Goal: Task Accomplishment & Management: Manage account settings

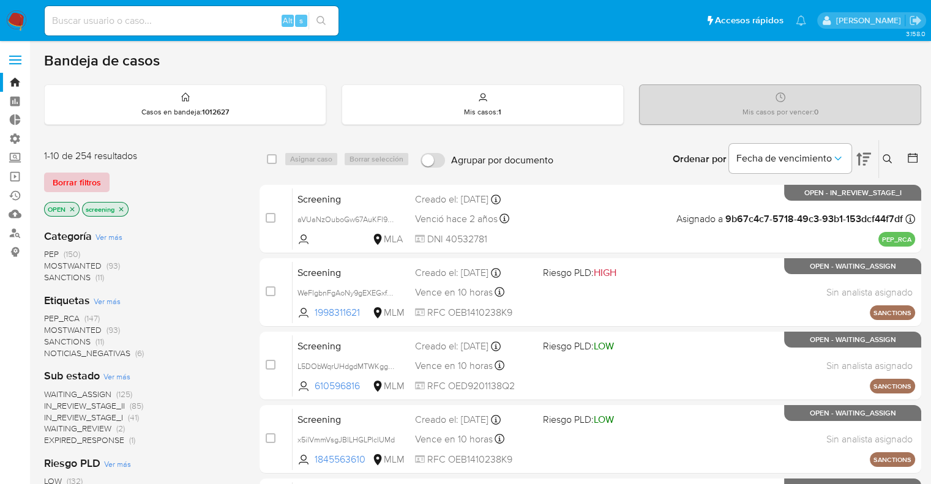
click at [104, 181] on button "Borrar filtros" at bounding box center [76, 183] width 65 height 20
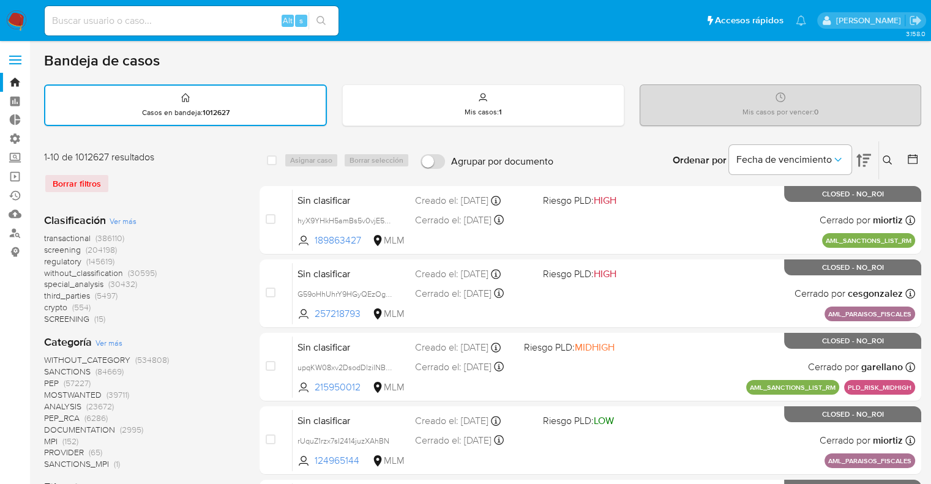
click at [49, 244] on span "screening" at bounding box center [62, 250] width 37 height 12
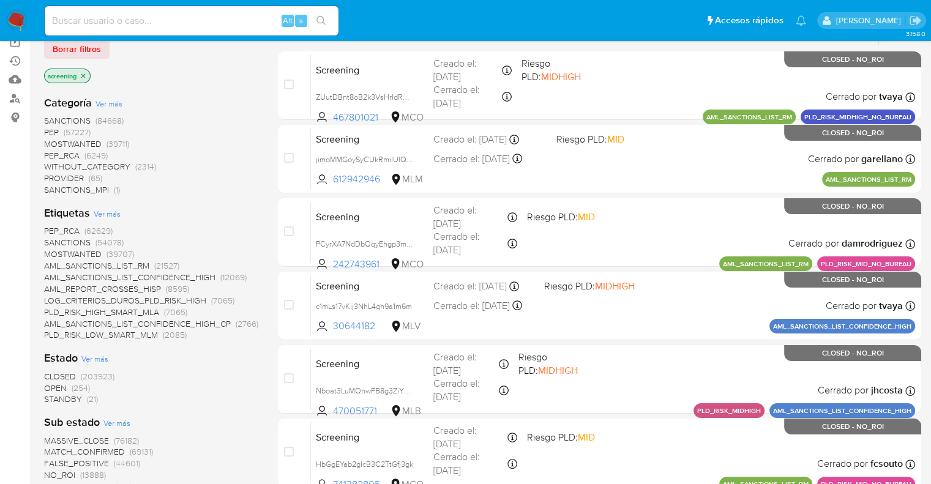
scroll to position [184, 0]
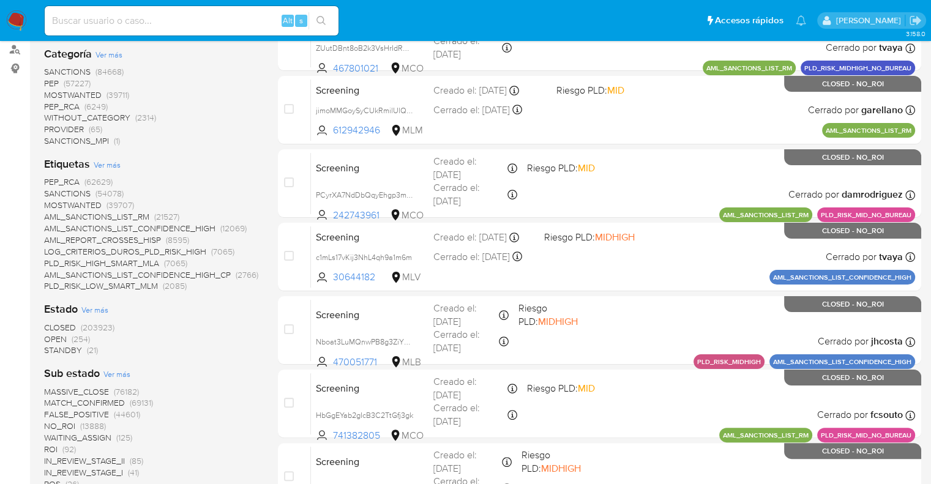
click at [50, 338] on span "OPEN" at bounding box center [55, 339] width 23 height 12
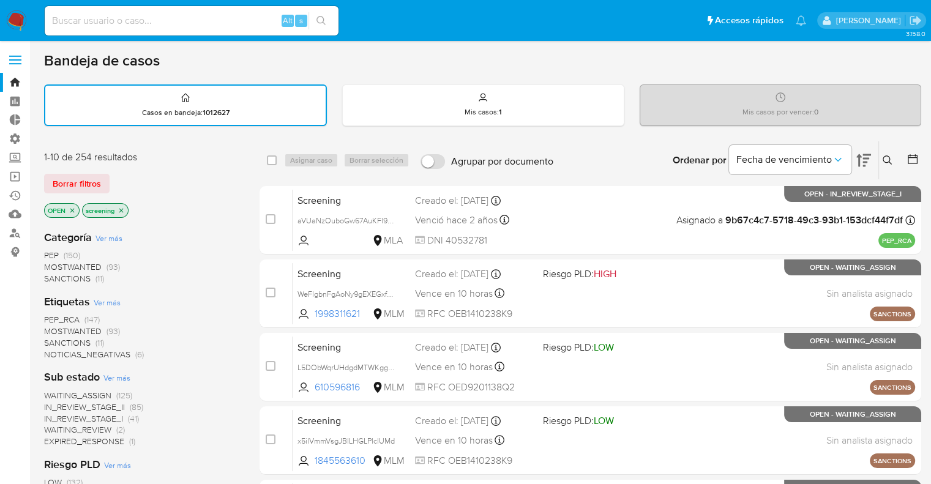
click at [53, 337] on span "SANCTIONS" at bounding box center [67, 343] width 47 height 12
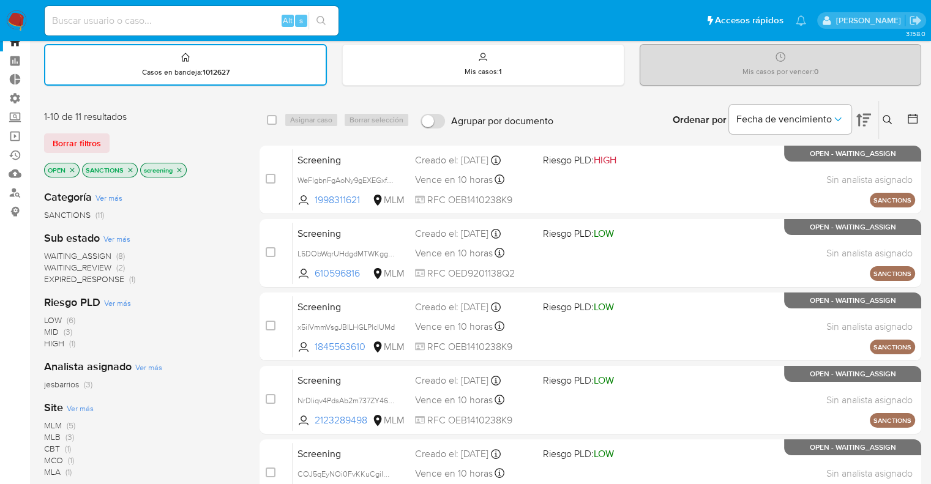
scroll to position [61, 0]
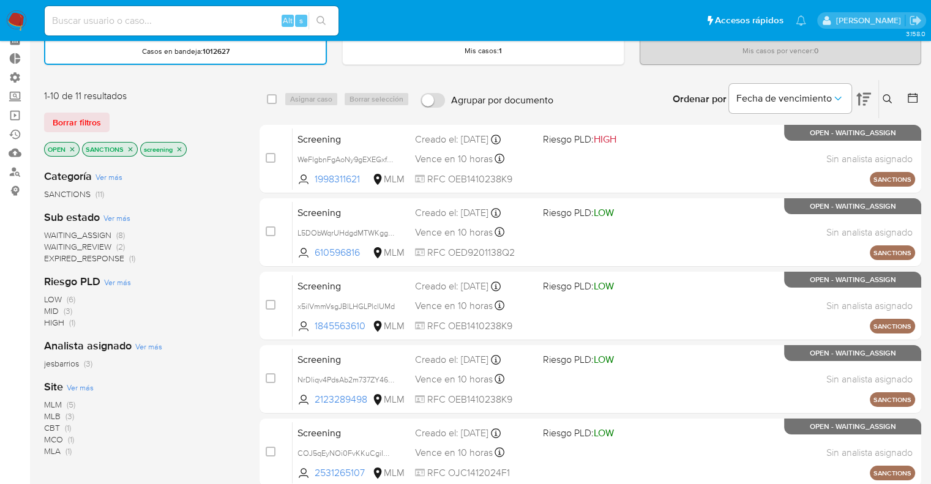
click at [62, 405] on span "MLM (5)" at bounding box center [59, 405] width 31 height 12
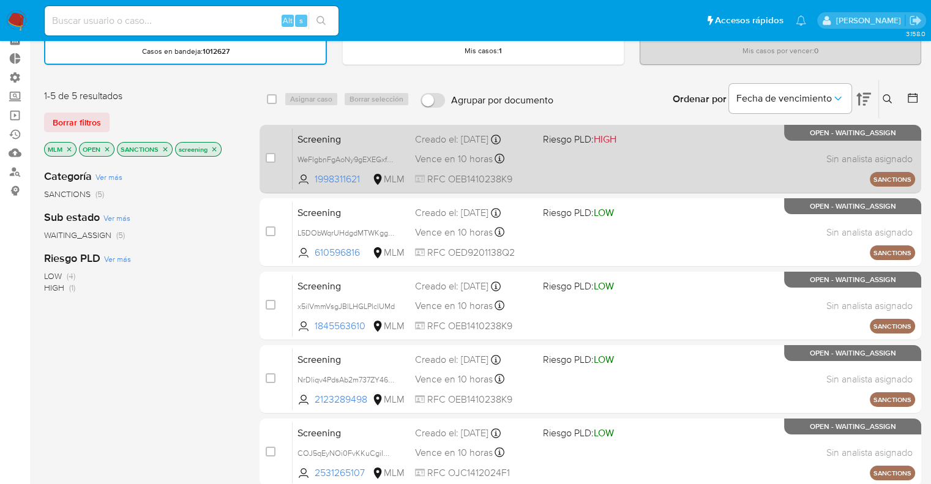
click at [362, 130] on span "Screening" at bounding box center [351, 138] width 108 height 16
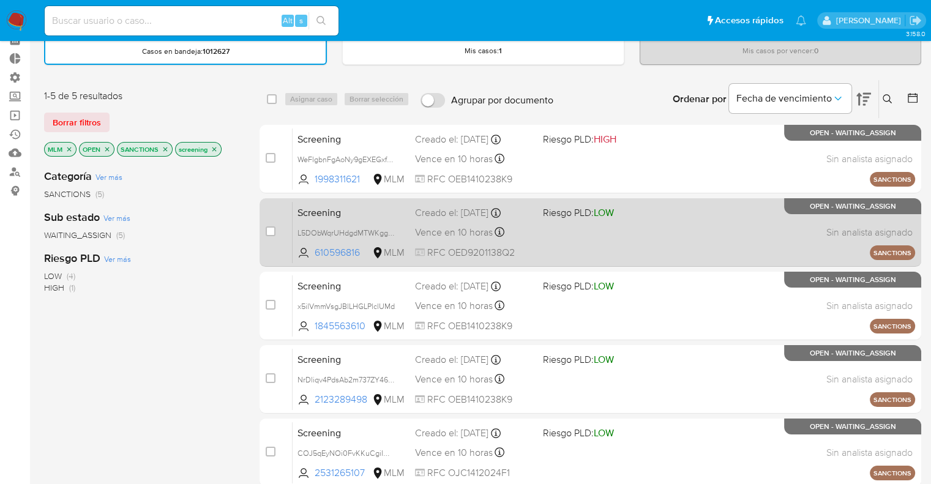
click at [365, 217] on span "Screening" at bounding box center [351, 212] width 108 height 16
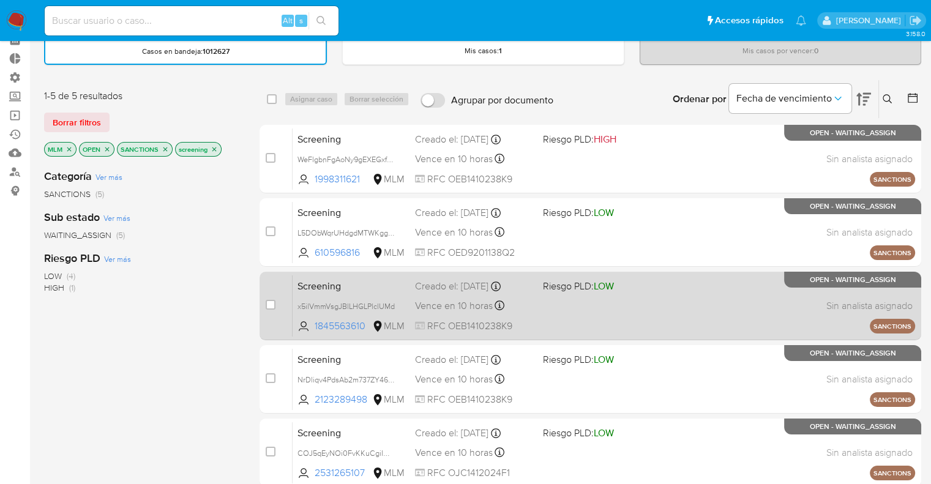
click at [375, 288] on span "Screening" at bounding box center [351, 285] width 108 height 16
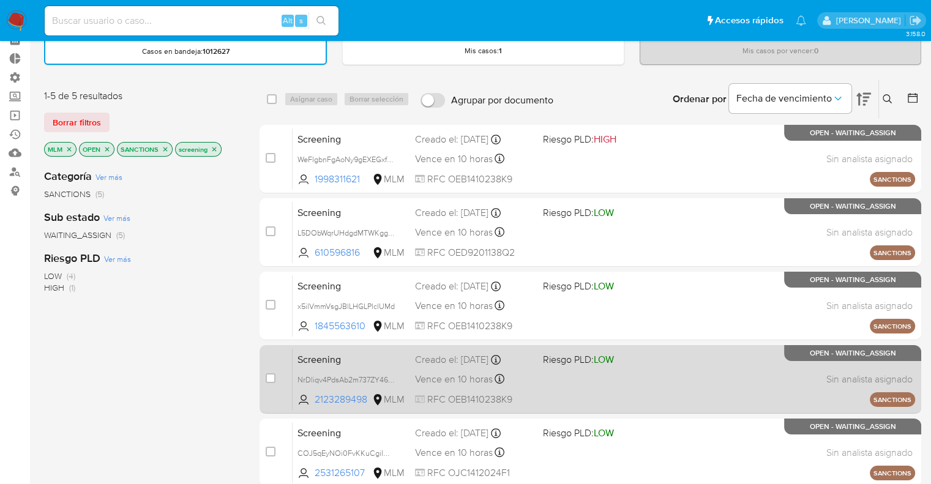
click at [356, 357] on span "Screening" at bounding box center [351, 359] width 108 height 16
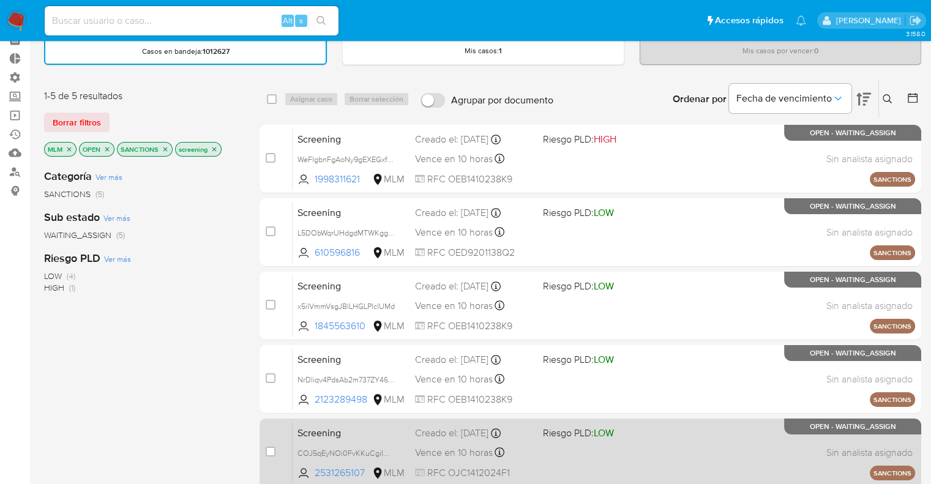
click at [354, 422] on div "Screening COJ5qEyNOi0FvKKuCgiImL4H 2531265107 MLM Riesgo PLD: LOW Creado el: 11…" at bounding box center [604, 453] width 622 height 62
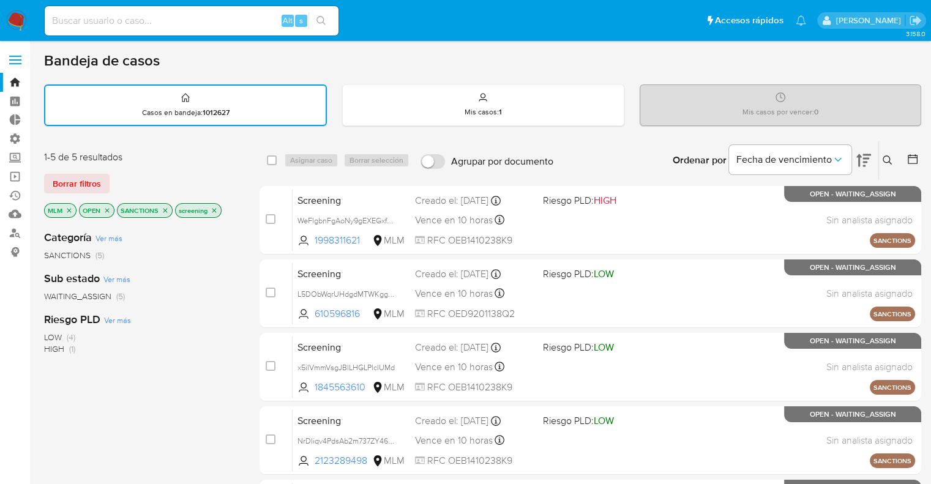
click at [69, 212] on icon "close-filter" at bounding box center [68, 210] width 7 height 7
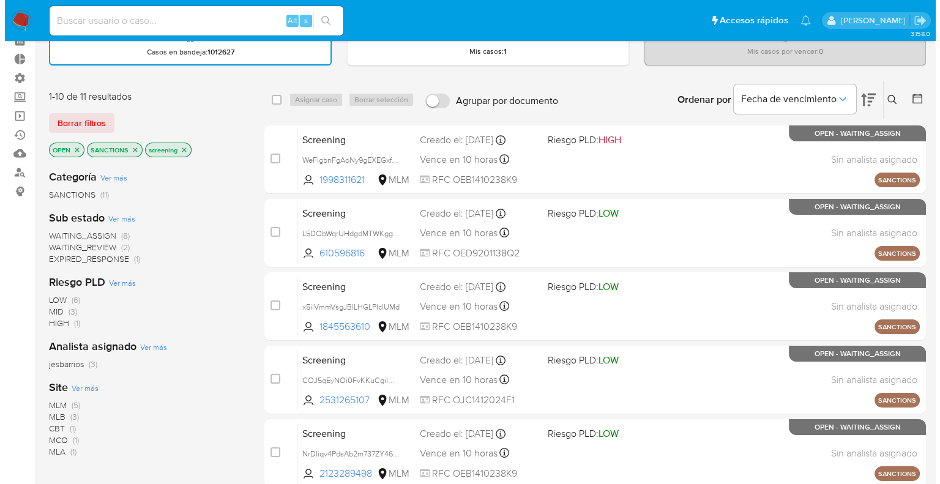
scroll to position [61, 0]
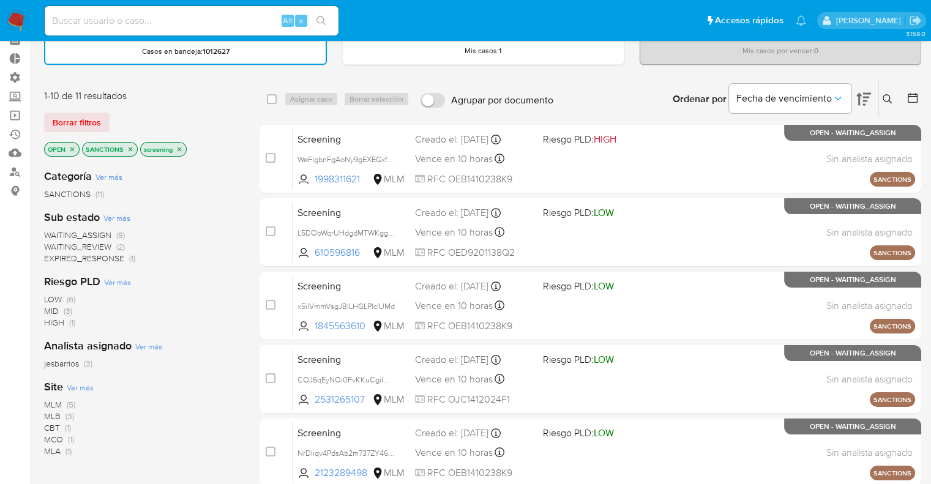
click at [67, 387] on span "Ver más" at bounding box center [80, 387] width 27 height 11
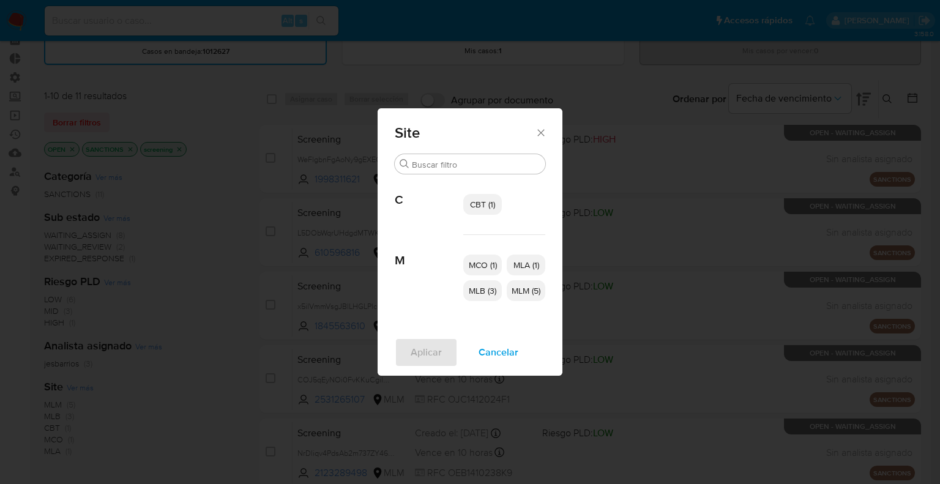
click at [477, 203] on span "CBT (1)" at bounding box center [482, 204] width 25 height 12
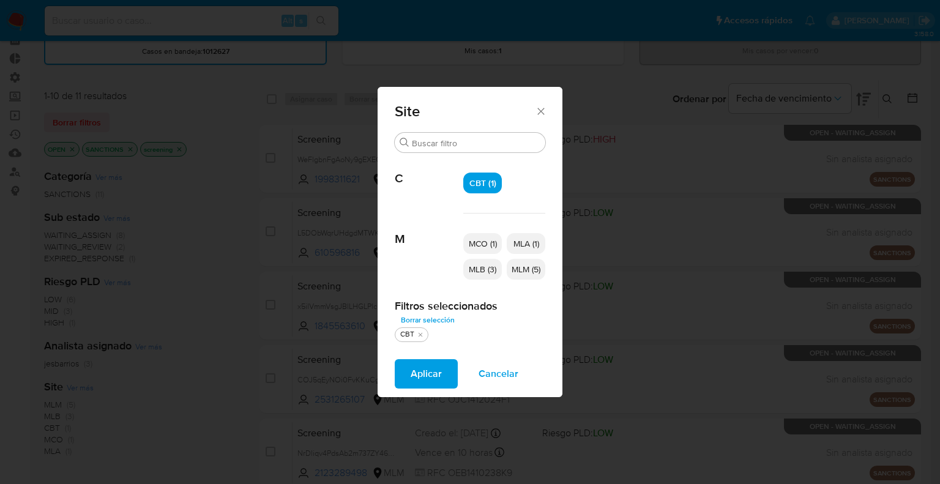
click at [487, 245] on span "MCO (1)" at bounding box center [483, 243] width 28 height 12
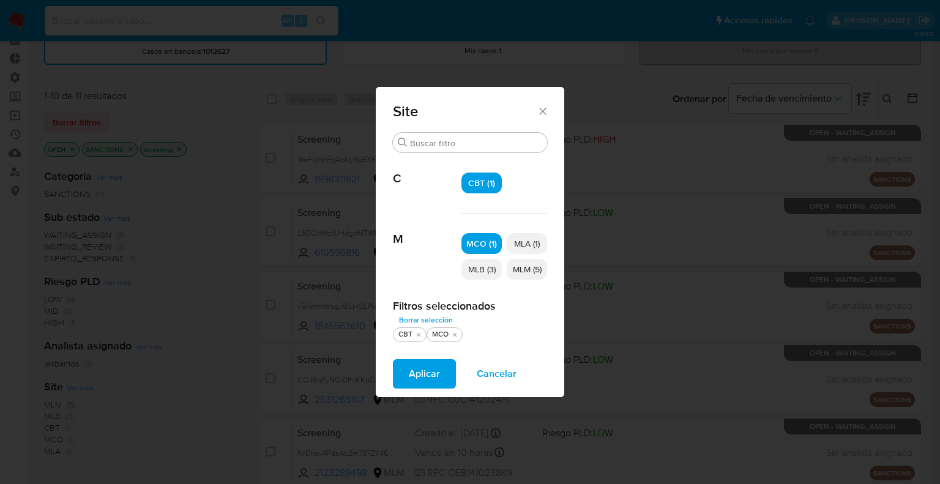
click at [433, 367] on span "Aplicar" at bounding box center [424, 374] width 31 height 27
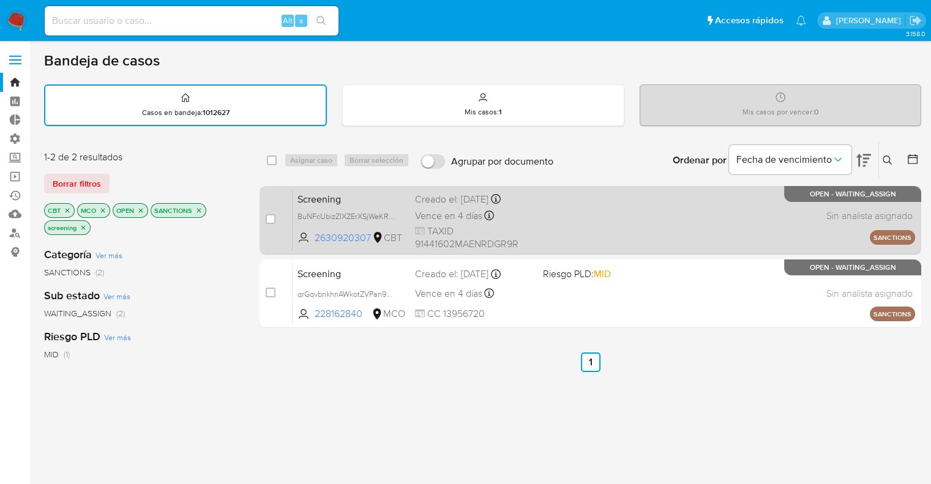
click at [356, 195] on span "Screening" at bounding box center [351, 198] width 108 height 16
click at [273, 220] on input "checkbox" at bounding box center [271, 219] width 10 height 10
checkbox input "true"
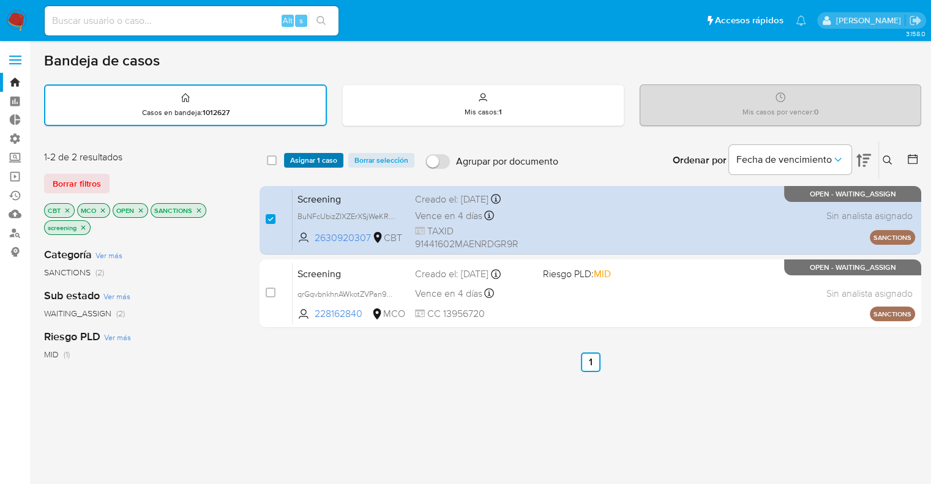
click at [333, 155] on span "Asignar 1 caso" at bounding box center [313, 160] width 47 height 12
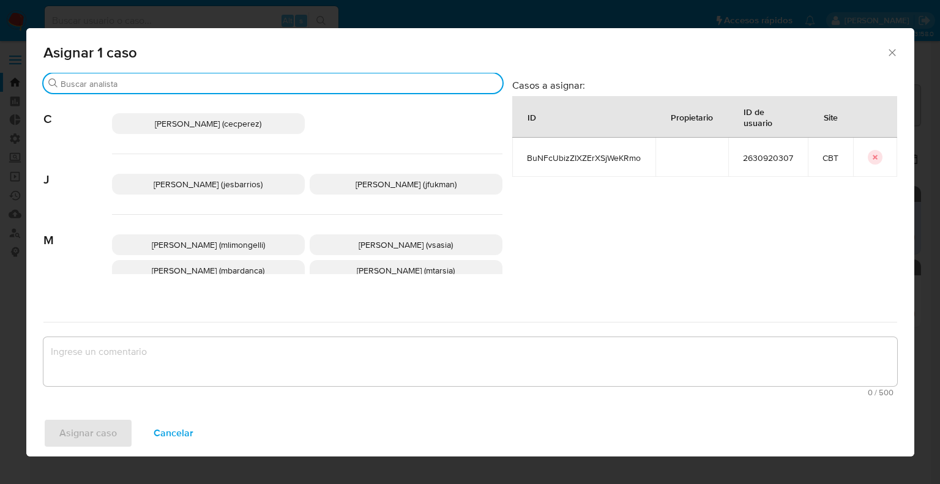
click at [258, 78] on input "Buscar" at bounding box center [279, 83] width 437 height 11
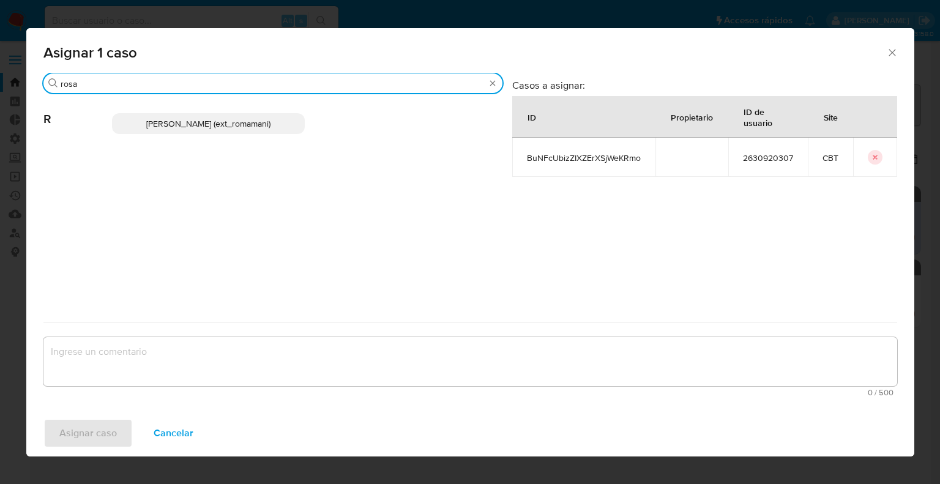
type input "rosa"
click at [300, 129] on p "Rosalia Mamani (ext_romamani)" at bounding box center [208, 123] width 193 height 21
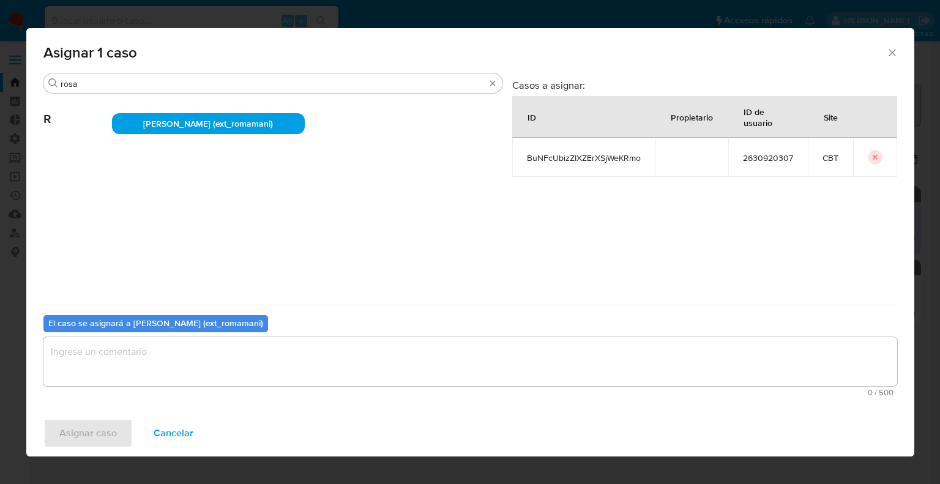
click at [210, 362] on textarea "assign-modal" at bounding box center [470, 361] width 854 height 49
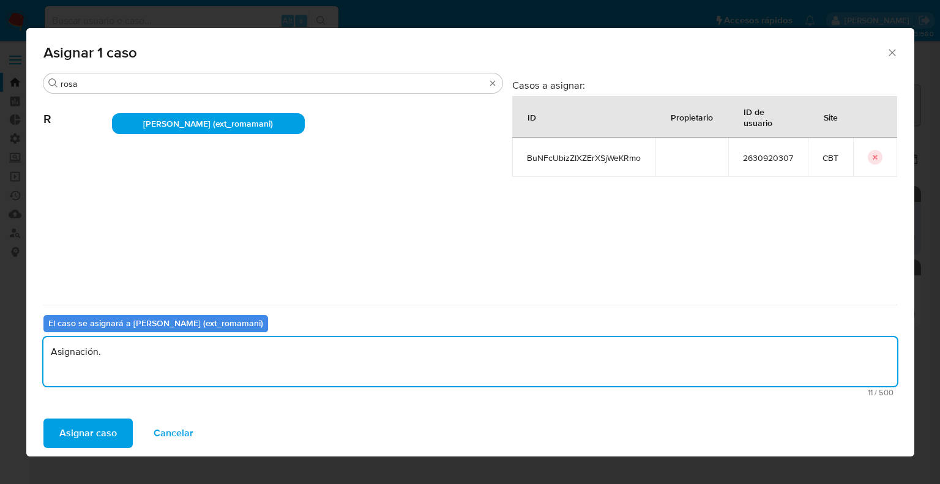
drag, startPoint x: 210, startPoint y: 362, endPoint x: 17, endPoint y: 355, distance: 192.9
click at [17, 355] on div "Asignar 1 caso Buscar rosa R Rosalia Mamani (ext_romamani) Casos a asignar: ID …" at bounding box center [470, 242] width 940 height 484
type textarea "Asignación."
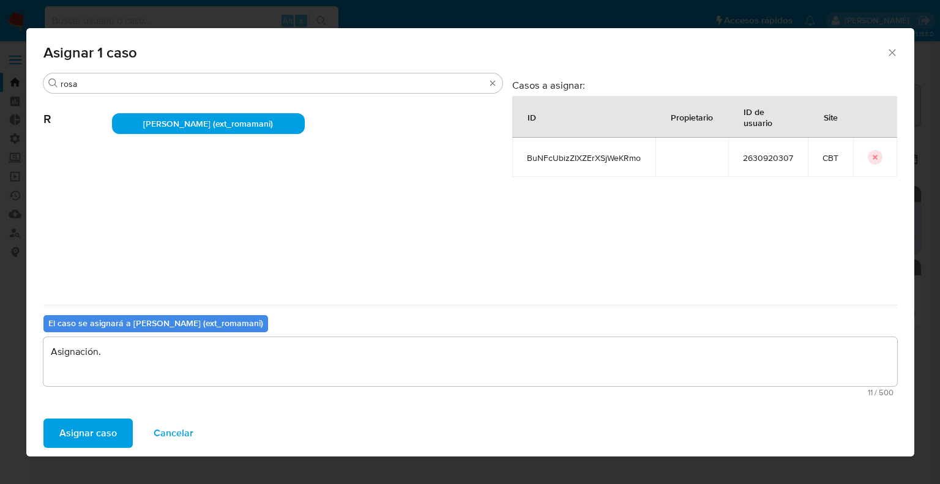
click at [115, 425] on span "Asignar caso" at bounding box center [88, 433] width 58 height 27
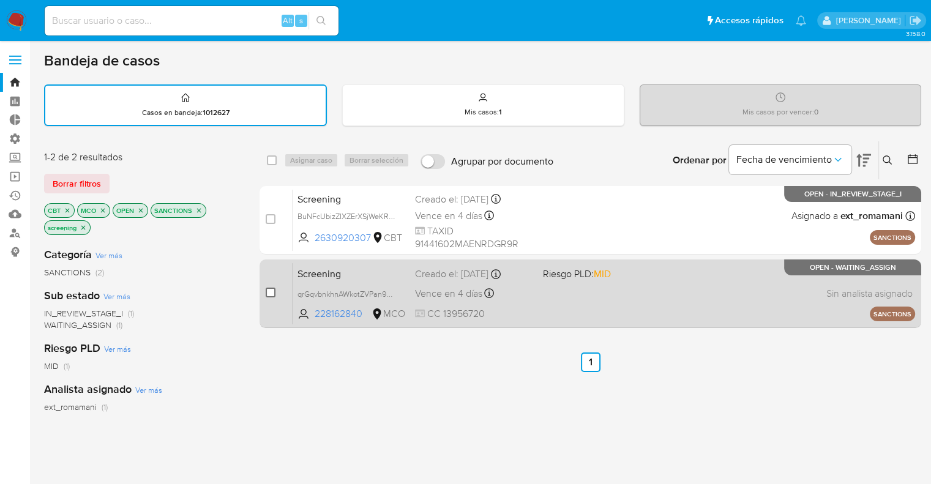
click at [268, 291] on input "checkbox" at bounding box center [271, 293] width 10 height 10
checkbox input "true"
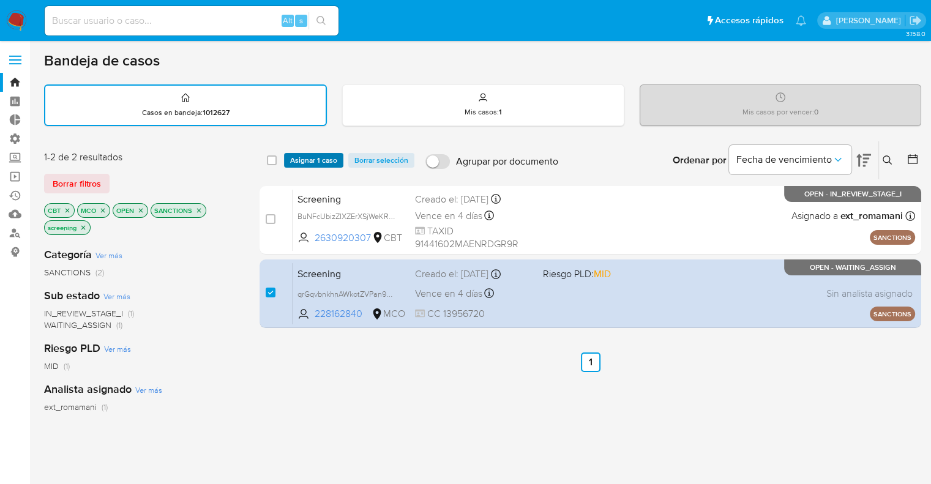
click at [326, 157] on span "Asignar 1 caso" at bounding box center [313, 160] width 47 height 12
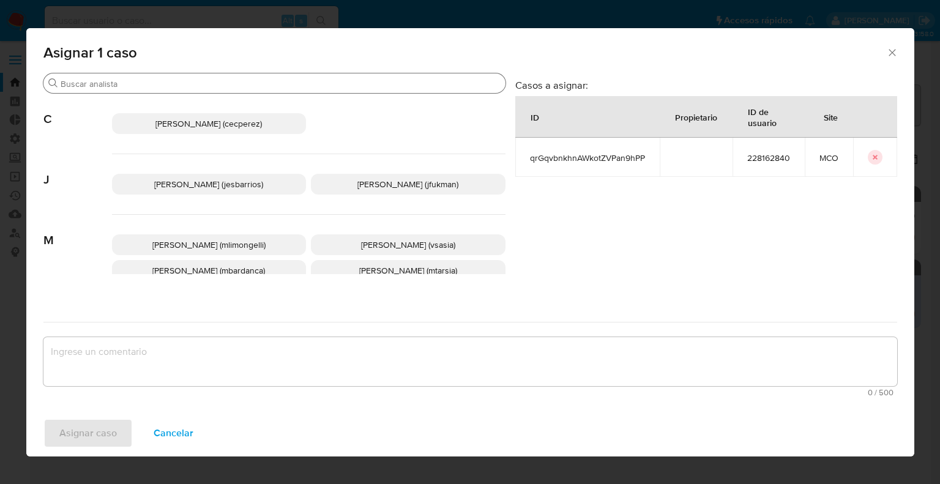
click at [302, 81] on input "Buscar" at bounding box center [281, 83] width 440 height 11
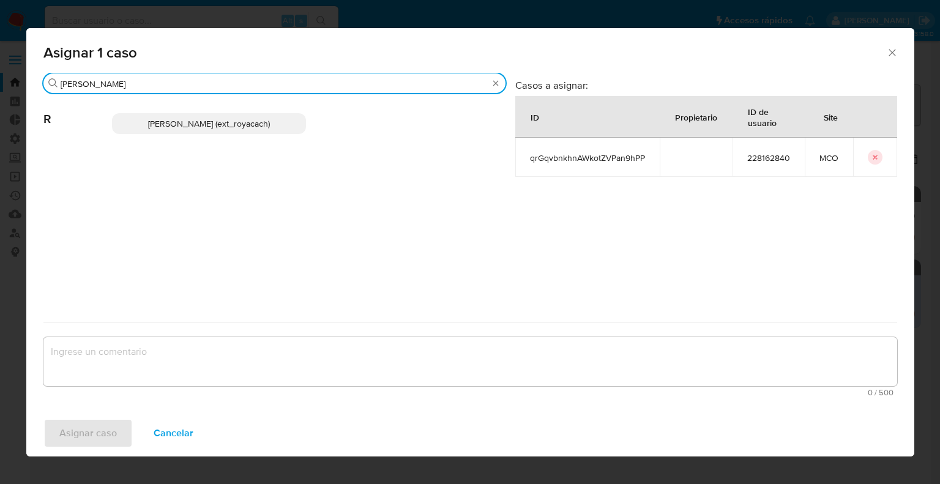
type input "romi"
click at [270, 124] on span "Romina Isabel Yacachury (ext_royacach)" at bounding box center [209, 124] width 122 height 12
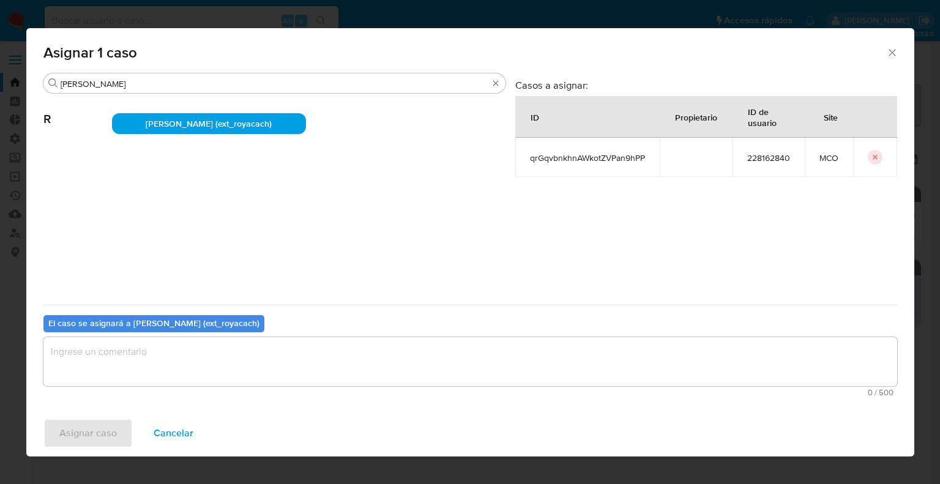
click at [235, 377] on textarea "assign-modal" at bounding box center [470, 361] width 854 height 49
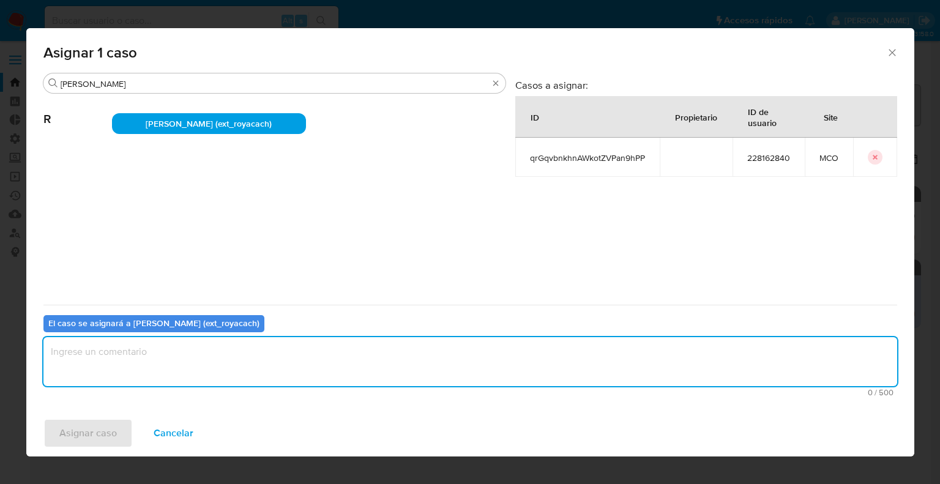
paste textarea "Asignación."
type textarea "Asignación."
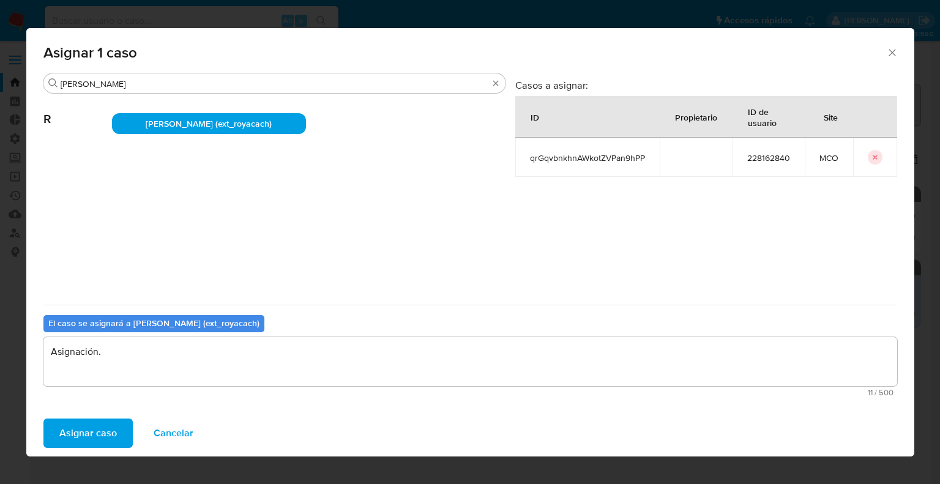
click at [124, 424] on button "Asignar caso" at bounding box center [87, 433] width 89 height 29
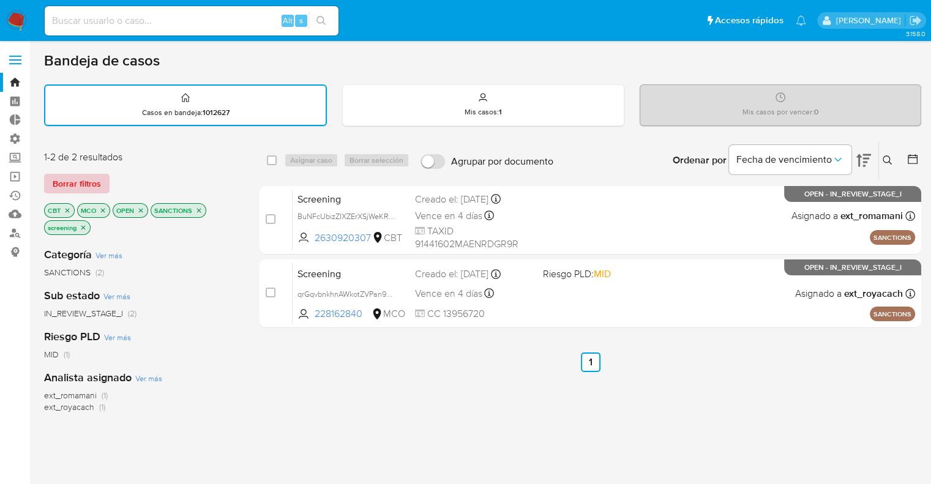
click at [100, 187] on span "Borrar filtros" at bounding box center [77, 183] width 48 height 17
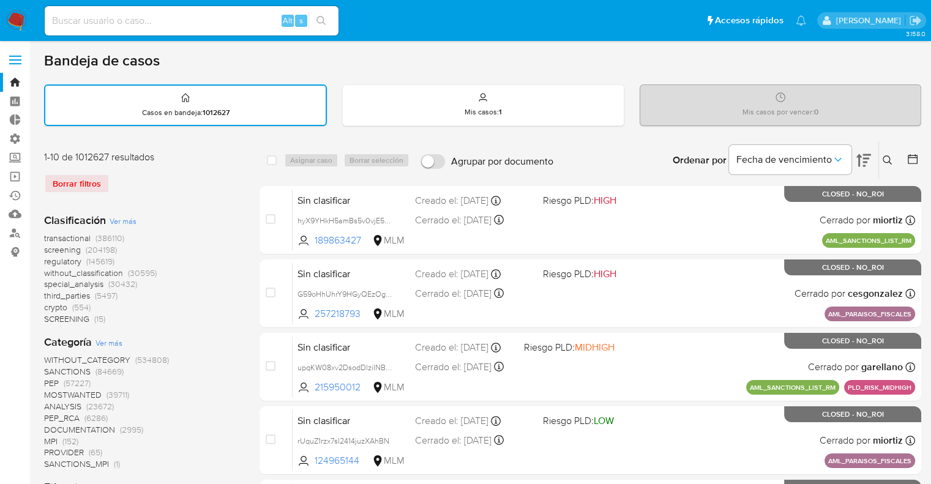
click at [140, 181] on div "Borrar filtros" at bounding box center [142, 184] width 196 height 20
click at [49, 247] on span "screening" at bounding box center [62, 250] width 37 height 12
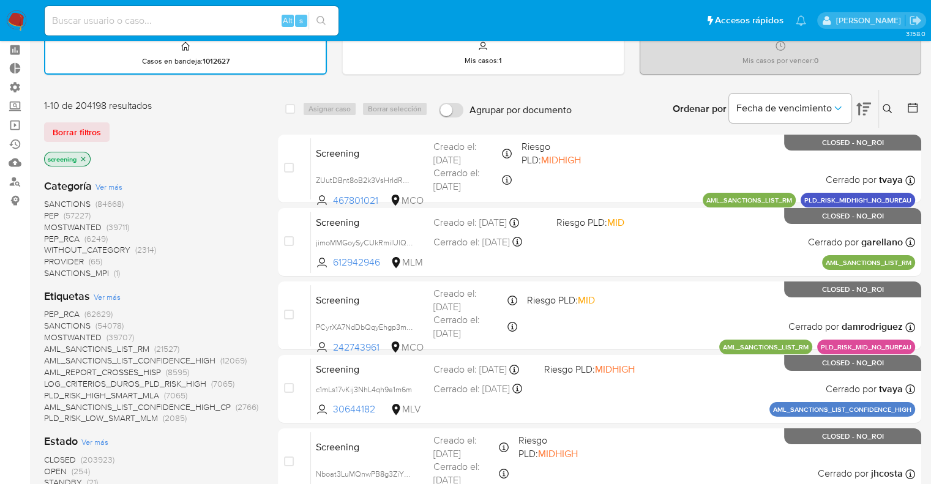
scroll to position [122, 0]
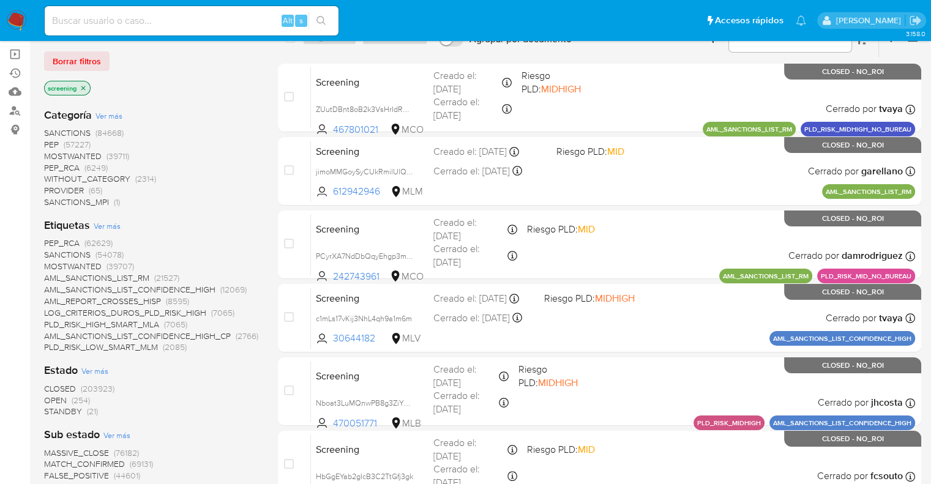
click at [50, 399] on span "OPEN" at bounding box center [55, 400] width 23 height 12
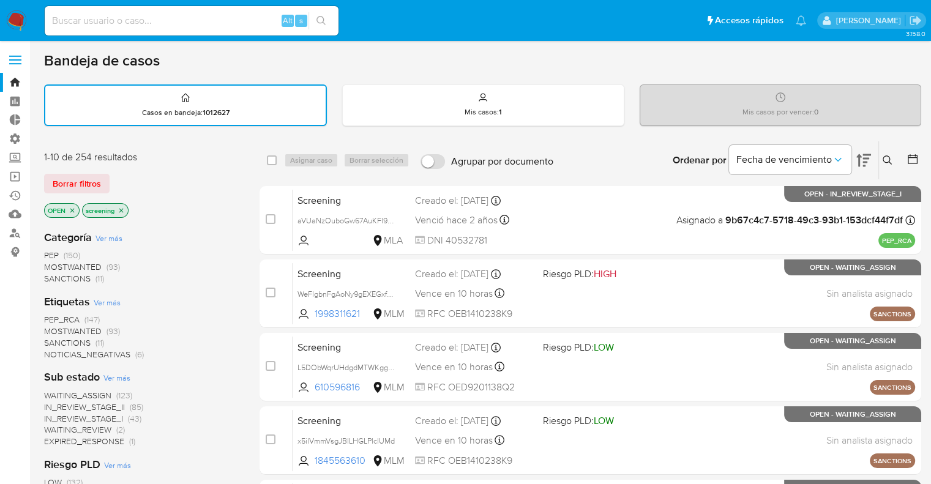
click at [56, 327] on span "MOSTWANTED" at bounding box center [73, 331] width 58 height 12
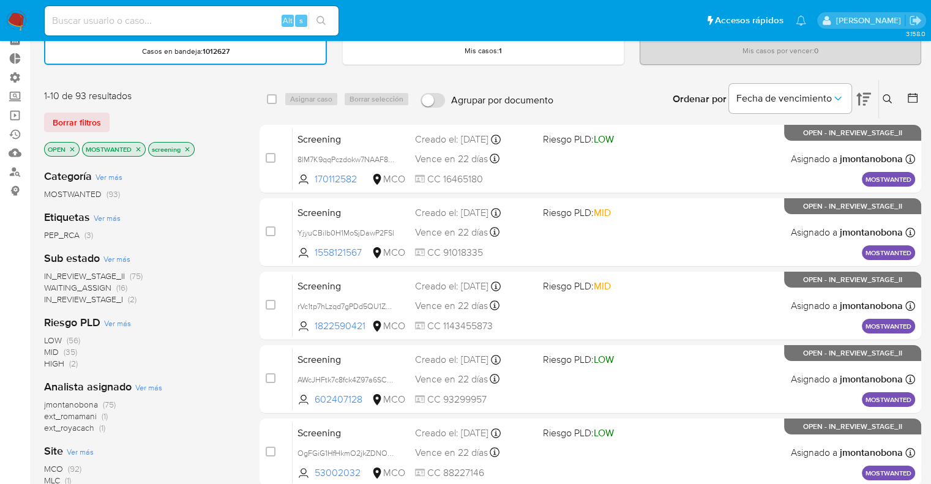
scroll to position [122, 0]
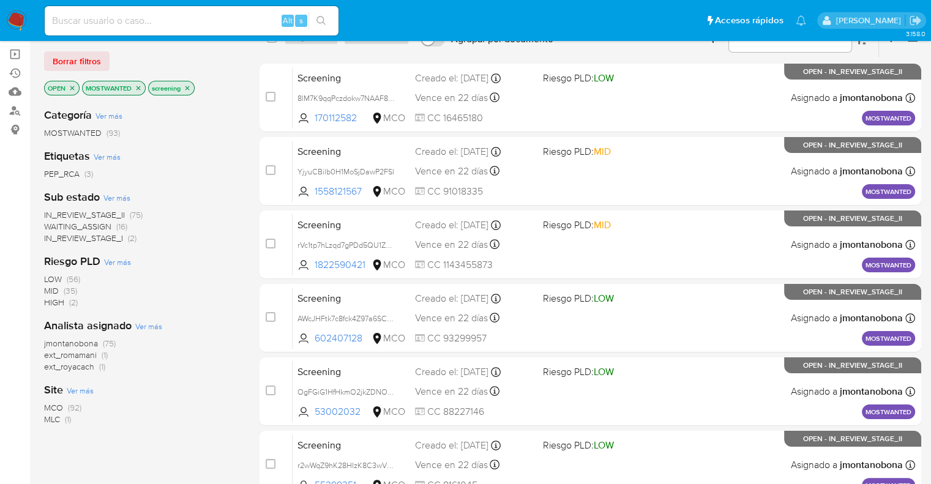
click at [54, 224] on span "WAITING_ASSIGN" at bounding box center [77, 226] width 67 height 12
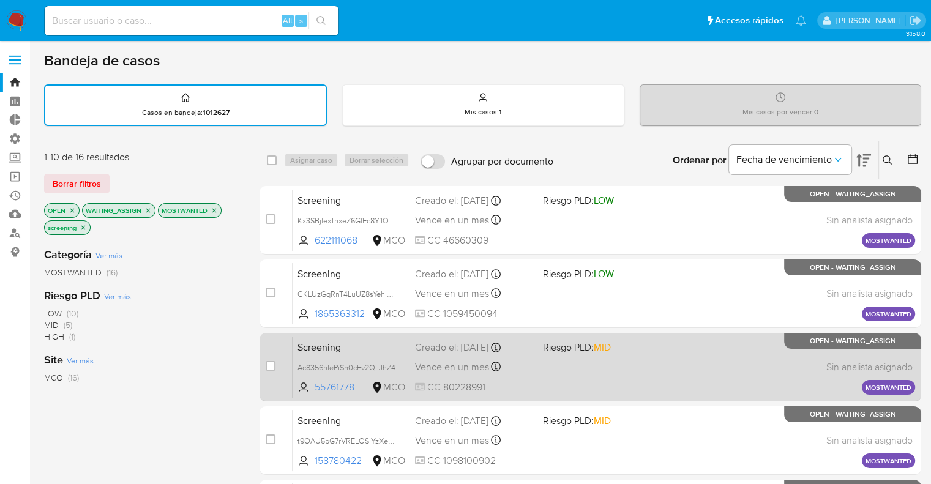
click at [357, 343] on span "Screening" at bounding box center [351, 346] width 108 height 16
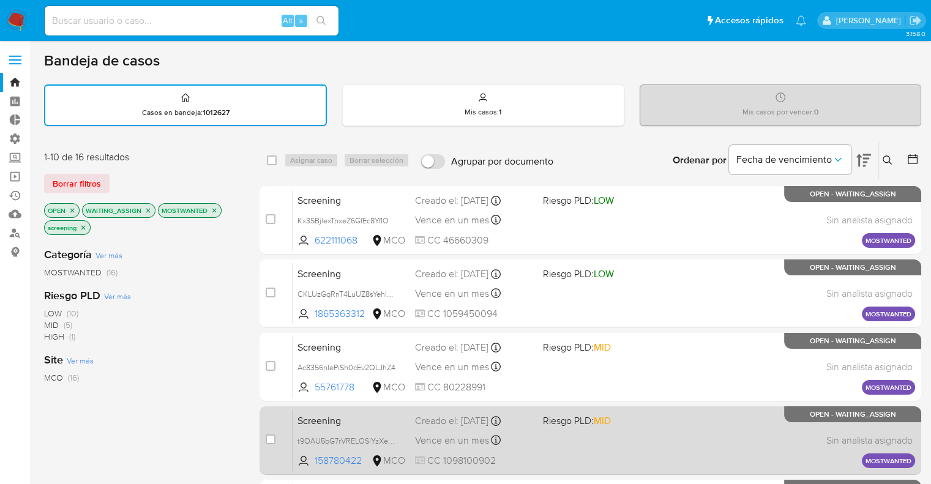
click at [360, 416] on span "Screening" at bounding box center [351, 420] width 108 height 16
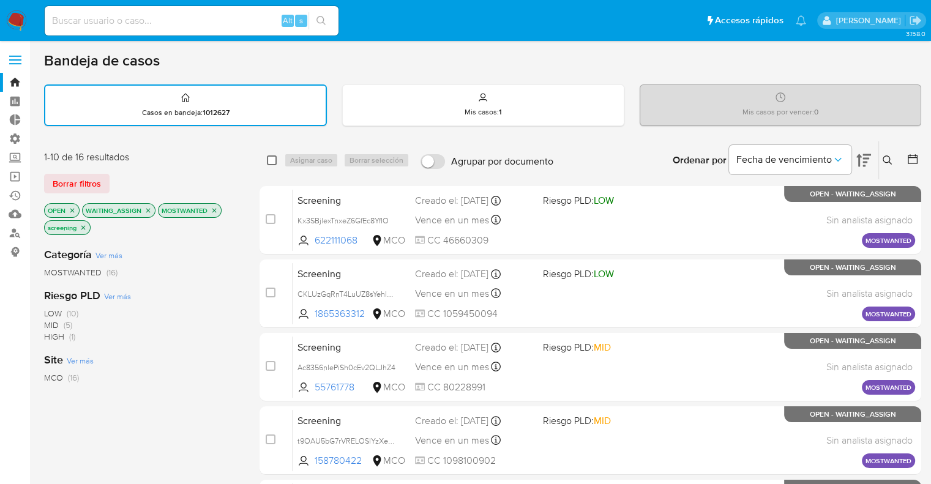
click at [274, 161] on input "checkbox" at bounding box center [272, 160] width 10 height 10
checkbox input "true"
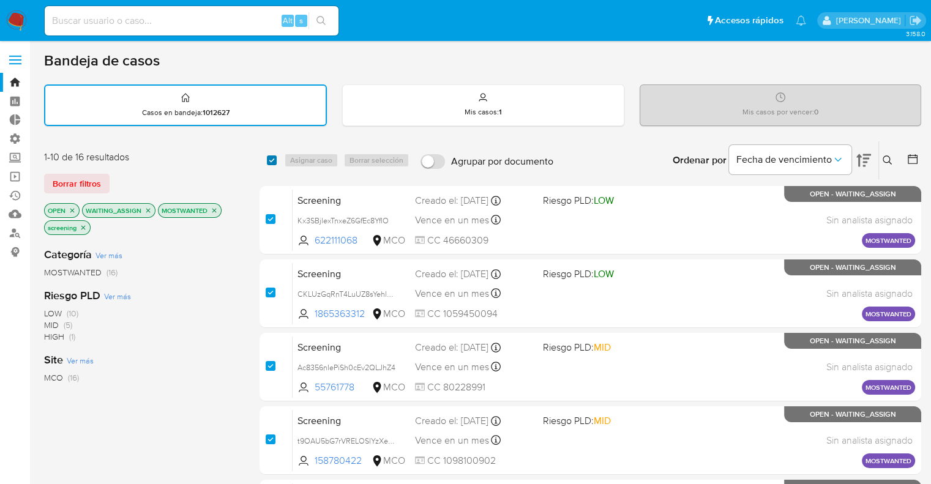
checkbox input "true"
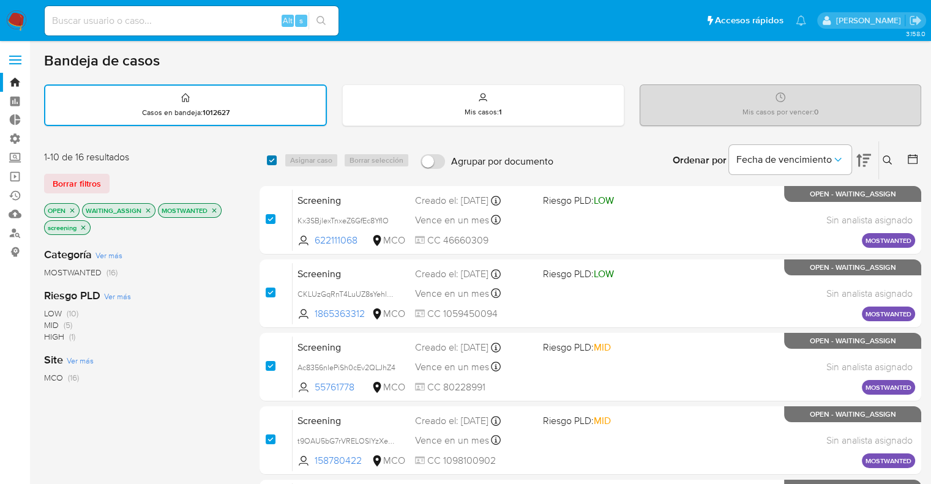
checkbox input "true"
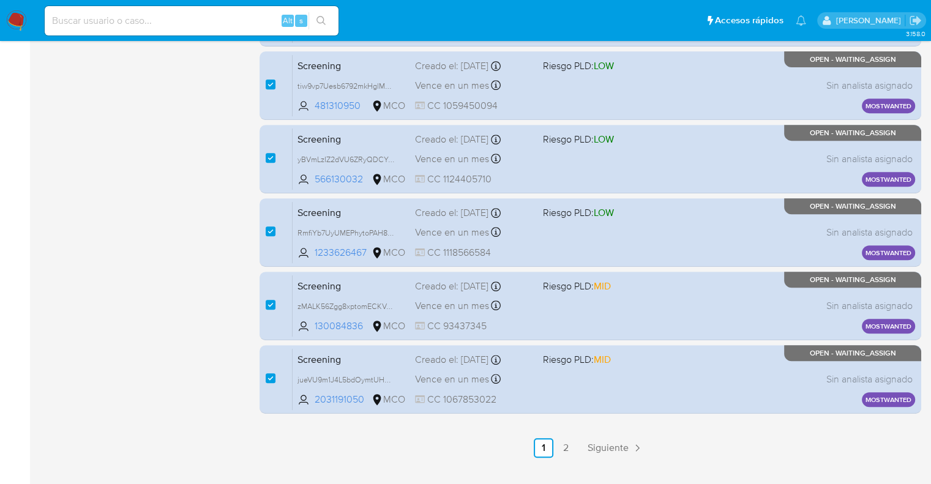
scroll to position [526, 0]
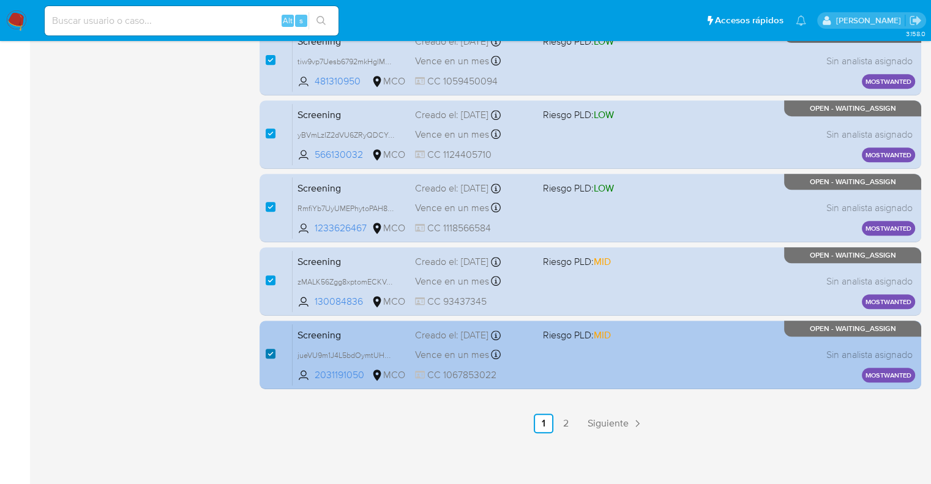
click at [266, 357] on input "checkbox" at bounding box center [271, 354] width 10 height 10
checkbox input "false"
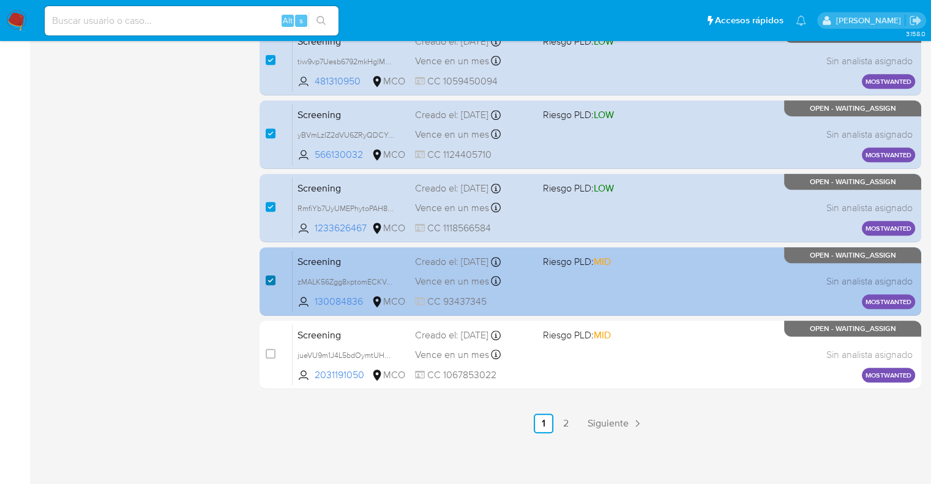
click at [269, 282] on input "checkbox" at bounding box center [271, 280] width 10 height 10
checkbox input "false"
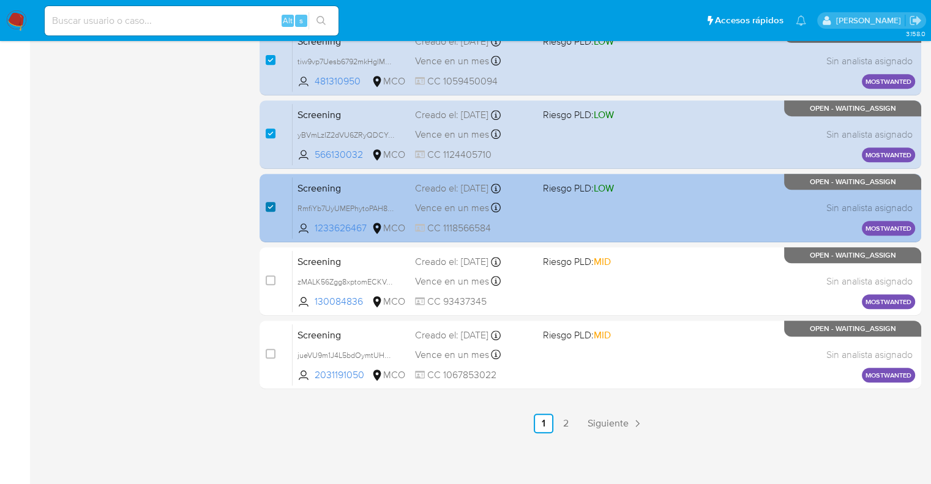
click at [272, 204] on input "checkbox" at bounding box center [271, 207] width 10 height 10
checkbox input "false"
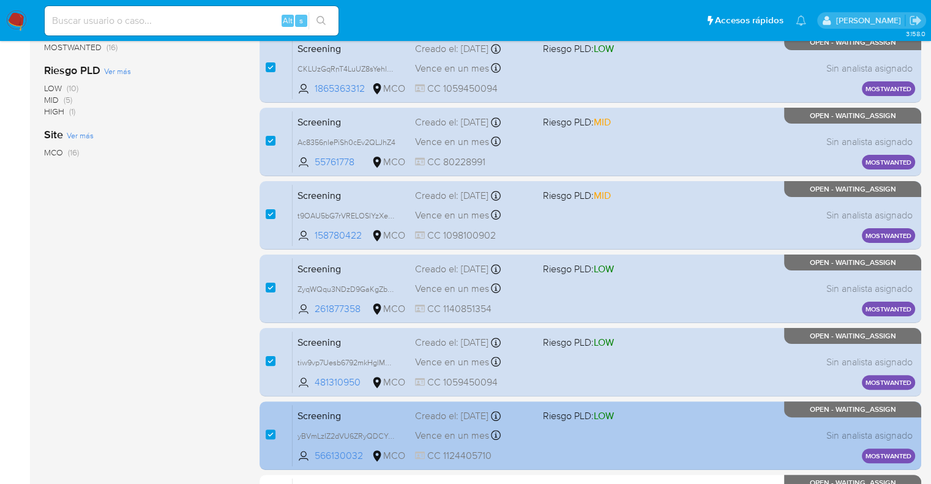
scroll to position [245, 0]
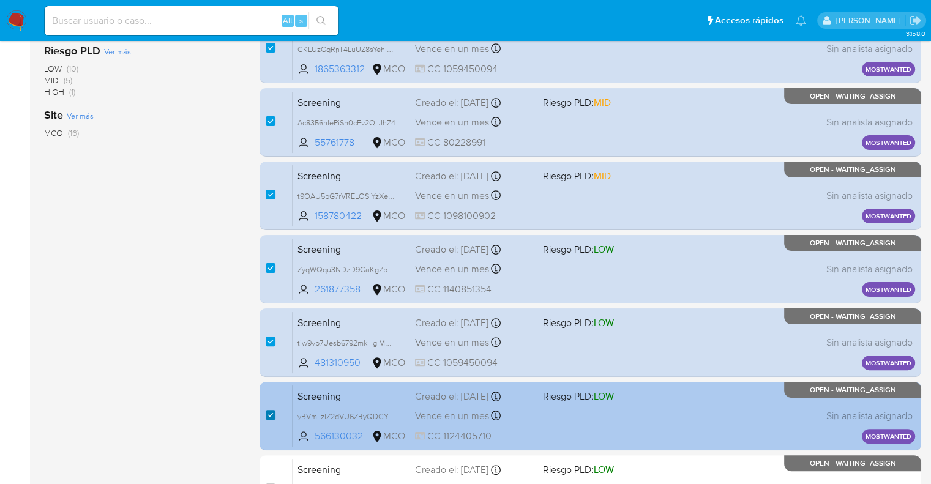
click at [269, 413] on input "checkbox" at bounding box center [271, 415] width 10 height 10
checkbox input "false"
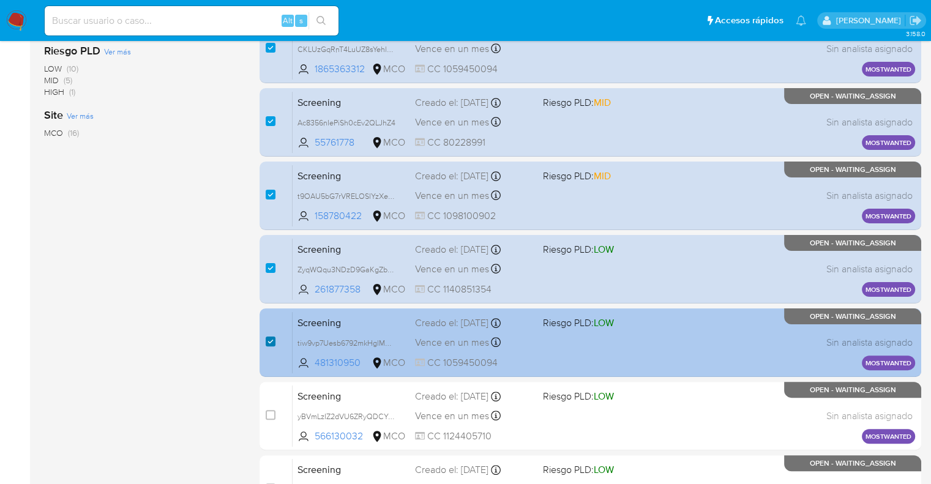
click at [271, 337] on input "checkbox" at bounding box center [271, 342] width 10 height 10
checkbox input "false"
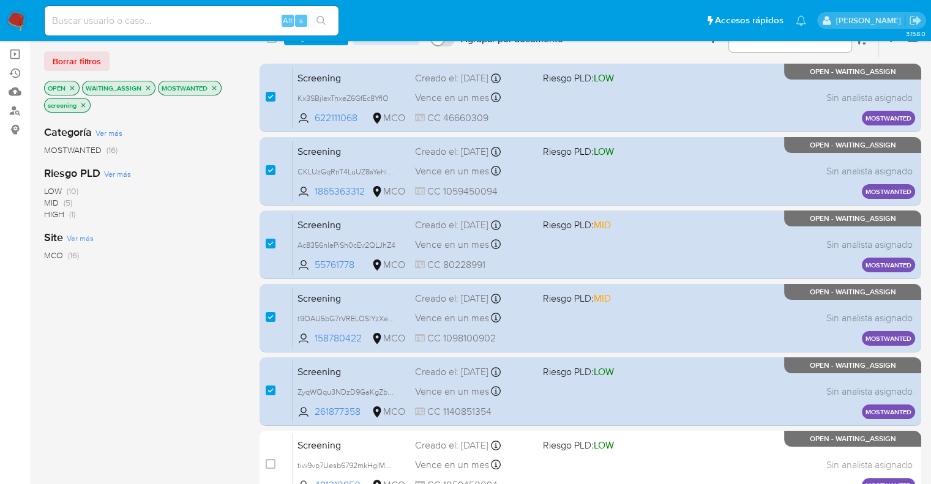
scroll to position [0, 0]
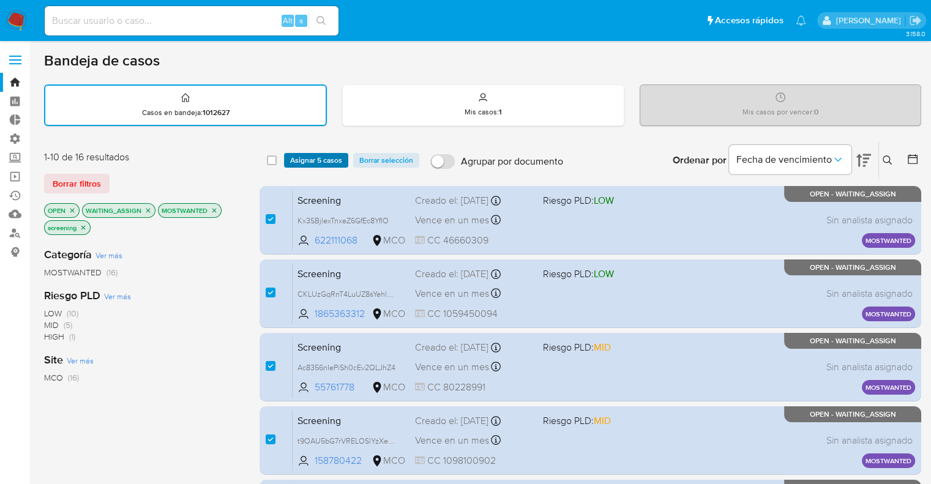
click at [300, 161] on span "Asignar 5 casos" at bounding box center [316, 160] width 52 height 12
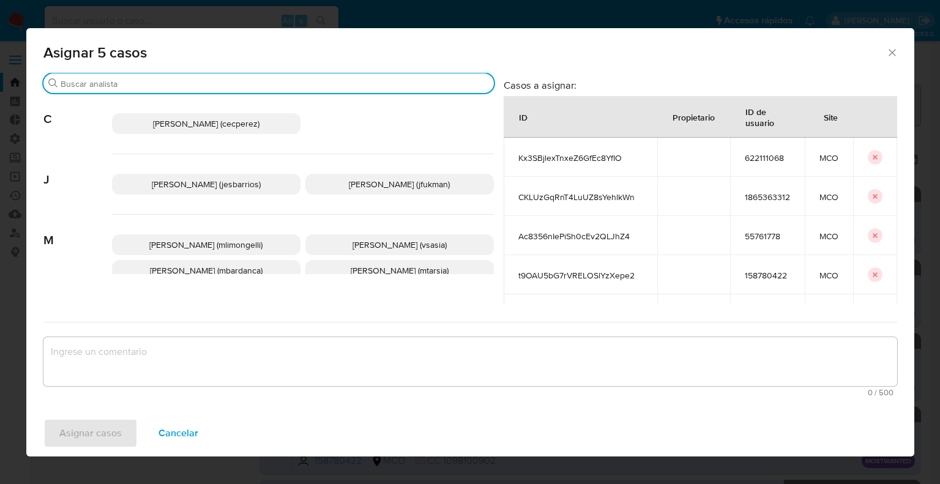
click at [299, 86] on input "Buscar" at bounding box center [275, 83] width 428 height 11
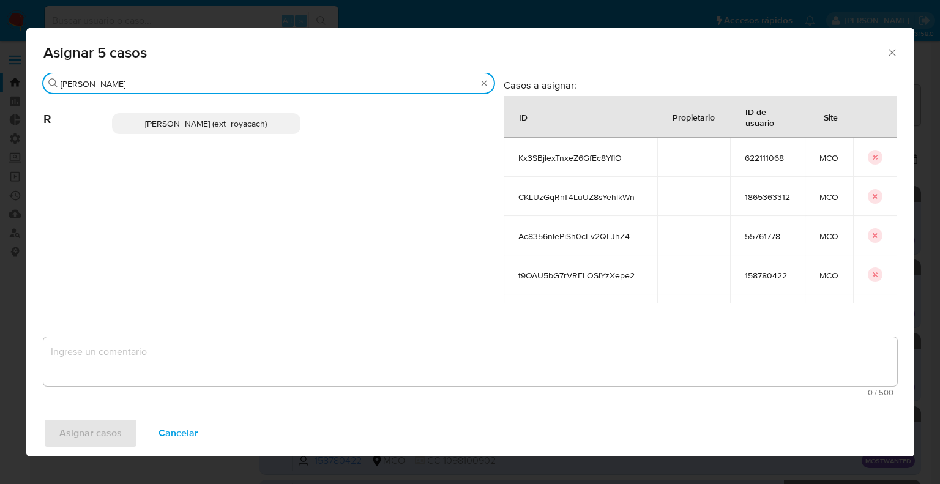
type input "romi"
click at [288, 117] on p "Romina Isabel Yacachury (ext_royacach)" at bounding box center [206, 123] width 189 height 21
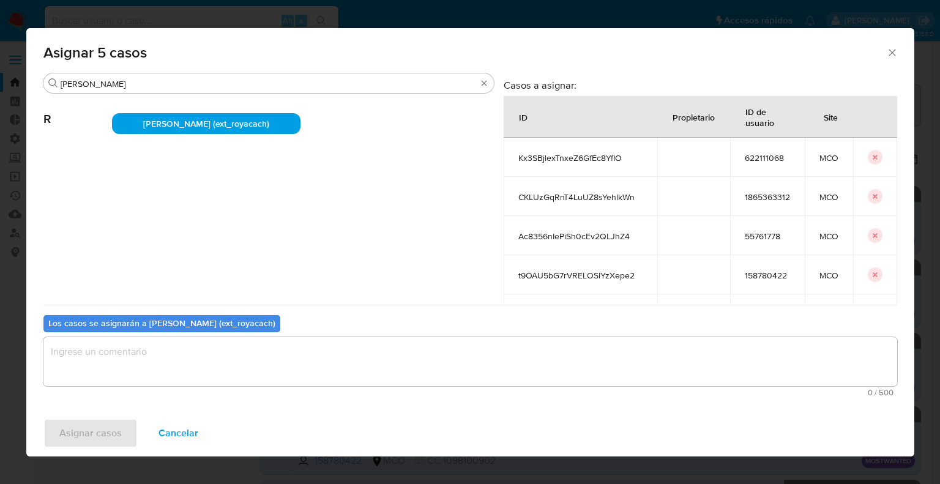
click at [212, 364] on textarea "assign-modal" at bounding box center [470, 361] width 854 height 49
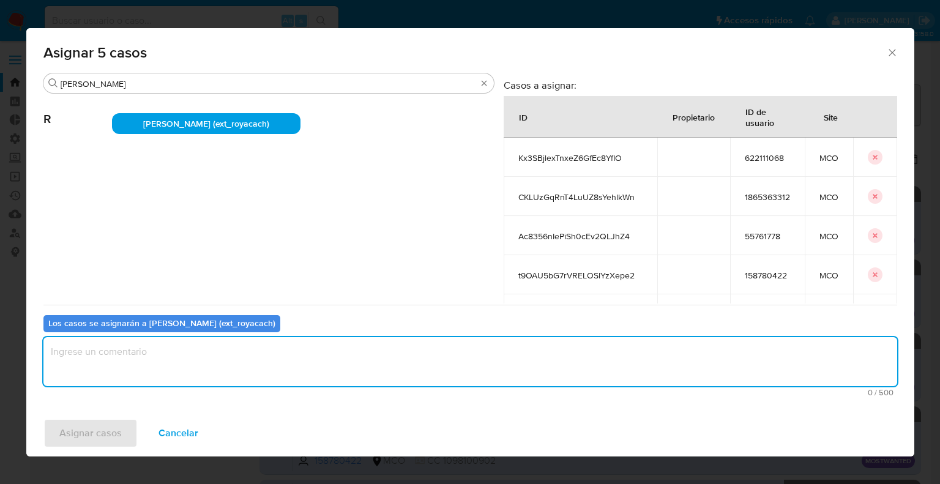
paste textarea "Asignación."
type textarea "Asignación."
click at [133, 428] on button "Asignar casos" at bounding box center [90, 433] width 94 height 29
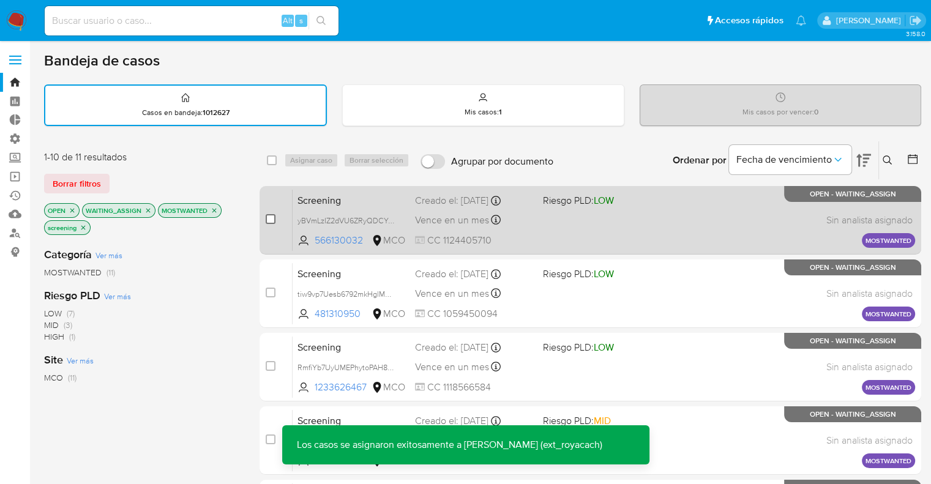
click at [271, 219] on input "checkbox" at bounding box center [271, 219] width 10 height 10
checkbox input "true"
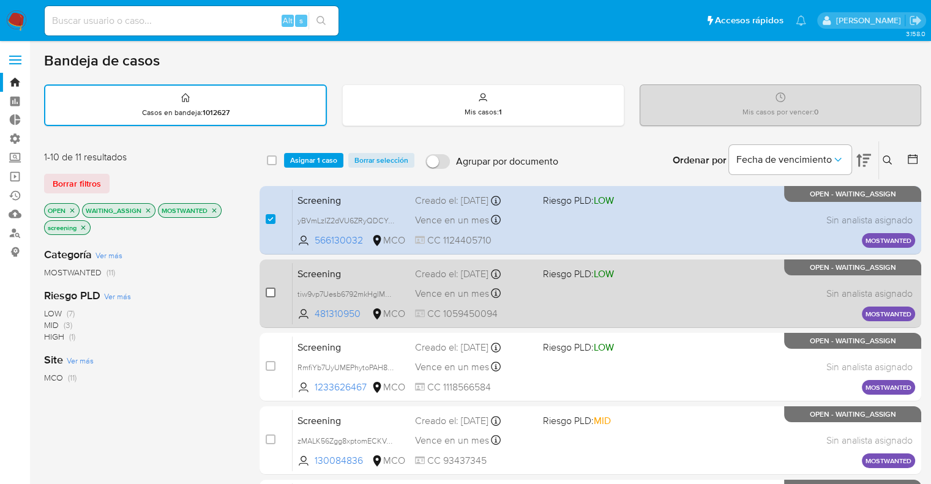
click at [271, 288] on input "checkbox" at bounding box center [271, 293] width 10 height 10
checkbox input "true"
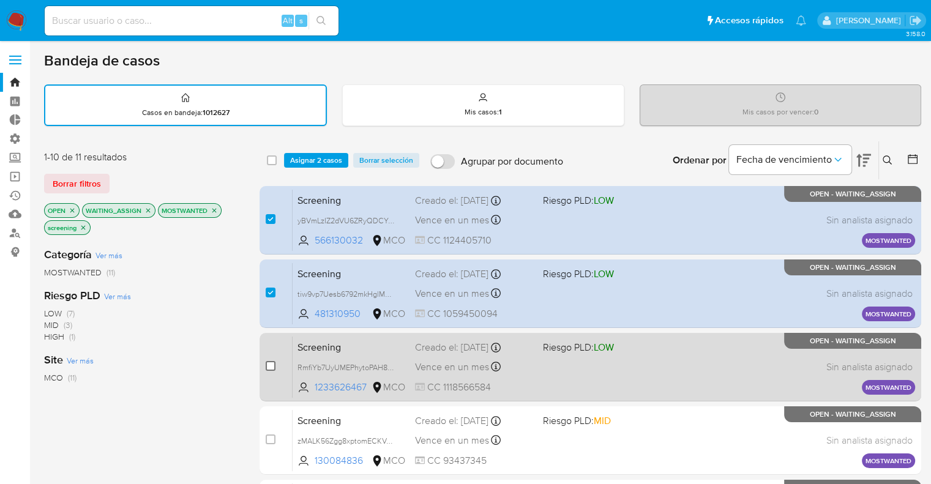
click at [270, 364] on input "checkbox" at bounding box center [271, 366] width 10 height 10
checkbox input "true"
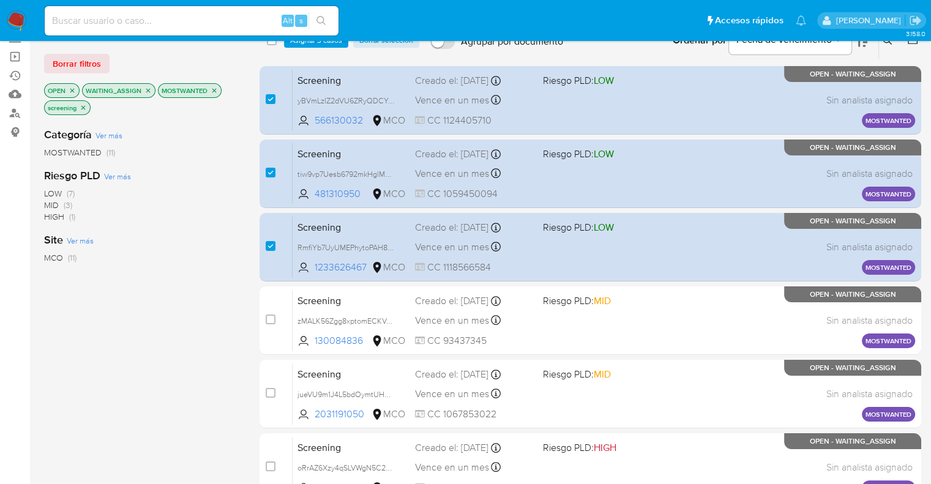
scroll to position [122, 0]
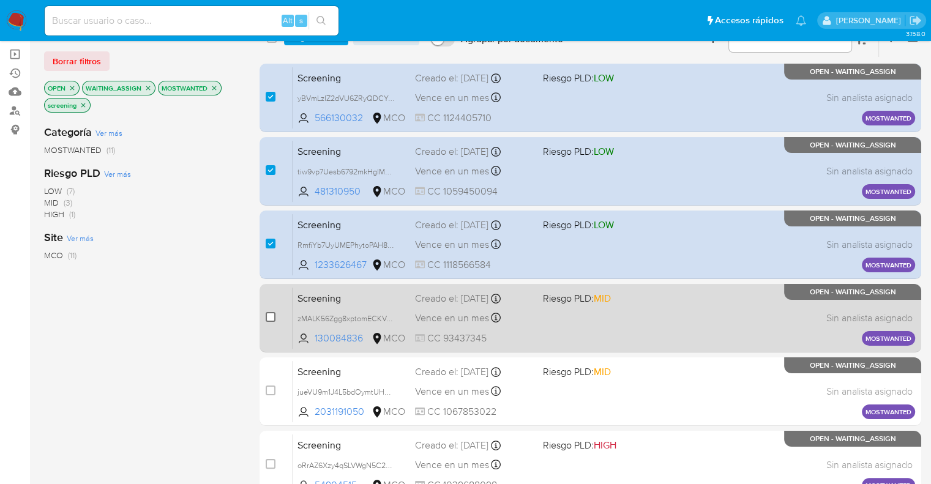
click at [269, 318] on input "checkbox" at bounding box center [271, 317] width 10 height 10
checkbox input "true"
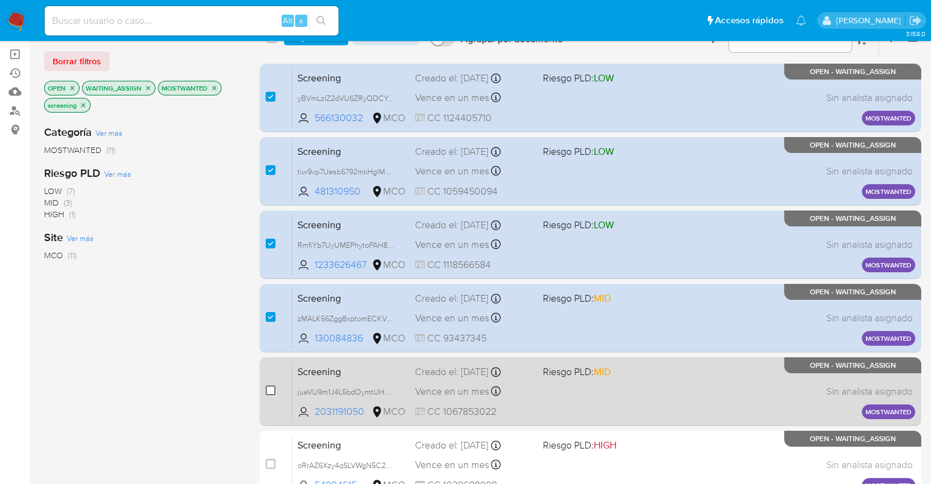
click at [272, 387] on input "checkbox" at bounding box center [271, 391] width 10 height 10
checkbox input "true"
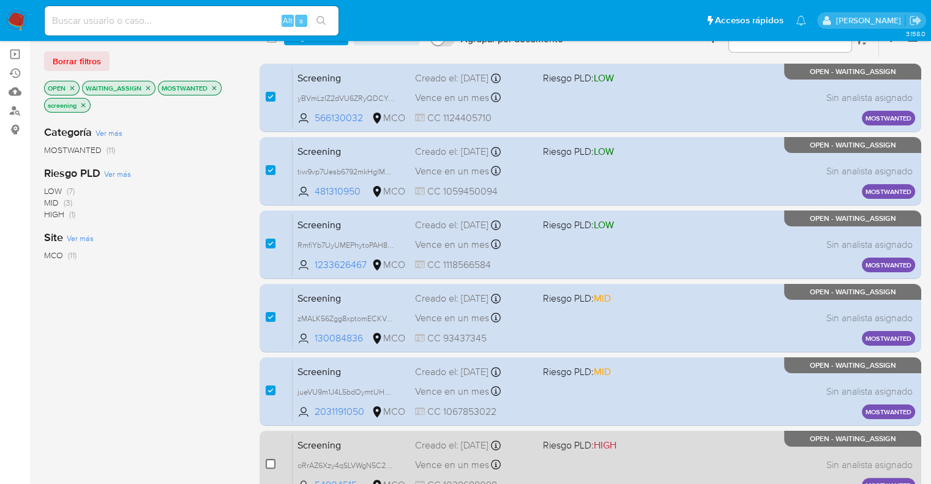
click at [268, 460] on input "checkbox" at bounding box center [271, 464] width 10 height 10
checkbox input "true"
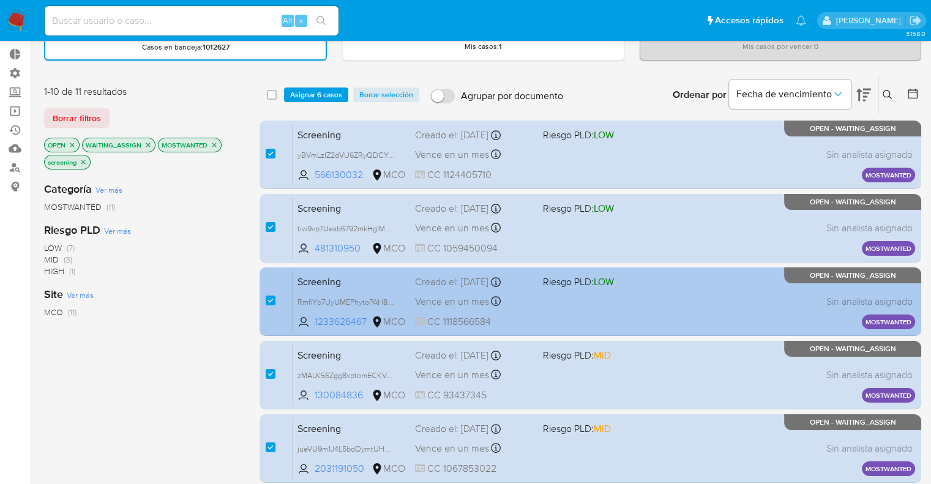
scroll to position [0, 0]
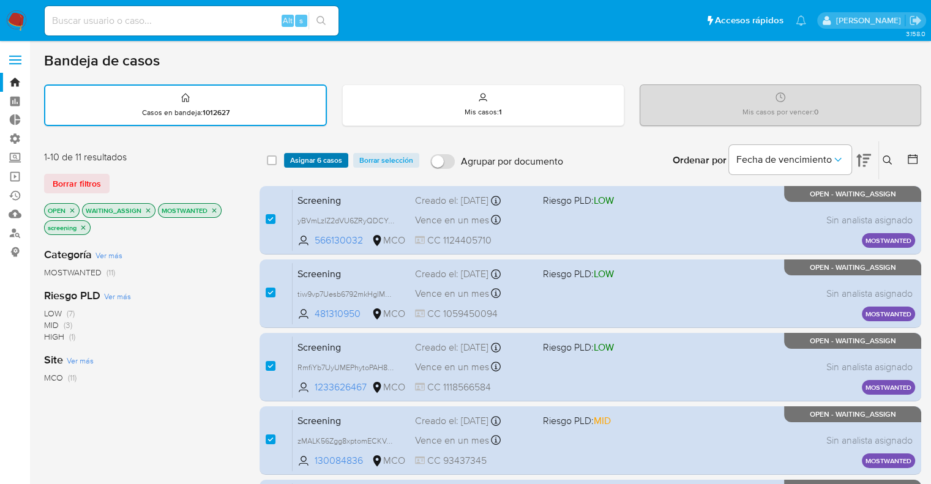
click at [342, 161] on button "Asignar 6 casos" at bounding box center [316, 160] width 64 height 15
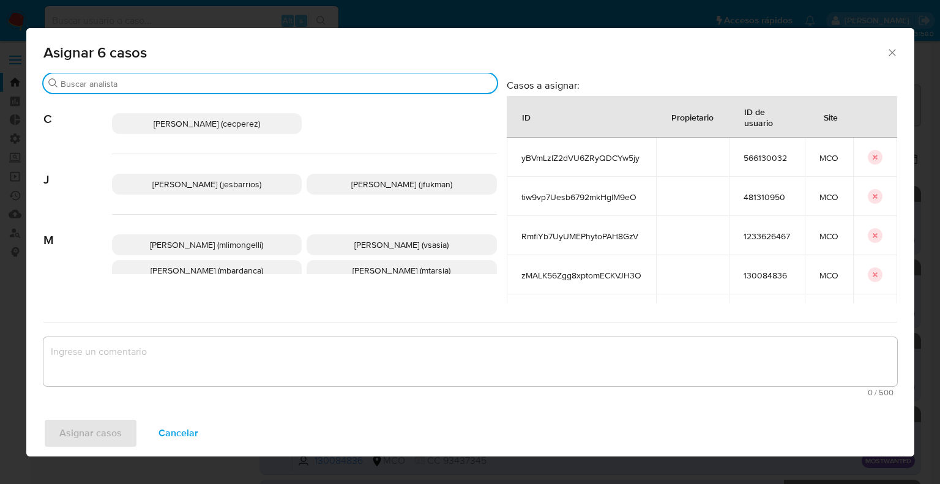
click at [278, 86] on input "Buscar" at bounding box center [276, 83] width 431 height 11
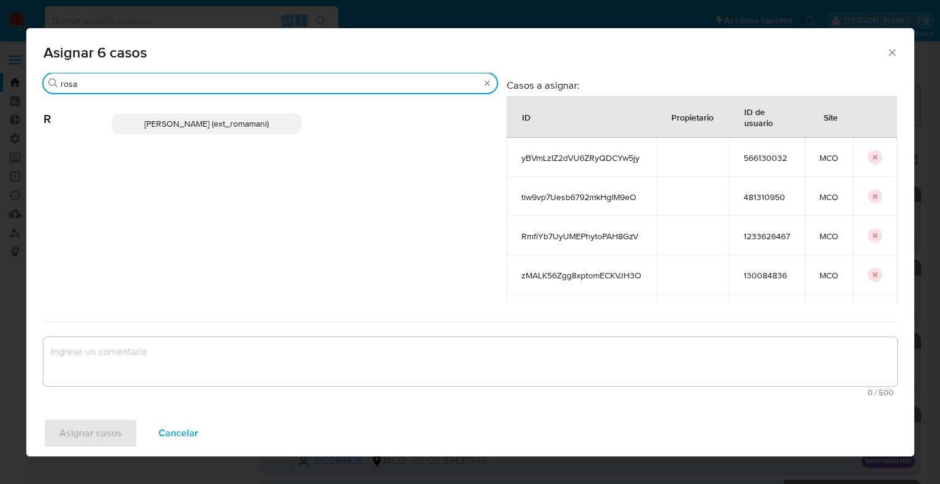
type input "rosa"
click at [291, 119] on p "Rosalia Mamani (ext_romamani)" at bounding box center [207, 123] width 190 height 21
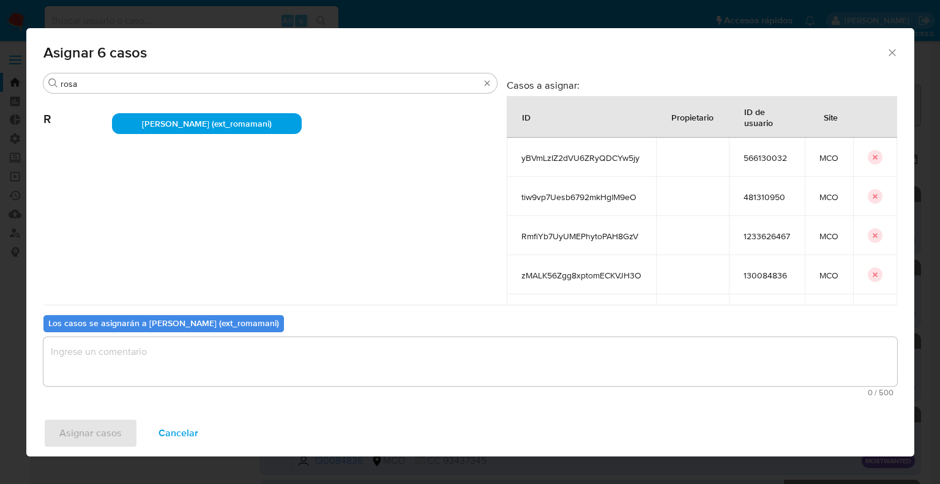
click at [200, 341] on textarea "assign-modal" at bounding box center [470, 361] width 854 height 49
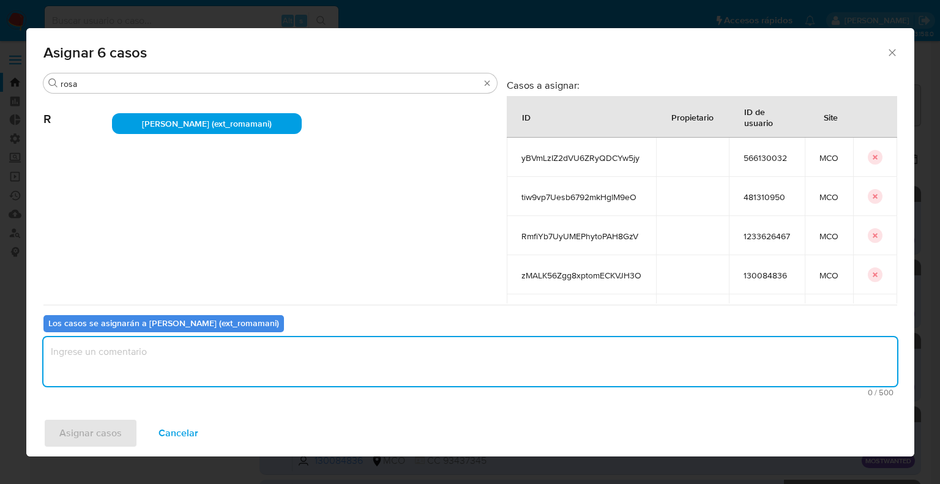
paste textarea "Asignación."
type textarea "Asignación."
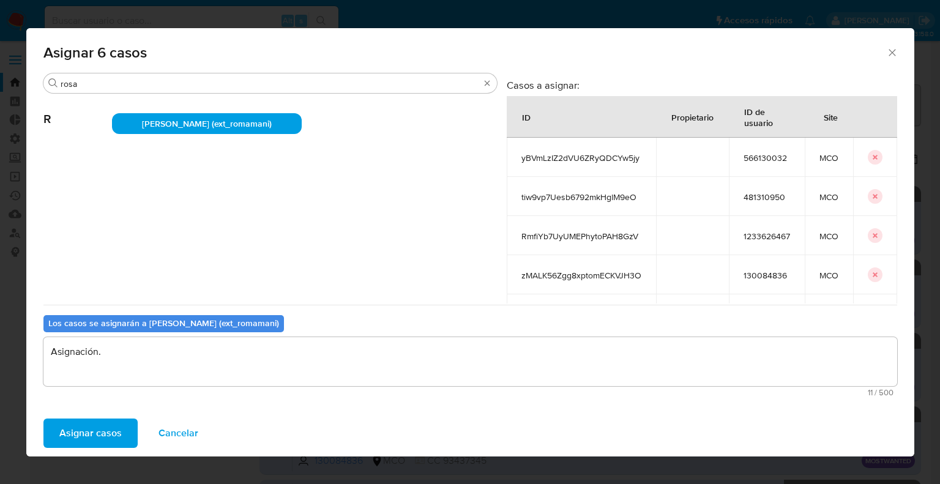
click at [125, 430] on button "Asignar casos" at bounding box center [90, 433] width 94 height 29
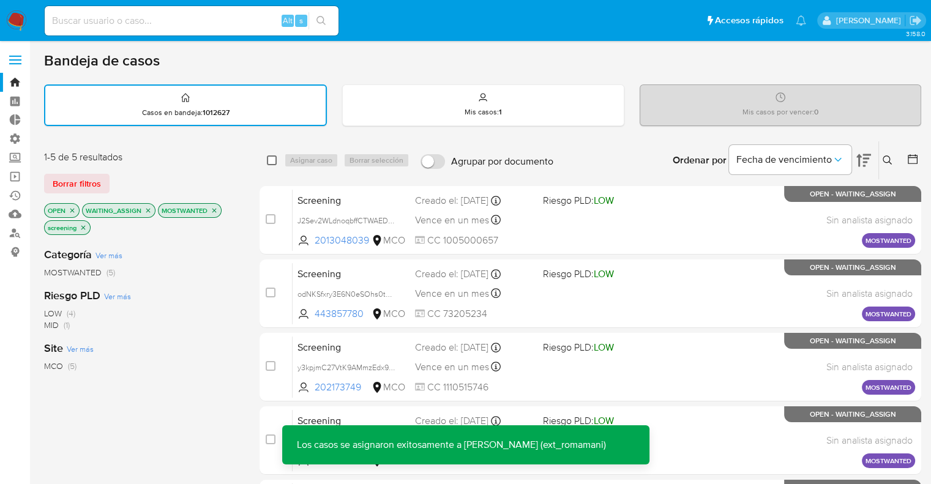
click at [271, 163] on input "checkbox" at bounding box center [272, 160] width 10 height 10
checkbox input "true"
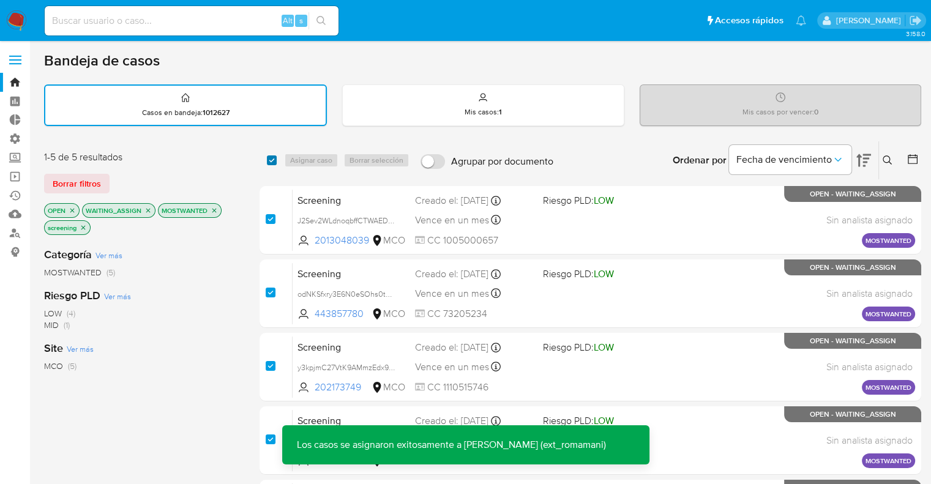
checkbox input "true"
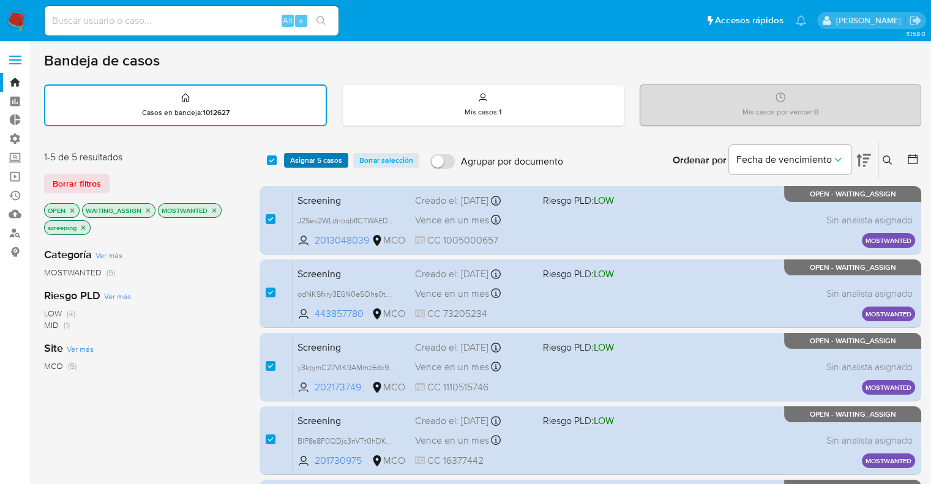
click at [288, 161] on button "Asignar 5 casos" at bounding box center [316, 160] width 64 height 15
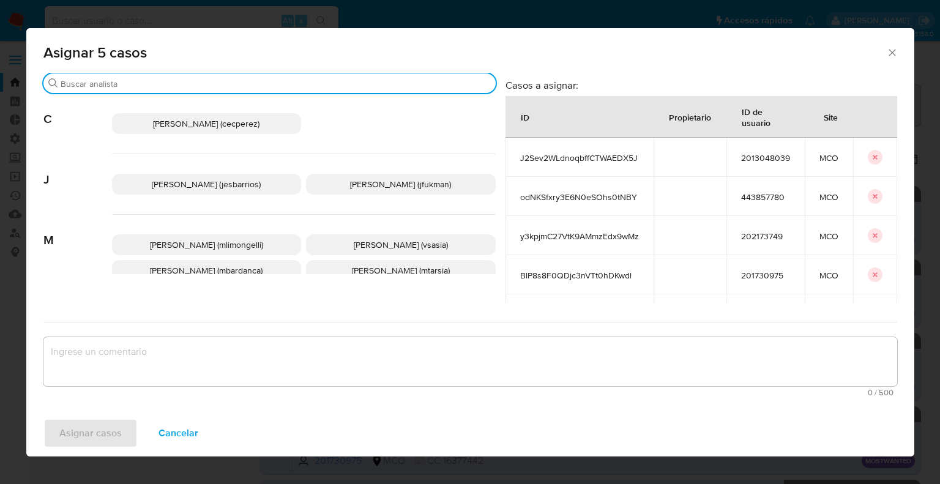
click at [231, 83] on input "Buscar" at bounding box center [276, 83] width 430 height 11
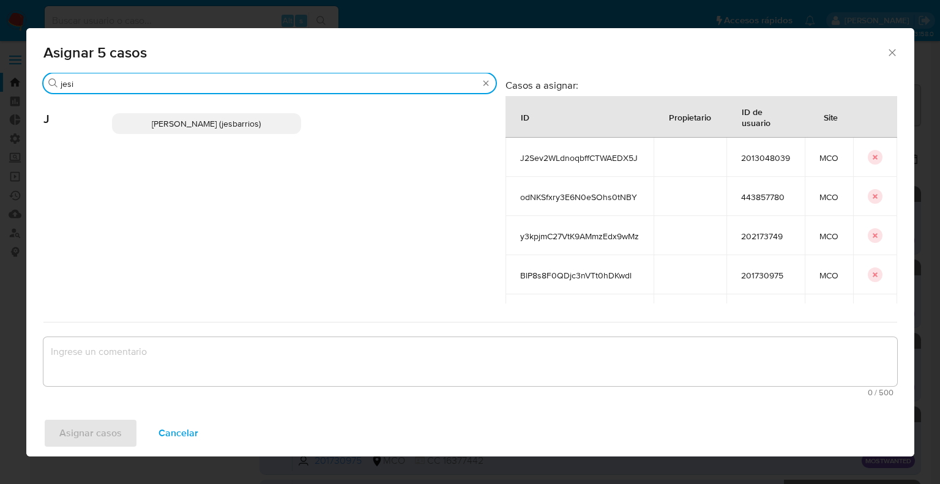
type input "jesi"
click at [281, 116] on p "Jesica Iris Barrios Leita (jesbarrios)" at bounding box center [207, 123] width 190 height 21
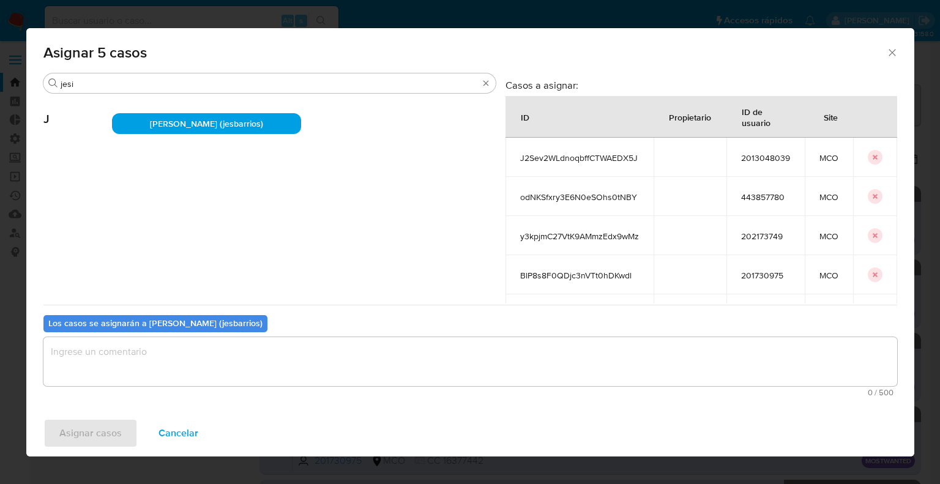
click at [232, 332] on div "Los casos se asignarán a Jesica Iris Barrios Leita (jesbarrios)" at bounding box center [155, 323] width 224 height 17
click at [232, 357] on textarea "assign-modal" at bounding box center [470, 361] width 854 height 49
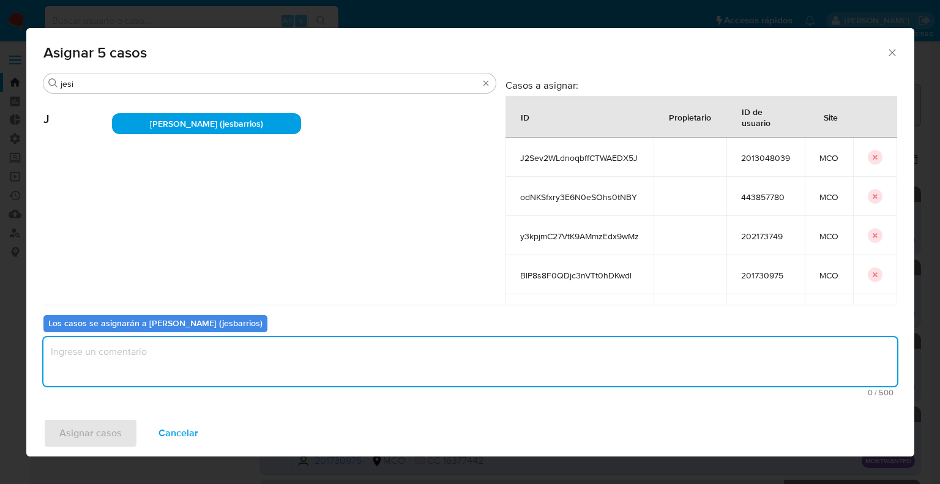
paste textarea "Asignación."
type textarea "Asignación."
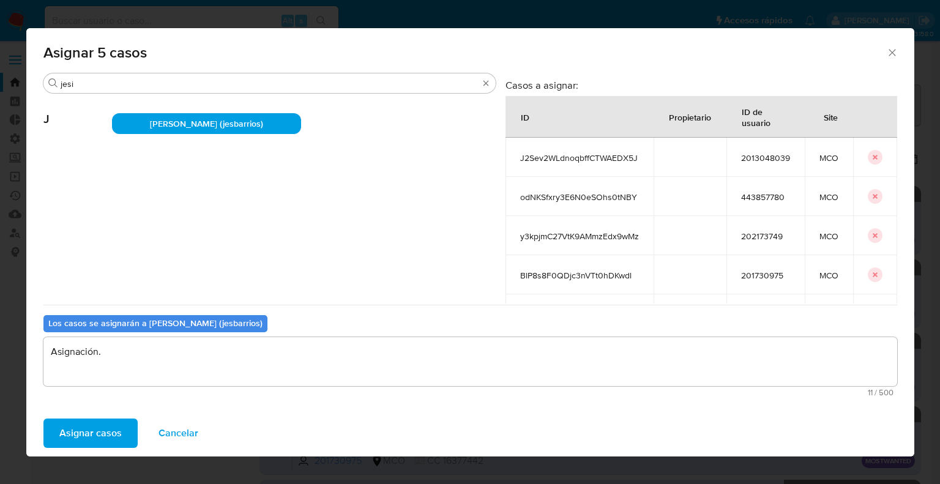
click at [132, 419] on button "Asignar casos" at bounding box center [90, 433] width 94 height 29
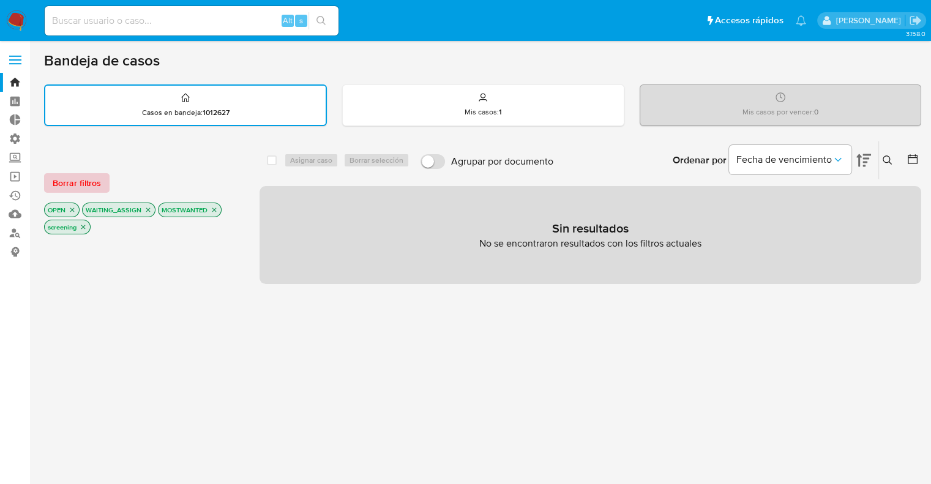
click at [103, 185] on button "Borrar filtros" at bounding box center [76, 183] width 65 height 20
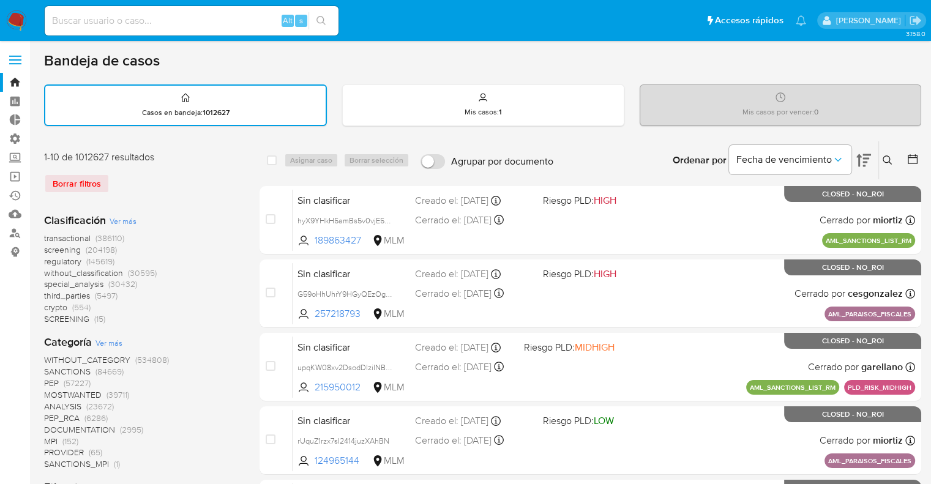
click at [47, 257] on span "regulatory" at bounding box center [62, 261] width 37 height 12
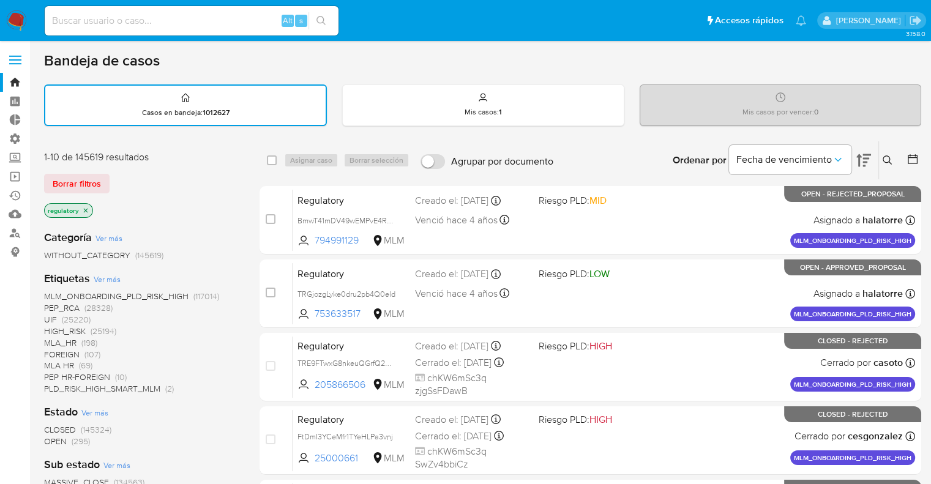
scroll to position [122, 0]
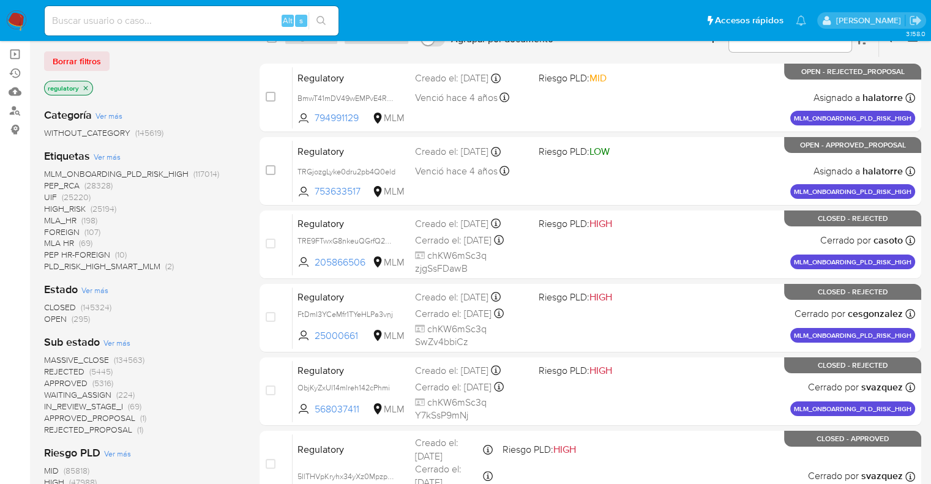
click at [51, 317] on span "OPEN" at bounding box center [55, 319] width 23 height 12
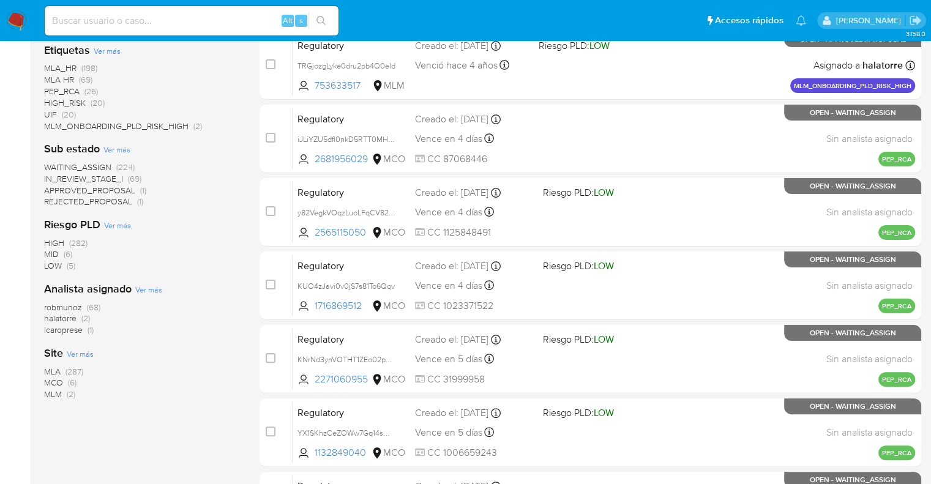
scroll to position [245, 0]
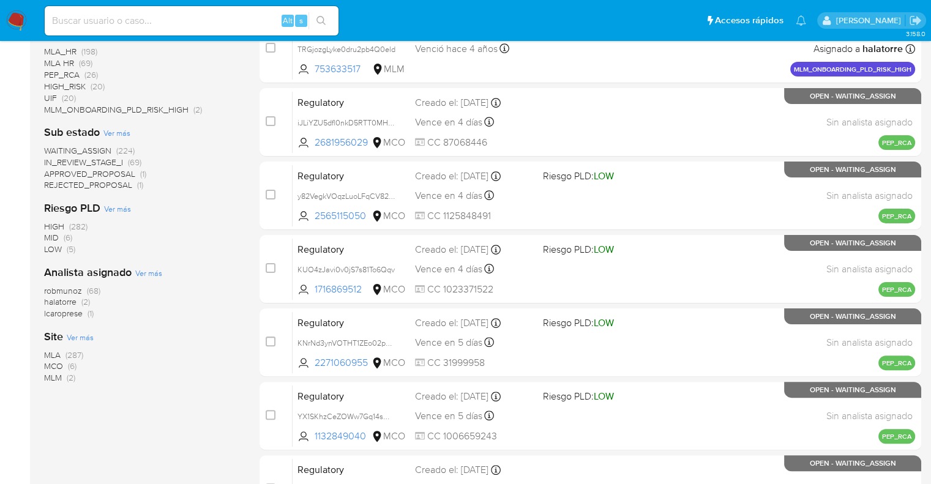
click at [49, 364] on span "MCO" at bounding box center [53, 366] width 19 height 12
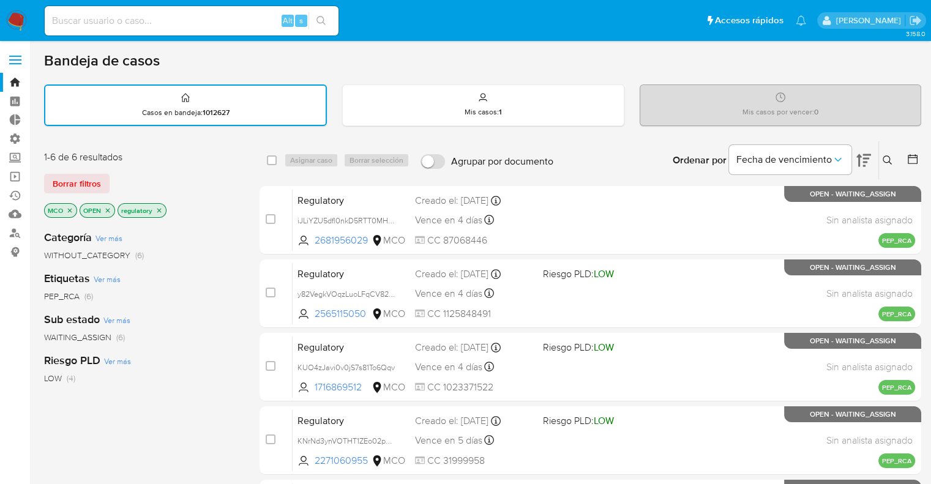
click at [121, 182] on div "Borrar filtros" at bounding box center [142, 184] width 196 height 20
click at [272, 158] on input "checkbox" at bounding box center [272, 160] width 10 height 10
checkbox input "true"
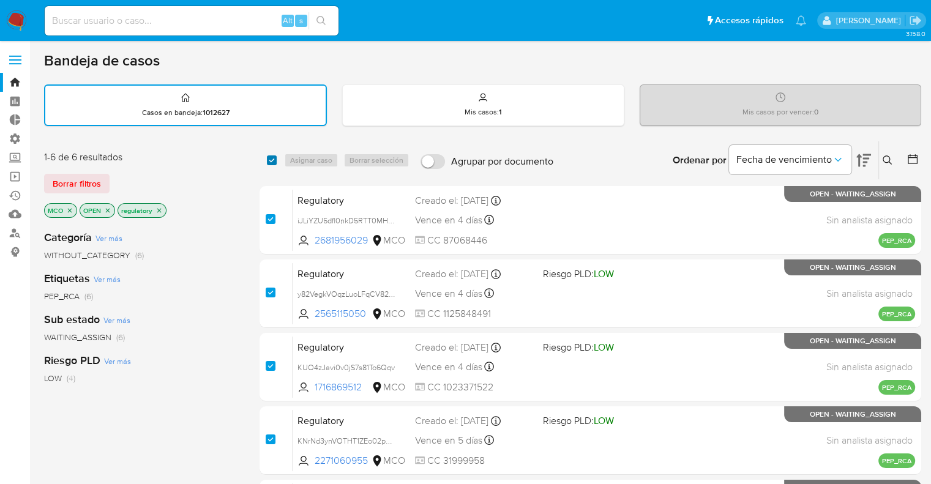
checkbox input "true"
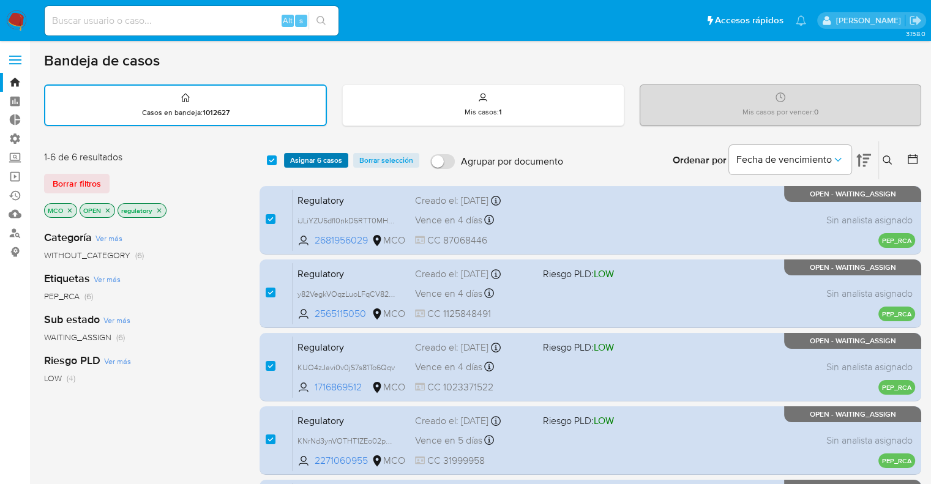
click at [331, 160] on span "Asignar 6 casos" at bounding box center [316, 160] width 52 height 12
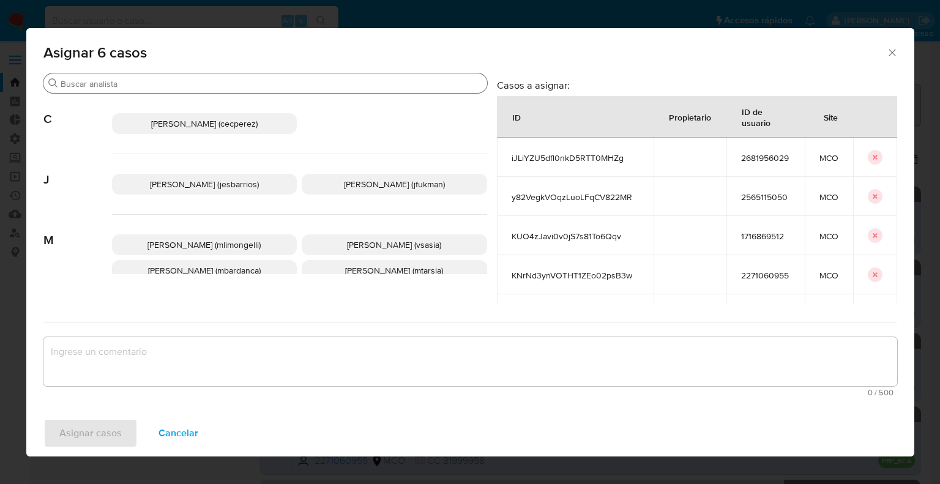
click at [290, 89] on div "Buscar" at bounding box center [265, 83] width 444 height 20
click at [290, 86] on input "Buscar" at bounding box center [272, 83] width 422 height 11
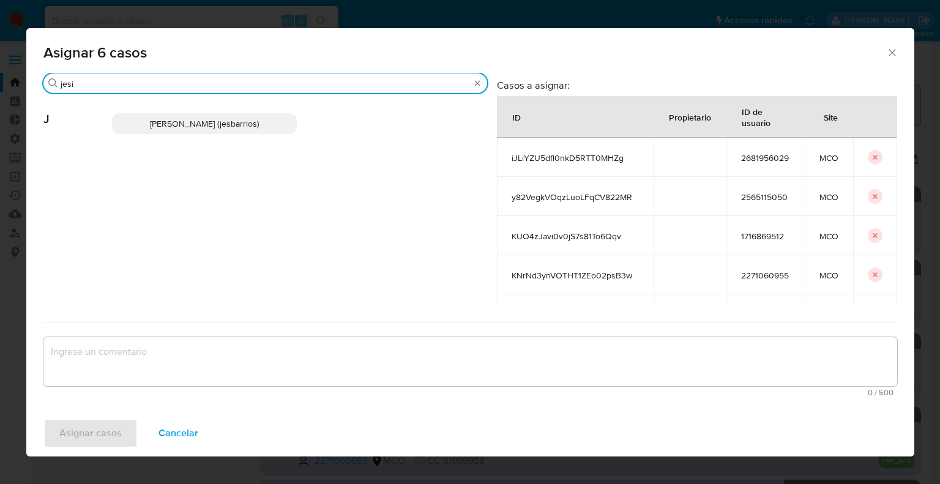
type input "jesi"
click at [286, 122] on p "Jesica Iris Barrios Leita (jesbarrios)" at bounding box center [204, 123] width 185 height 21
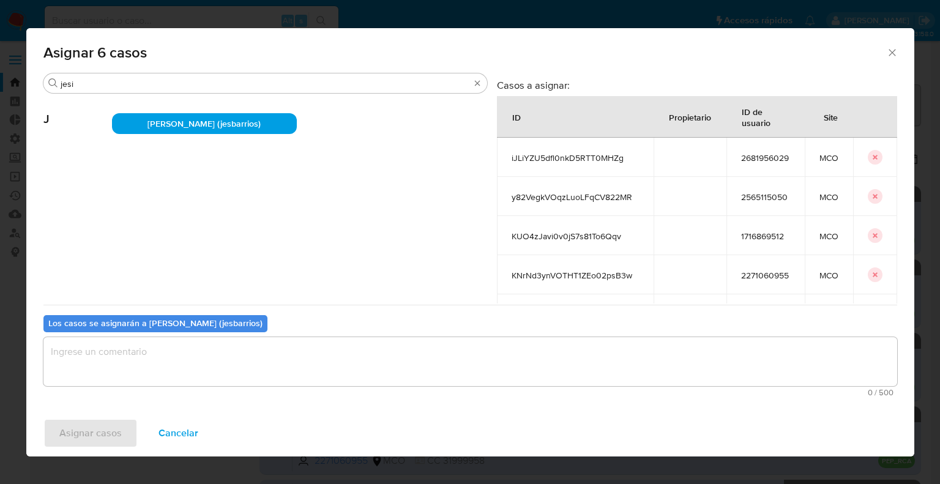
click at [217, 367] on textarea "assign-modal" at bounding box center [470, 361] width 854 height 49
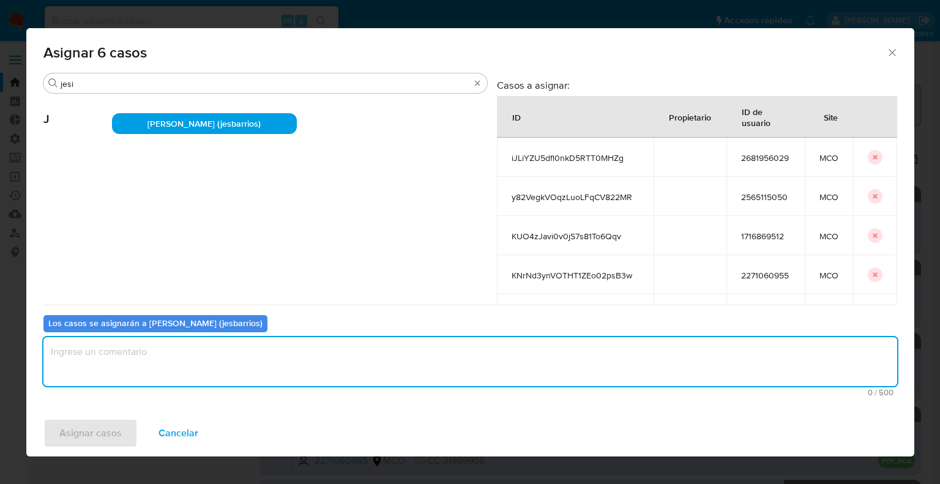
paste textarea "Asignación."
type textarea "Asignación."
click at [122, 427] on button "Asignar casos" at bounding box center [90, 433] width 94 height 29
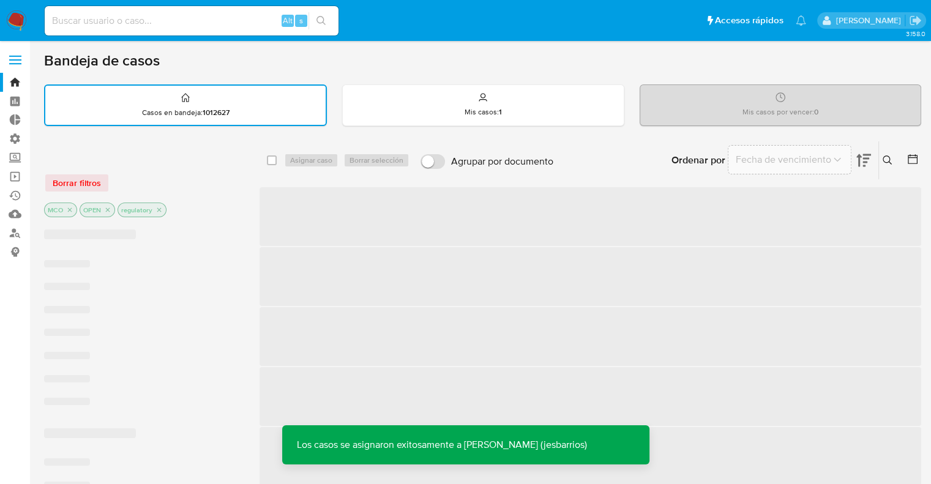
click at [101, 181] on div "Borrar filtros" at bounding box center [142, 183] width 196 height 20
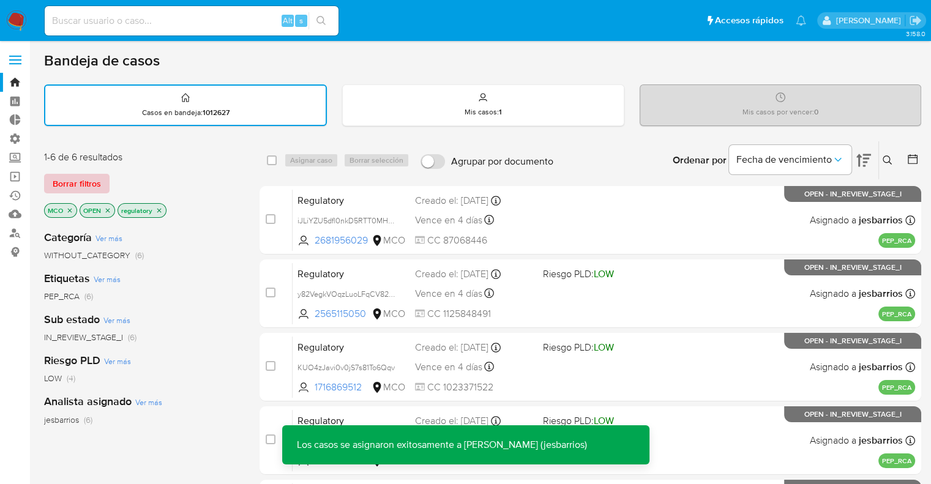
click at [108, 182] on button "Borrar filtros" at bounding box center [76, 184] width 65 height 20
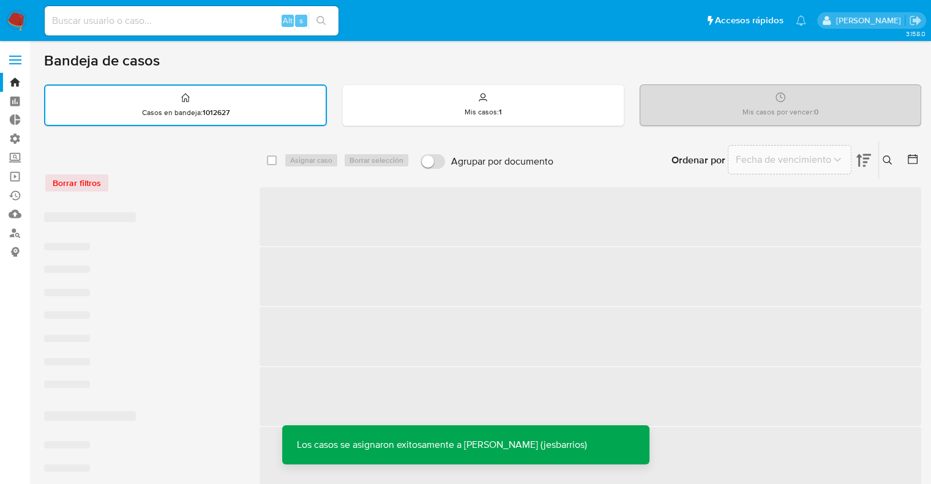
click at [171, 179] on div "Borrar filtros" at bounding box center [142, 183] width 196 height 20
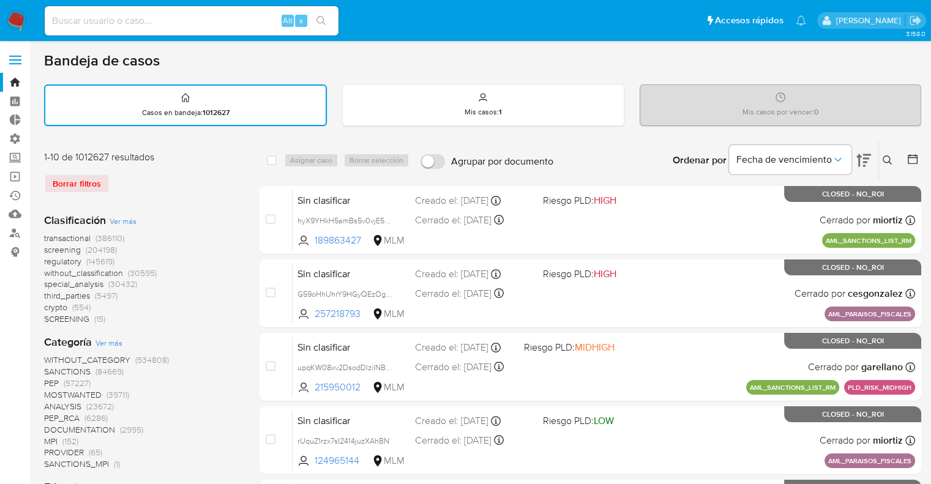
click at [47, 248] on span "screening" at bounding box center [62, 250] width 37 height 12
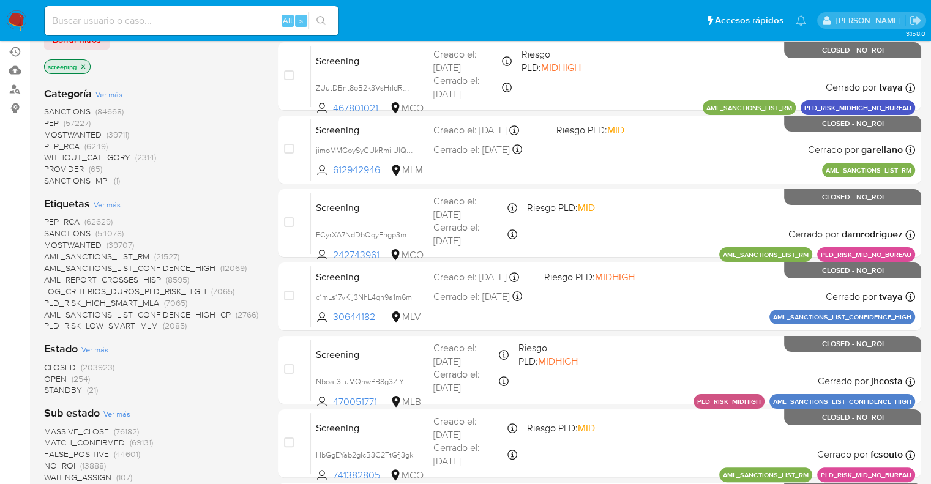
scroll to position [184, 0]
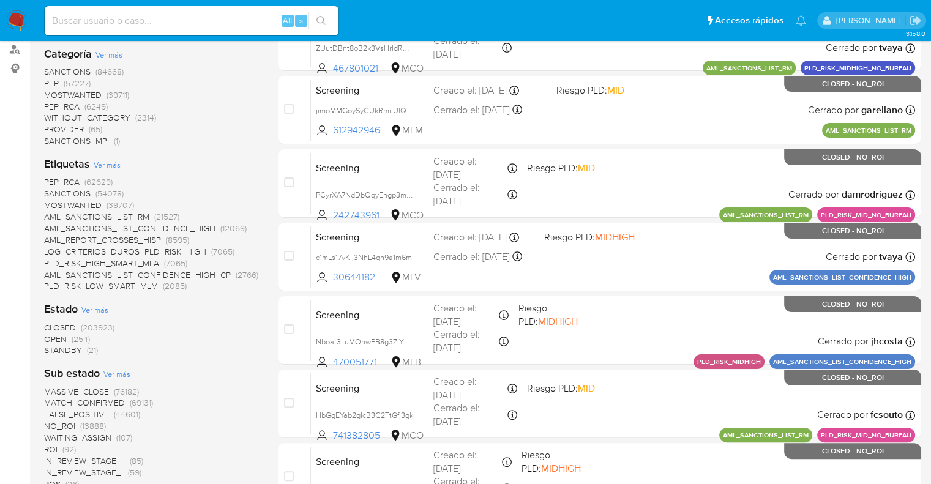
click at [51, 333] on span "OPEN" at bounding box center [55, 339] width 23 height 12
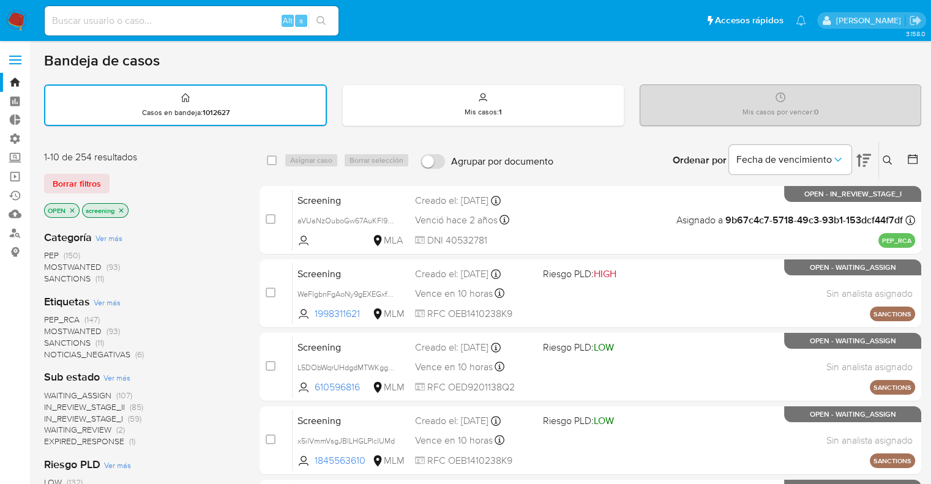
click at [50, 320] on span "PEP_RCA" at bounding box center [61, 319] width 35 height 12
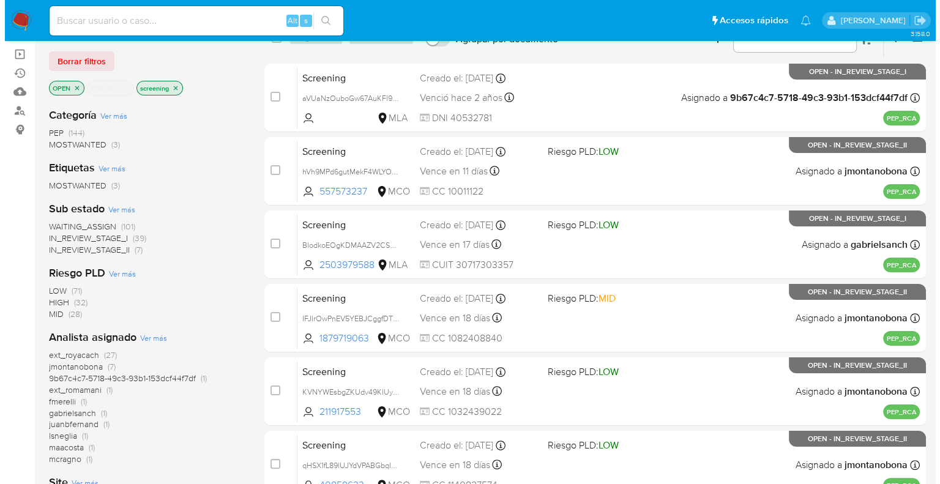
scroll to position [184, 0]
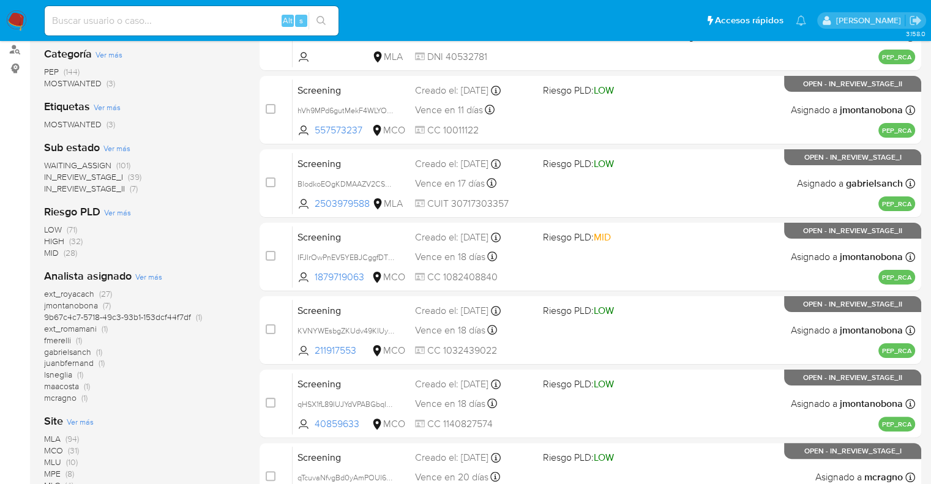
click at [73, 416] on span "Ver más" at bounding box center [80, 421] width 27 height 11
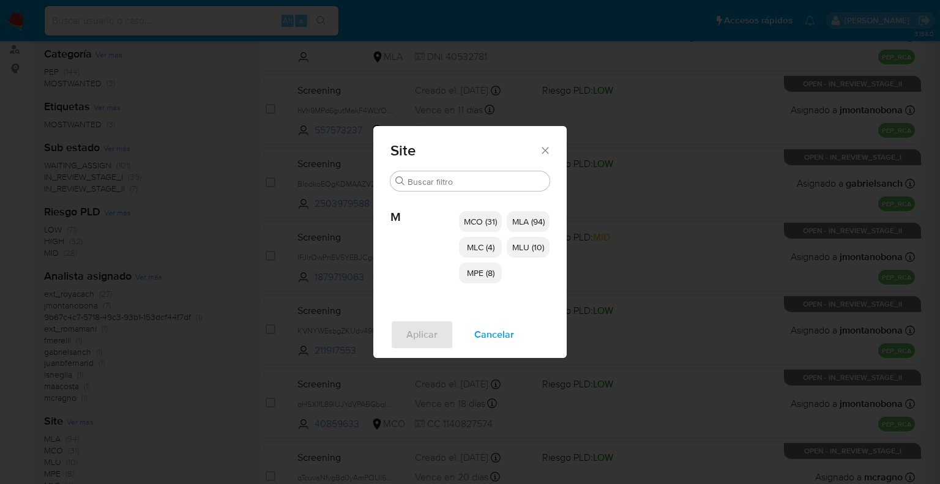
click at [463, 217] on p "MCO (31)" at bounding box center [480, 221] width 43 height 21
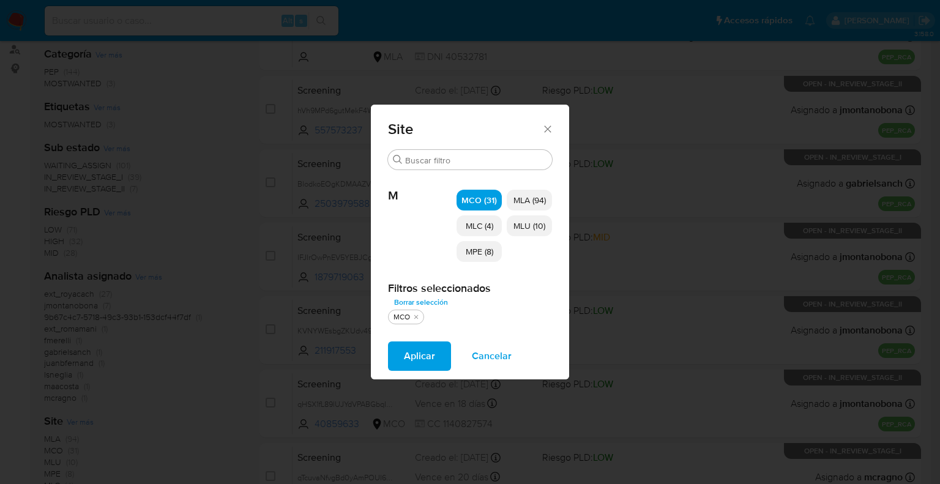
click at [463, 217] on p "MLC (4)" at bounding box center [479, 225] width 45 height 21
click at [464, 245] on p "MPE (8)" at bounding box center [479, 251] width 45 height 21
click at [507, 233] on div "MCO (31) MLA (94) MLC (4) MLU (10) MPE (8)" at bounding box center [504, 225] width 95 height 111
click at [509, 232] on p "MLU (10)" at bounding box center [529, 225] width 45 height 21
click at [448, 345] on button "Aplicar" at bounding box center [419, 356] width 63 height 29
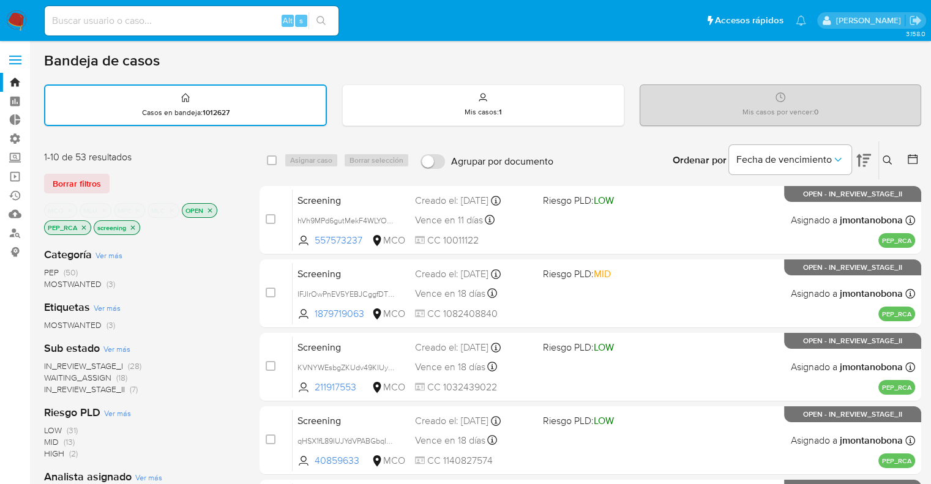
scroll to position [61, 0]
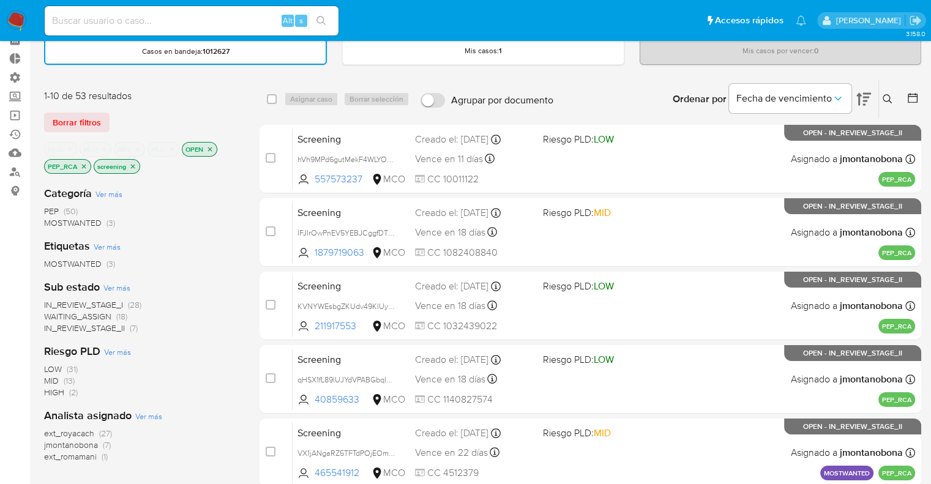
click at [225, 89] on div "1-10 de 53 resultados" at bounding box center [142, 95] width 196 height 13
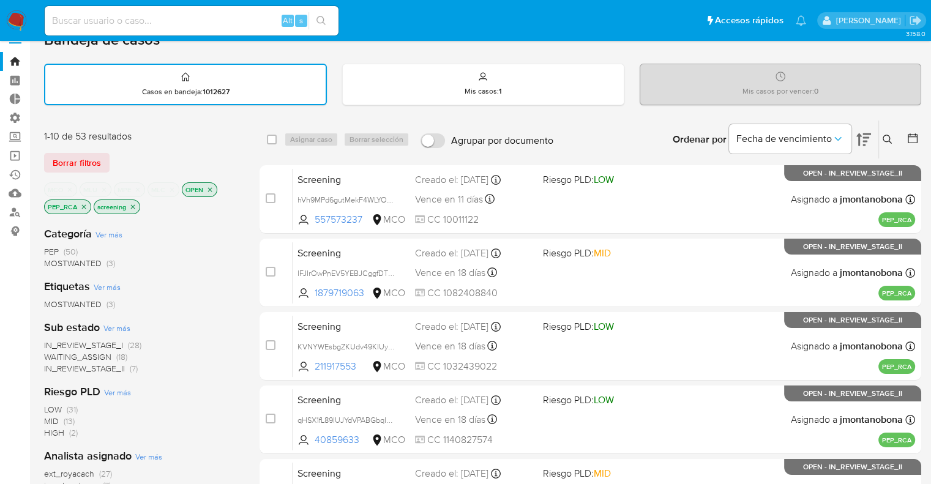
scroll to position [0, 0]
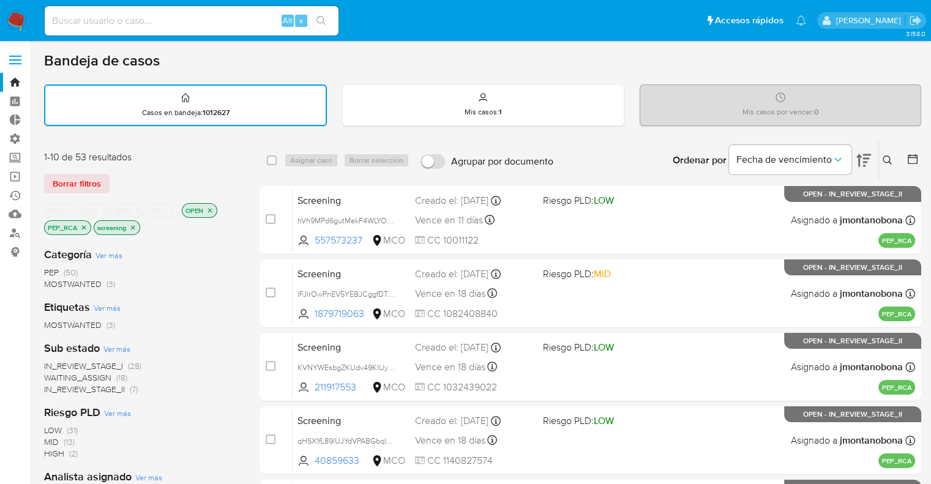
click at [56, 373] on span "WAITING_ASSIGN" at bounding box center [77, 378] width 67 height 12
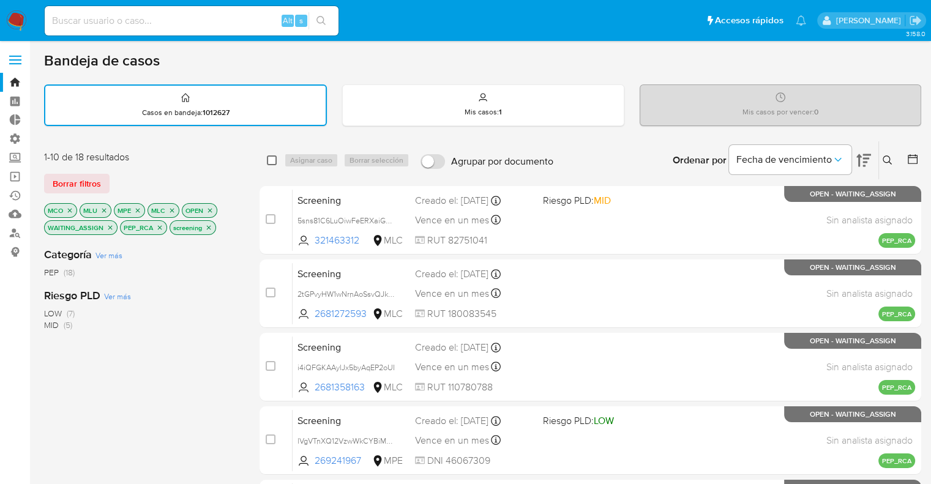
click at [275, 159] on input "checkbox" at bounding box center [272, 160] width 10 height 10
checkbox input "true"
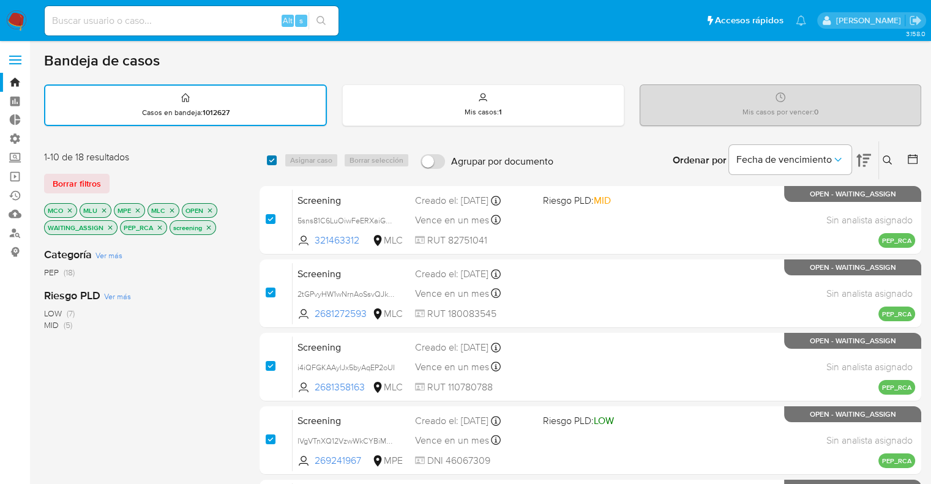
checkbox input "true"
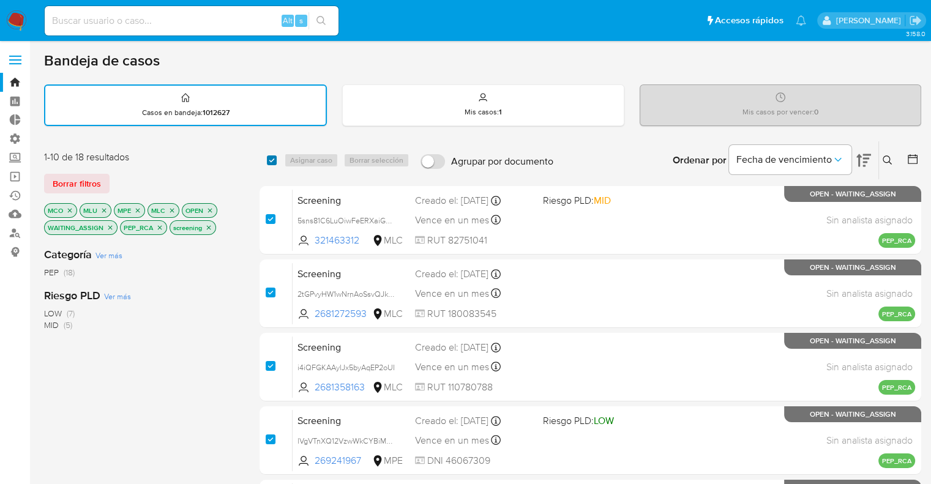
checkbox input "true"
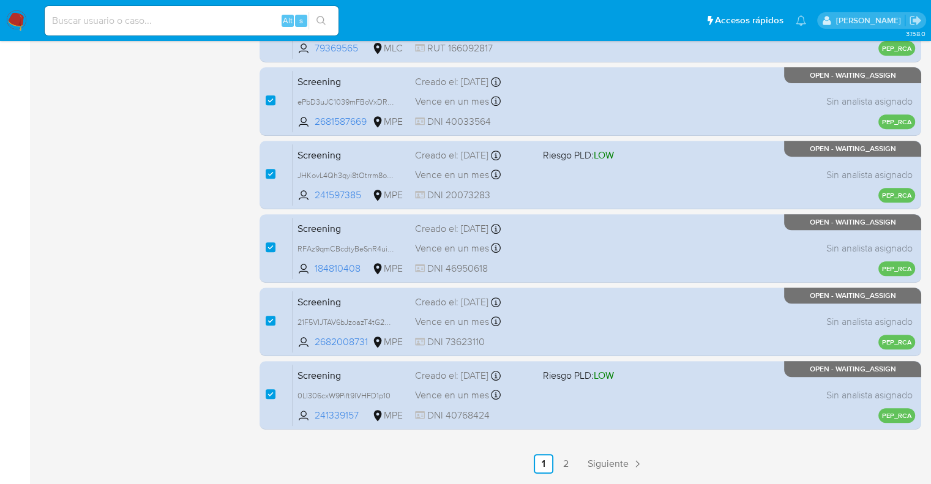
scroll to position [526, 0]
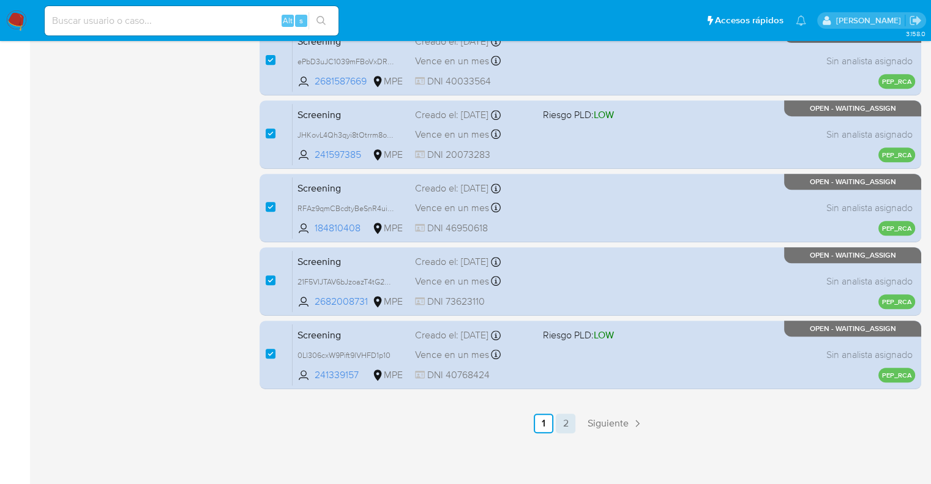
click at [570, 422] on link "2" at bounding box center [566, 424] width 20 height 20
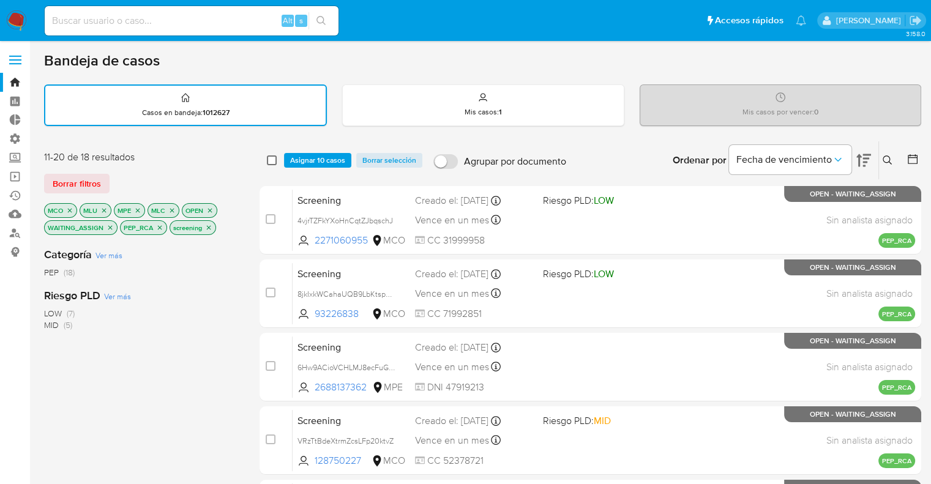
click at [274, 157] on input "checkbox" at bounding box center [272, 160] width 10 height 10
checkbox input "true"
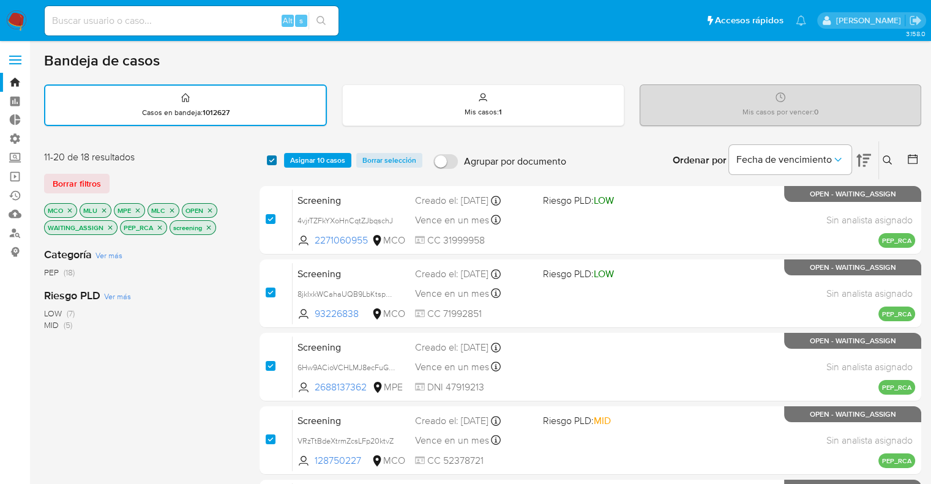
checkbox input "true"
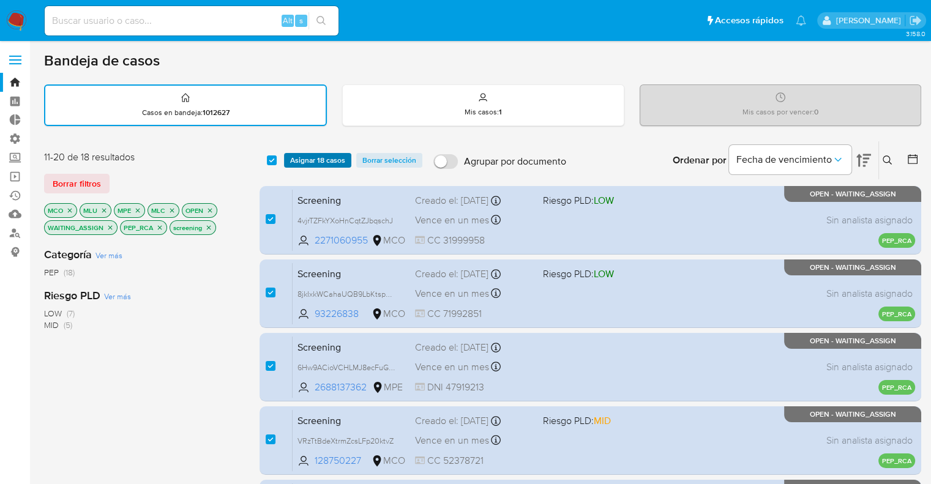
click at [295, 159] on span "Asignar 18 casos" at bounding box center [317, 160] width 55 height 12
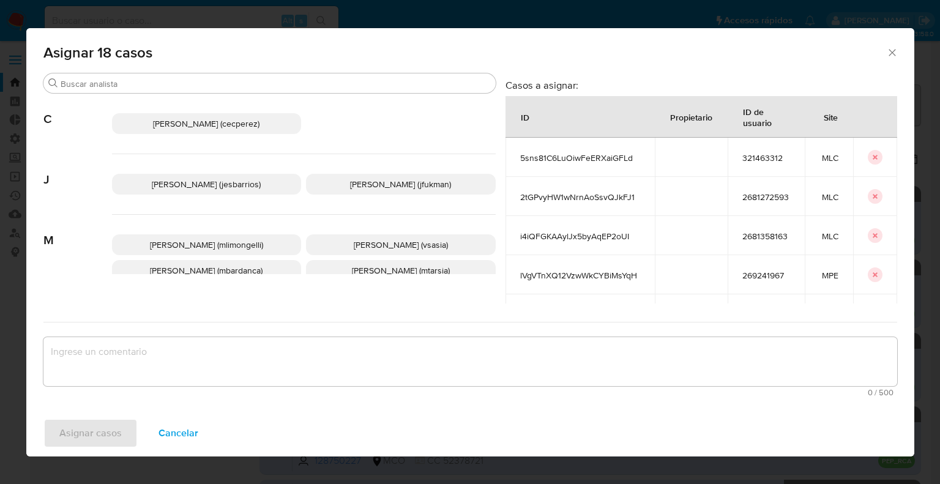
click at [200, 434] on button "Cancelar" at bounding box center [179, 433] width 72 height 29
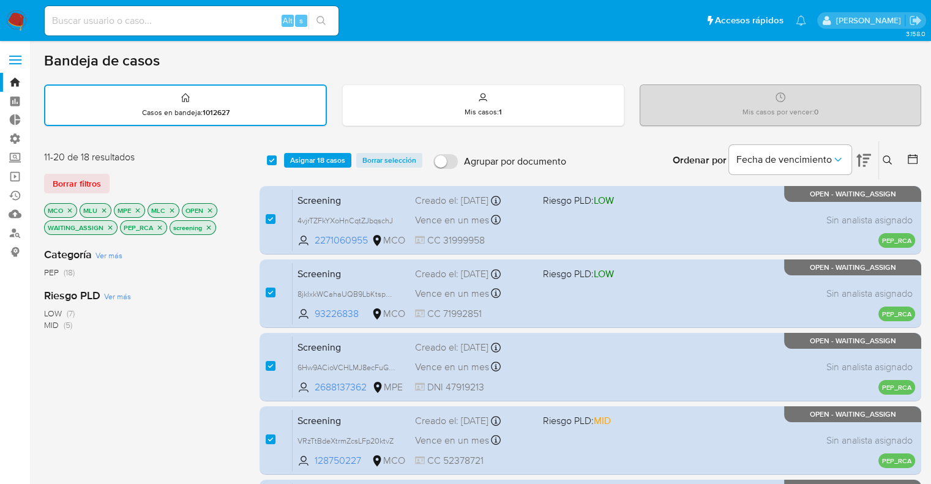
click at [345, 157] on button "Asignar 18 casos" at bounding box center [317, 160] width 67 height 15
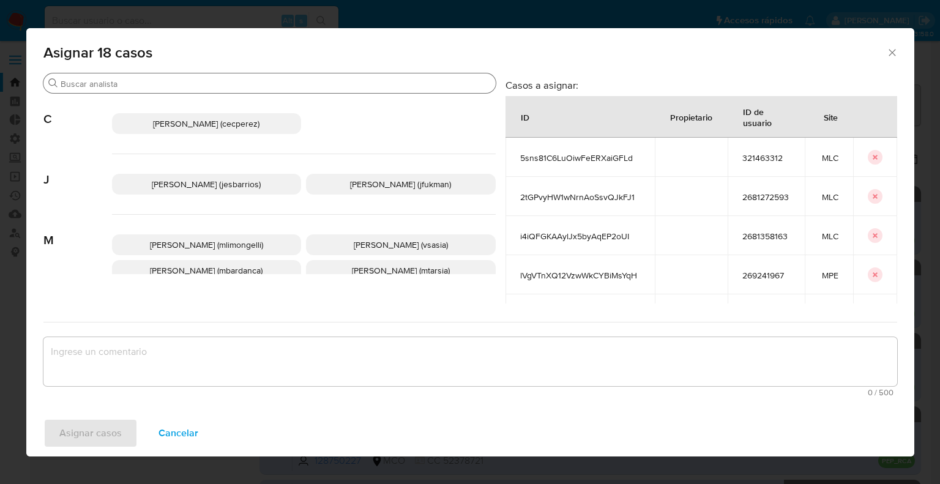
click at [271, 75] on div "Buscar" at bounding box center [269, 83] width 452 height 20
click at [295, 80] on input "Buscar" at bounding box center [276, 83] width 430 height 11
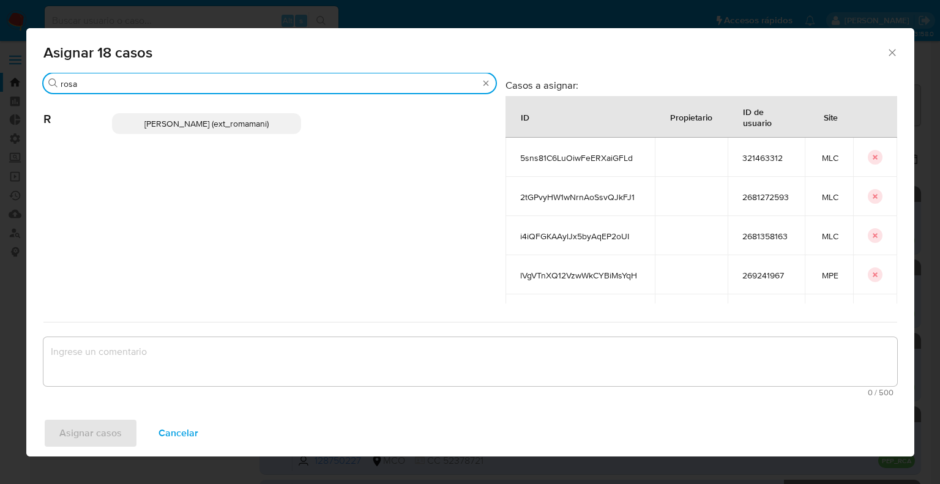
type input "rosa"
click at [264, 129] on p "Rosalia Mamani (ext_romamani)" at bounding box center [207, 123] width 190 height 21
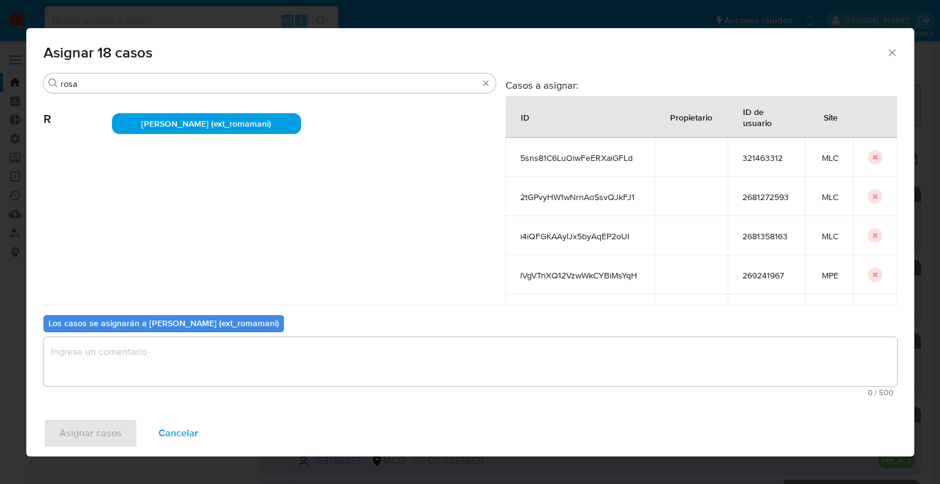
click at [237, 343] on textarea "assign-modal" at bounding box center [470, 361] width 854 height 49
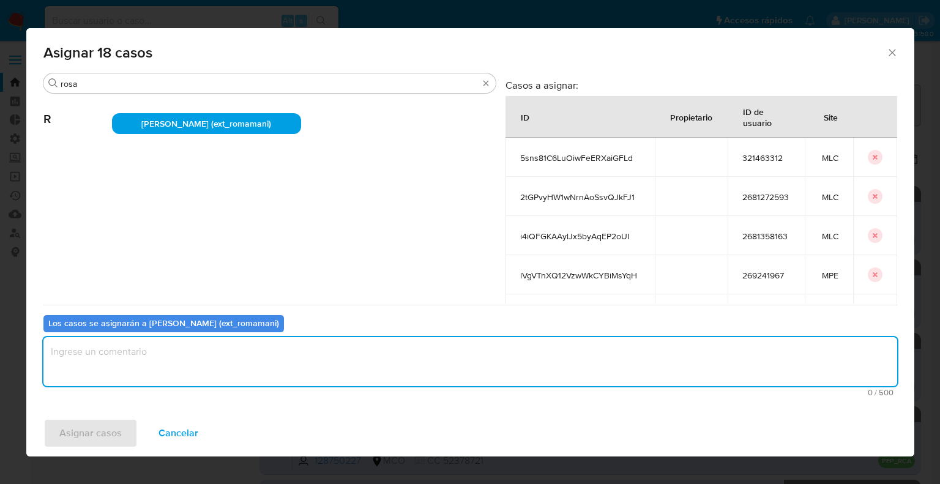
paste textarea "Asignación."
type textarea "Asignación."
click at [119, 427] on span "Asignar casos" at bounding box center [90, 433] width 62 height 27
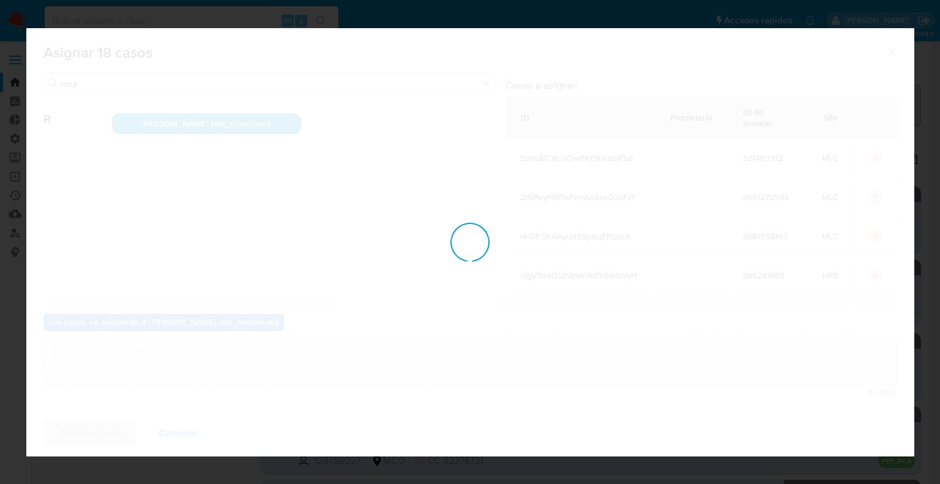
checkbox input "false"
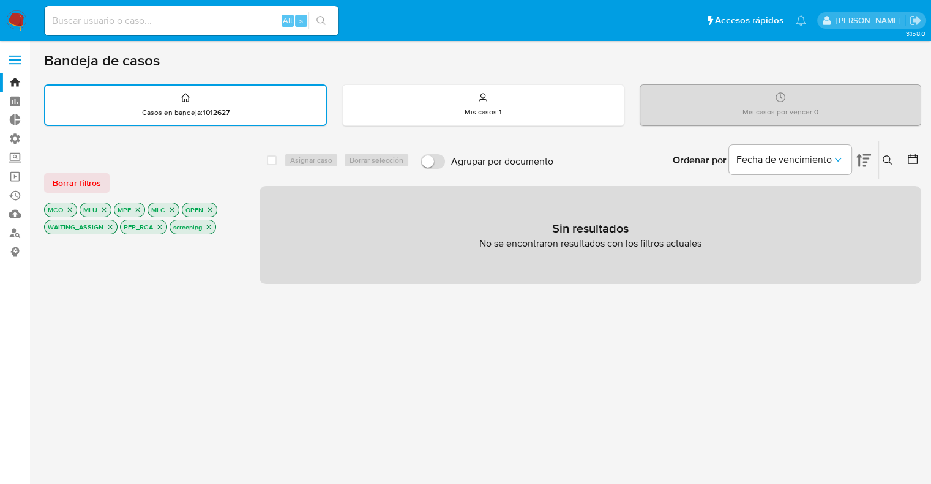
click at [97, 192] on div "Borrar filtros MCO MLU MPE MLC OPEN WAITING_ASSIGN PEP_RCA screening" at bounding box center [142, 194] width 196 height 86
click at [100, 190] on span "Borrar filtros" at bounding box center [77, 182] width 48 height 17
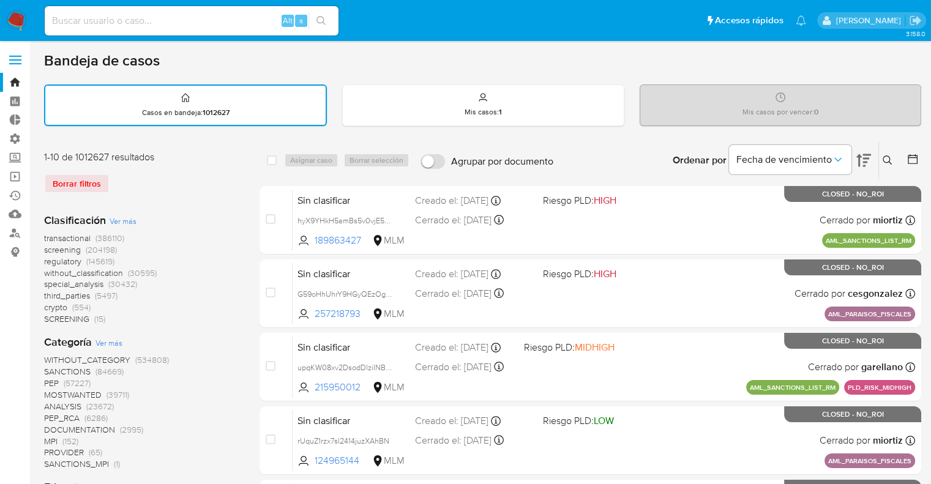
click at [49, 307] on span "crypto" at bounding box center [55, 307] width 23 height 12
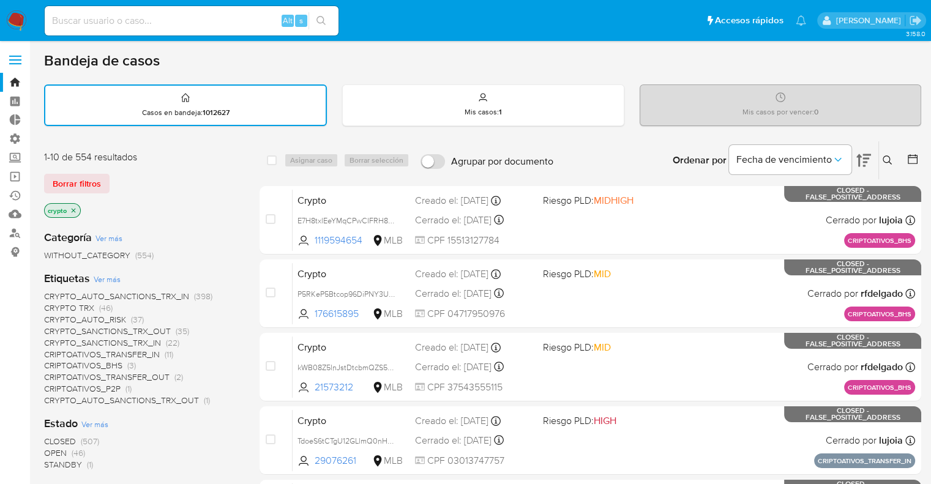
click at [46, 447] on span "OPEN" at bounding box center [55, 453] width 23 height 12
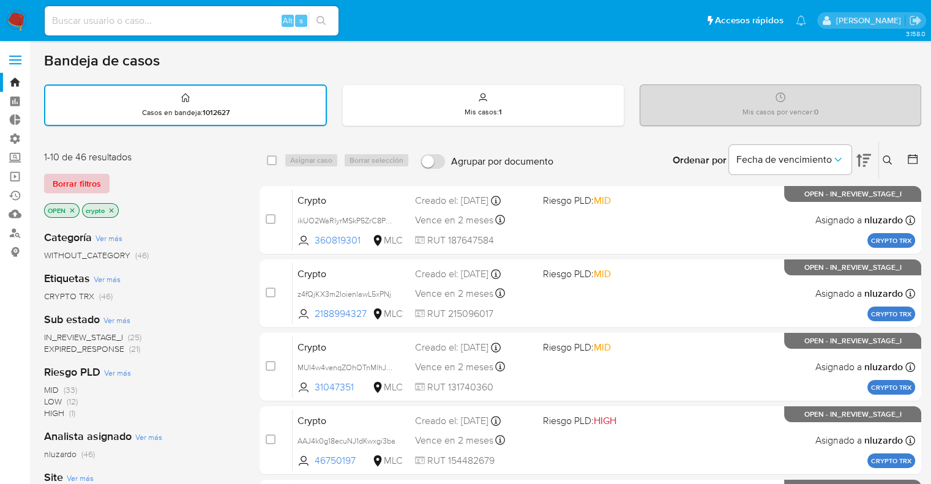
click at [104, 185] on button "Borrar filtros" at bounding box center [76, 184] width 65 height 20
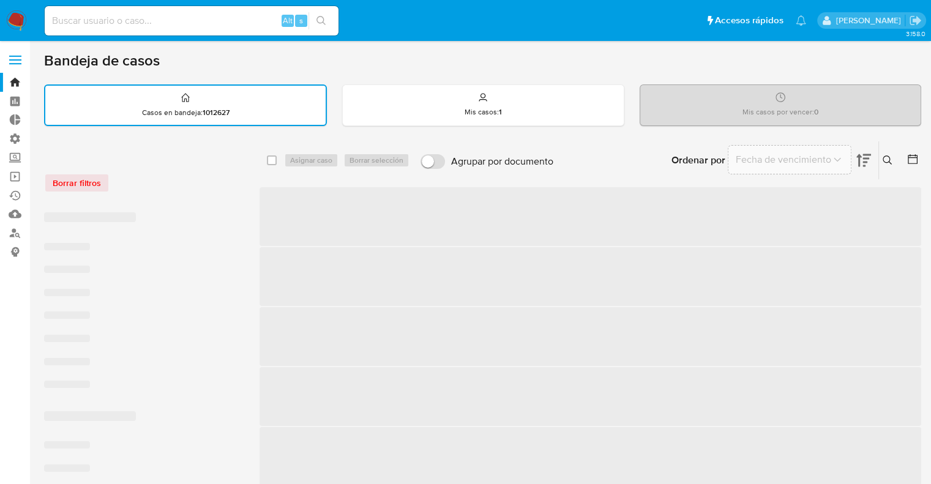
click at [134, 173] on div "Borrar filtros" at bounding box center [142, 183] width 196 height 20
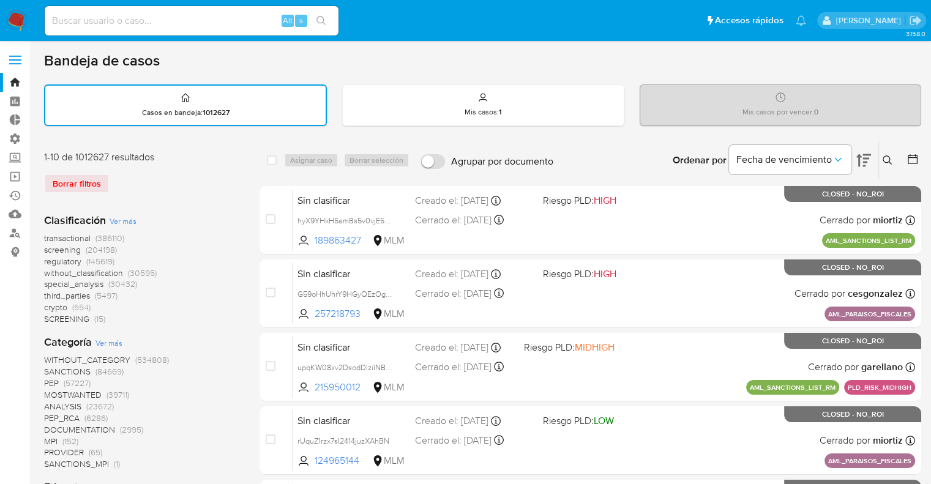
click at [49, 250] on span "screening" at bounding box center [62, 250] width 37 height 12
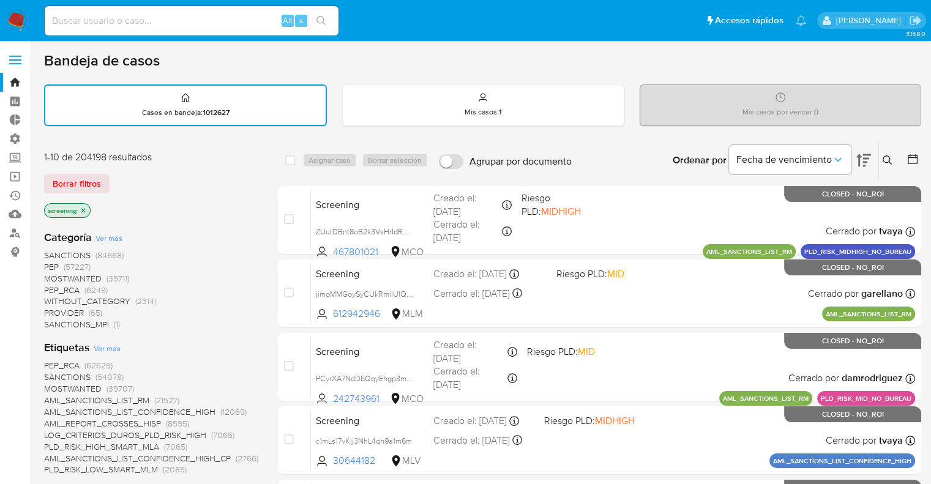
click at [159, 174] on div "Borrar filtros" at bounding box center [142, 184] width 196 height 20
click at [122, 176] on div "Borrar filtros" at bounding box center [142, 184] width 196 height 20
click at [113, 176] on div "Borrar filtros" at bounding box center [142, 184] width 196 height 20
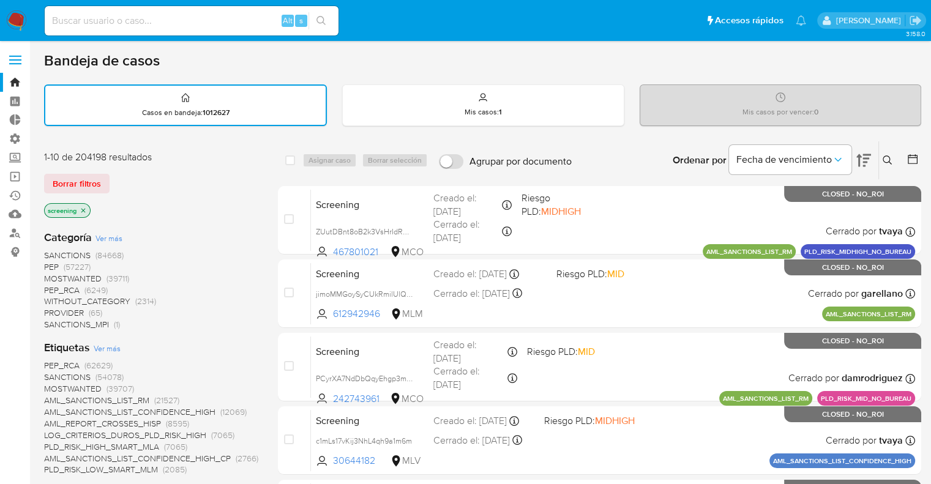
click at [116, 176] on div "Borrar filtros" at bounding box center [142, 184] width 196 height 20
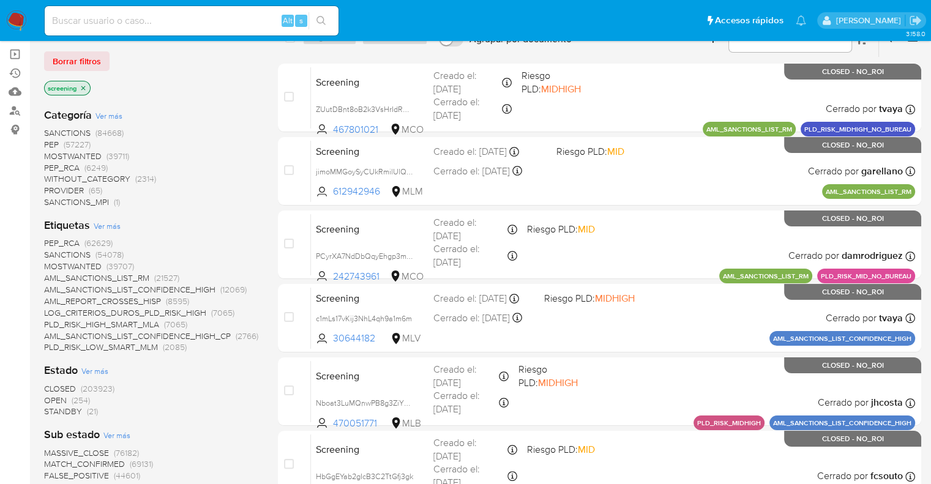
click at [50, 400] on span "OPEN" at bounding box center [55, 400] width 23 height 12
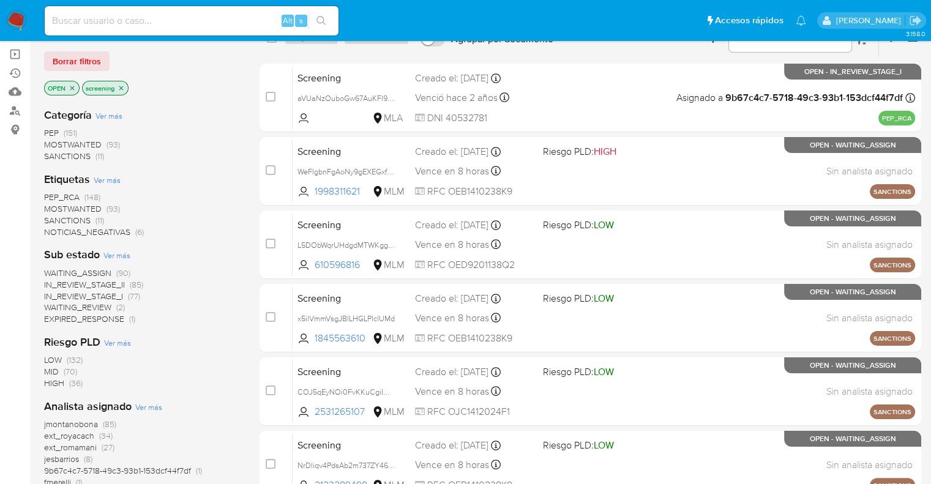
click at [51, 219] on span "SANCTIONS" at bounding box center [67, 220] width 47 height 12
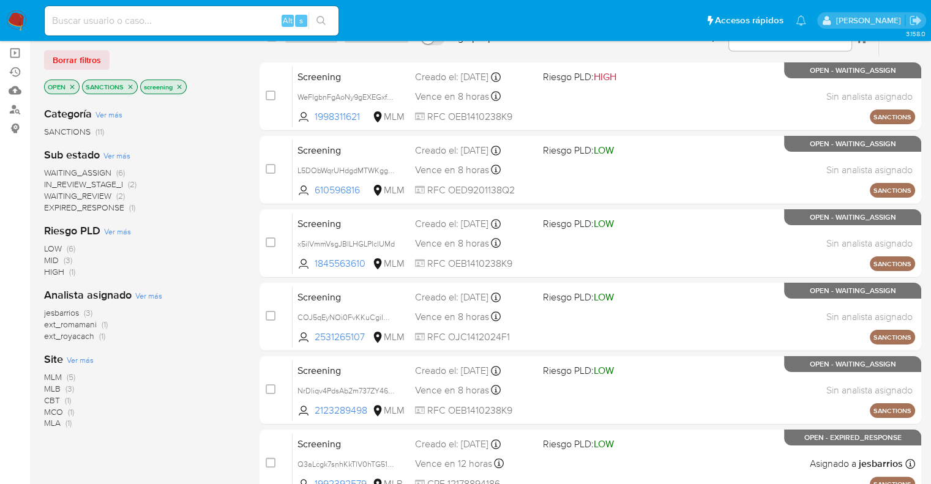
scroll to position [61, 0]
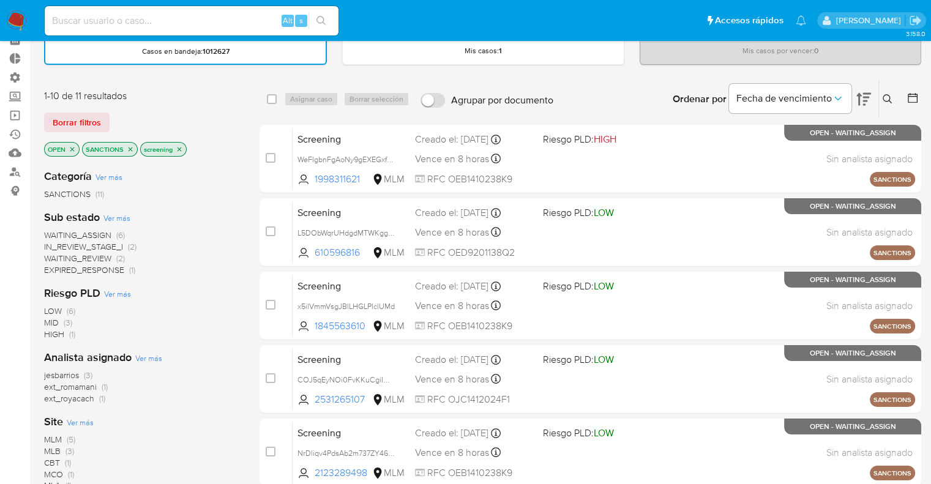
click at [130, 151] on icon "close-filter" at bounding box center [130, 149] width 7 height 7
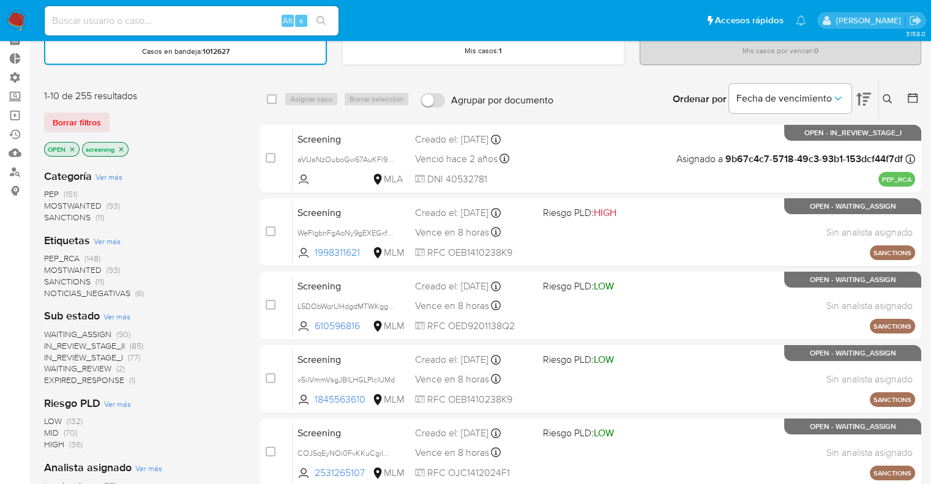
click at [113, 116] on div "Borrar filtros" at bounding box center [142, 123] width 196 height 20
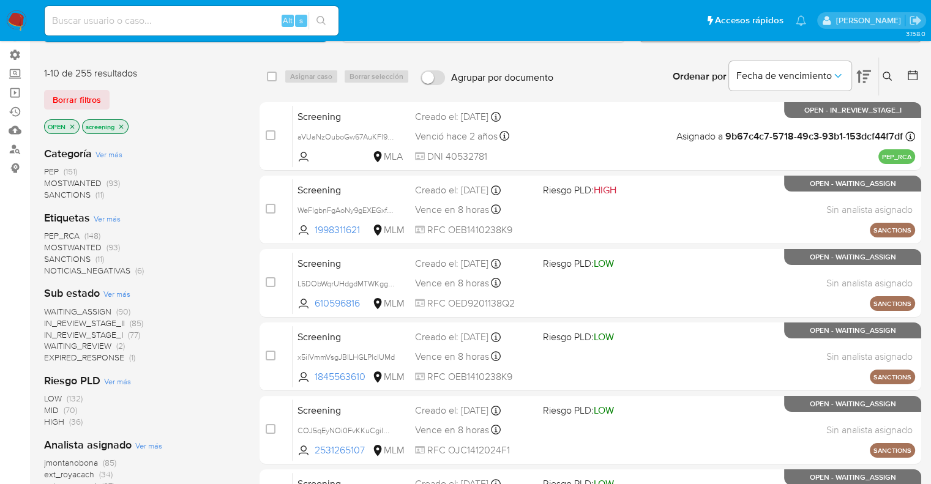
scroll to position [61, 0]
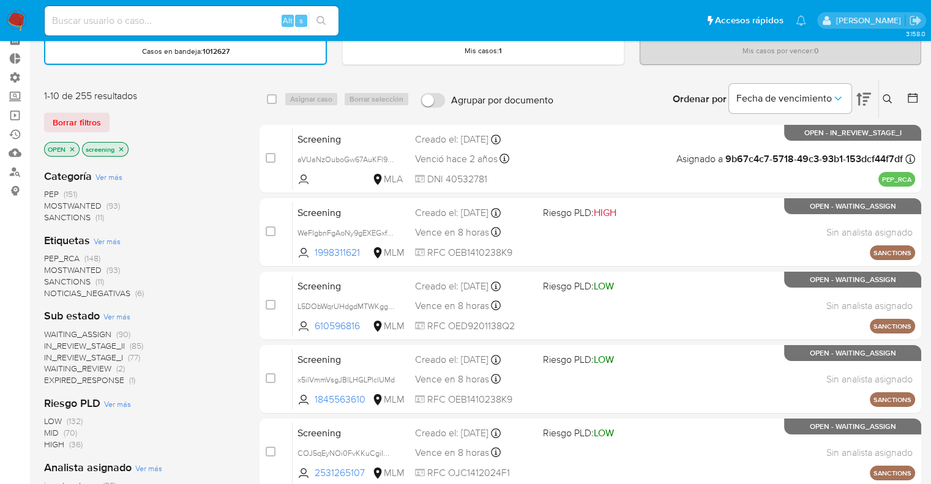
click at [113, 116] on div "Borrar filtros" at bounding box center [142, 123] width 196 height 20
click at [115, 115] on div "Borrar filtros" at bounding box center [142, 123] width 196 height 20
click at [113, 113] on div "Borrar filtros" at bounding box center [142, 123] width 196 height 20
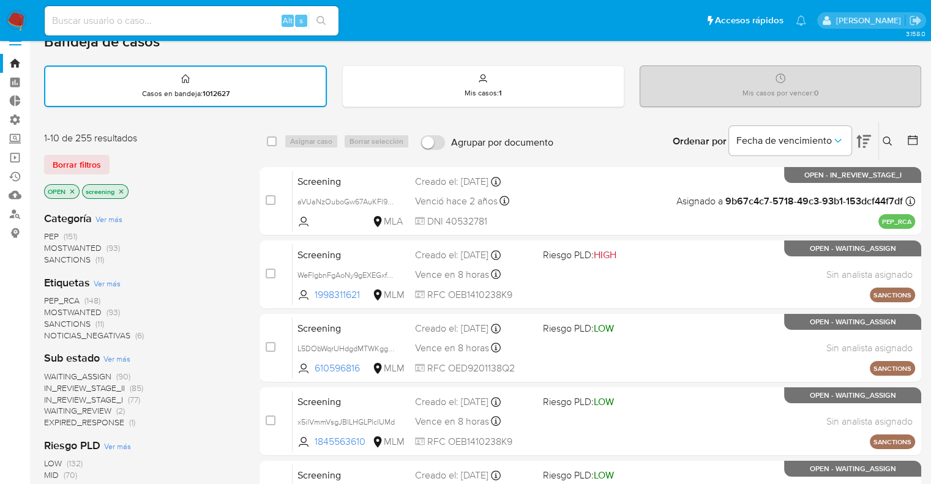
scroll to position [0, 0]
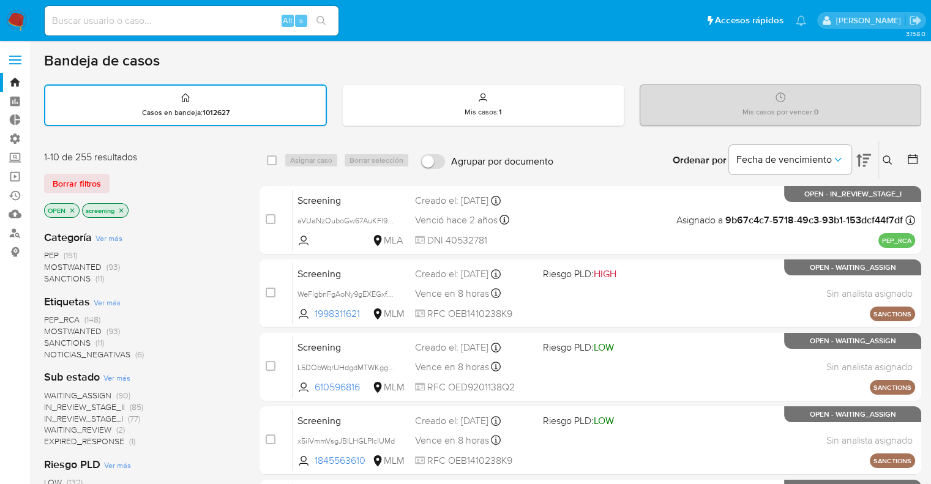
click at [113, 176] on div "Borrar filtros" at bounding box center [142, 184] width 196 height 20
click at [112, 176] on div "Borrar filtros" at bounding box center [142, 184] width 196 height 20
click at [113, 174] on div "Borrar filtros" at bounding box center [142, 184] width 196 height 20
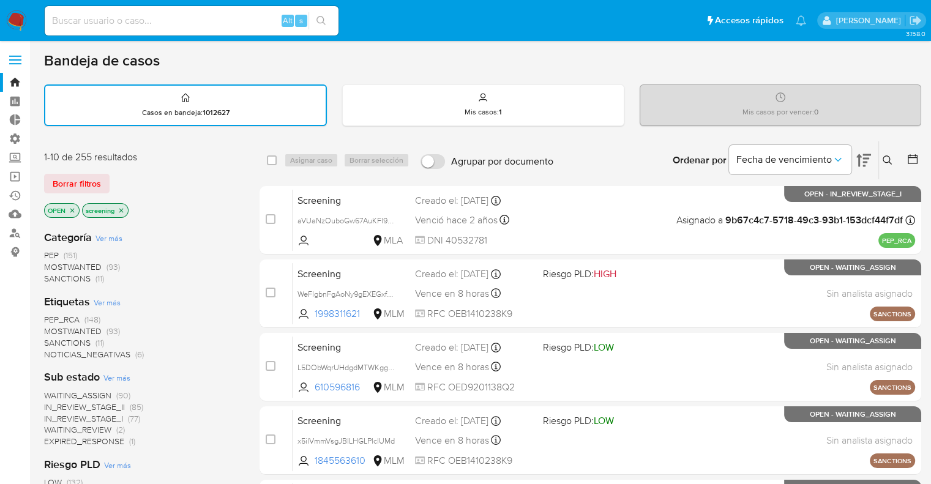
click at [113, 174] on div "Borrar filtros" at bounding box center [142, 184] width 196 height 20
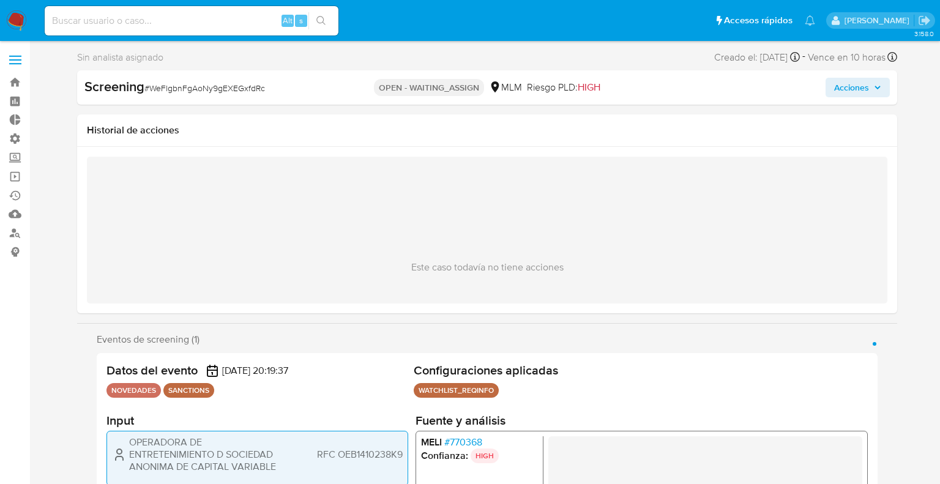
select select "10"
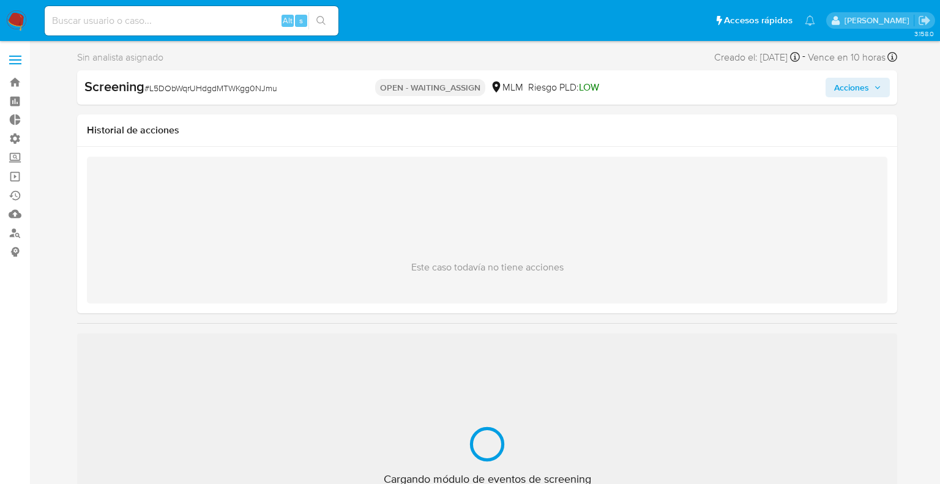
select select "10"
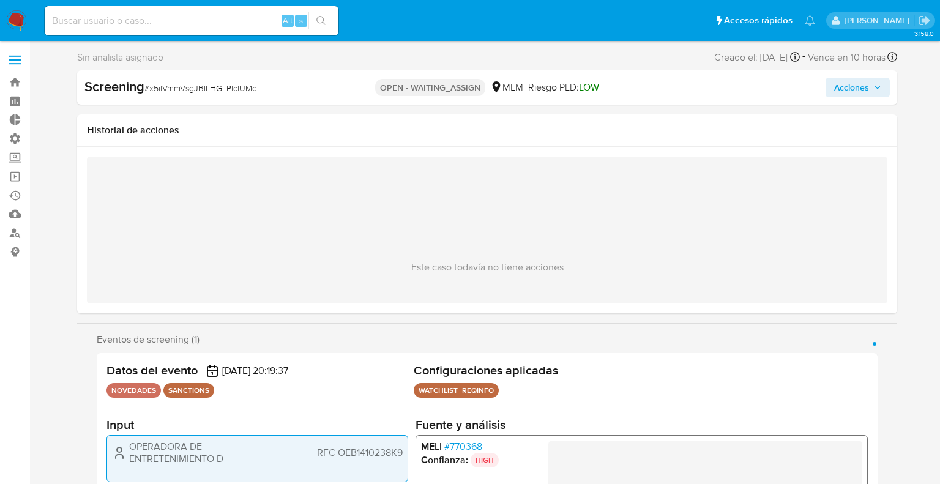
select select "10"
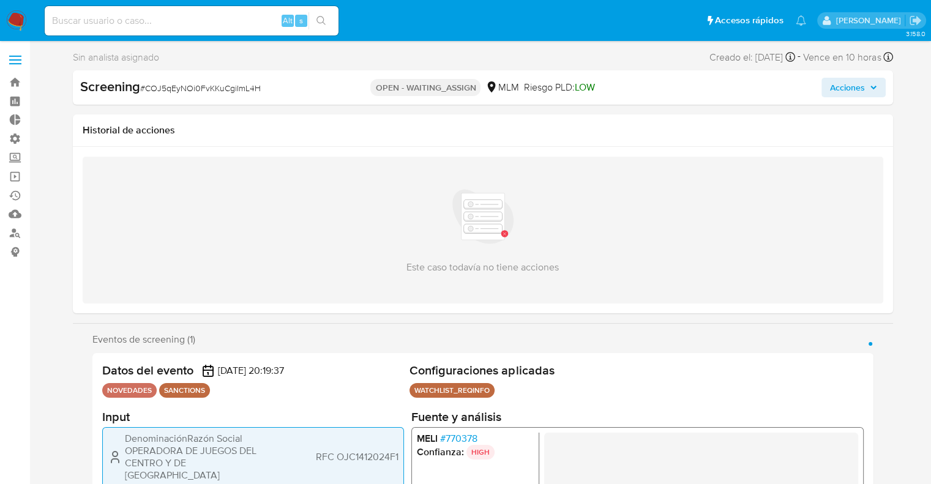
select select "10"
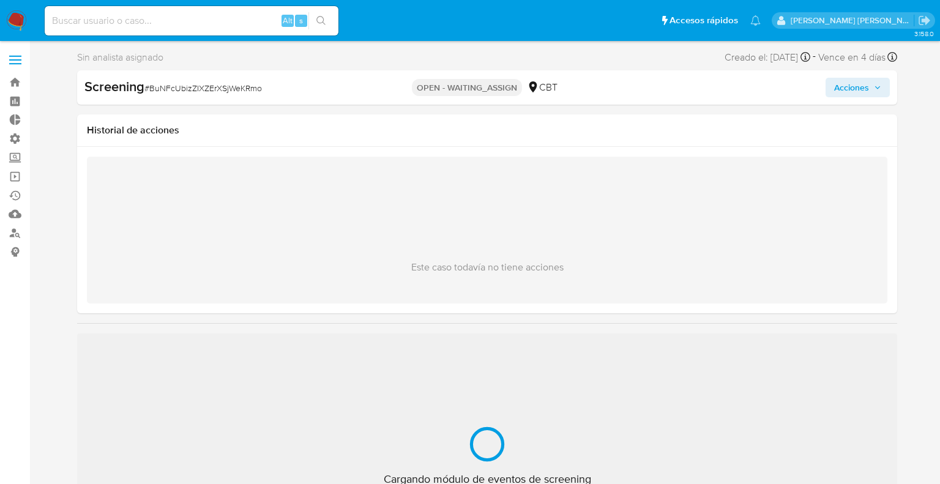
select select "10"
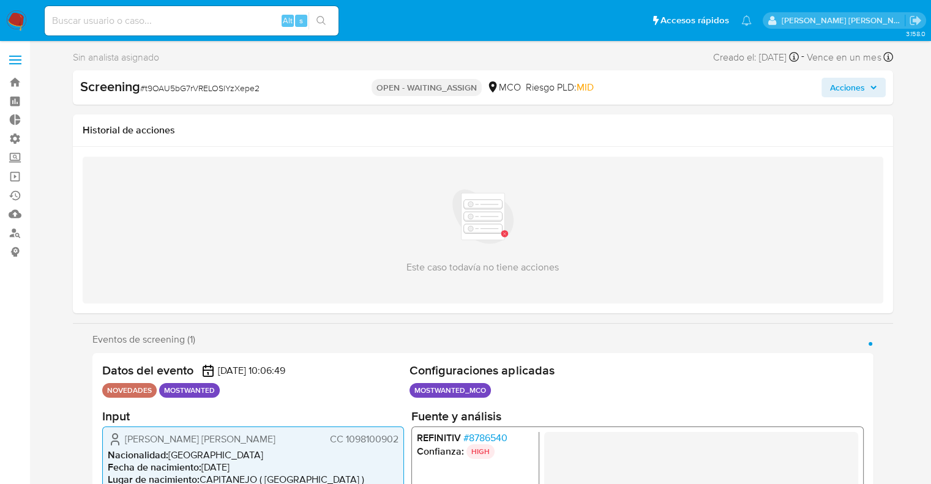
click at [473, 435] on span "# 8786540" at bounding box center [485, 437] width 44 height 12
